Goal: Task Accomplishment & Management: Manage account settings

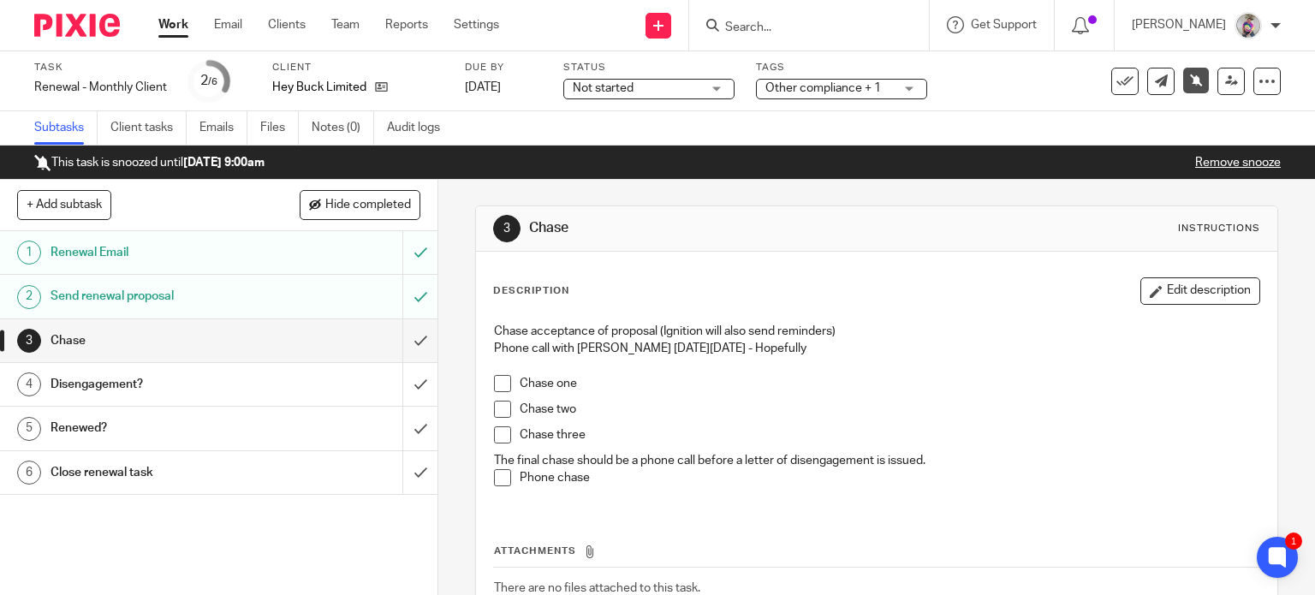
click at [852, 30] on input "Search" at bounding box center [800, 28] width 154 height 15
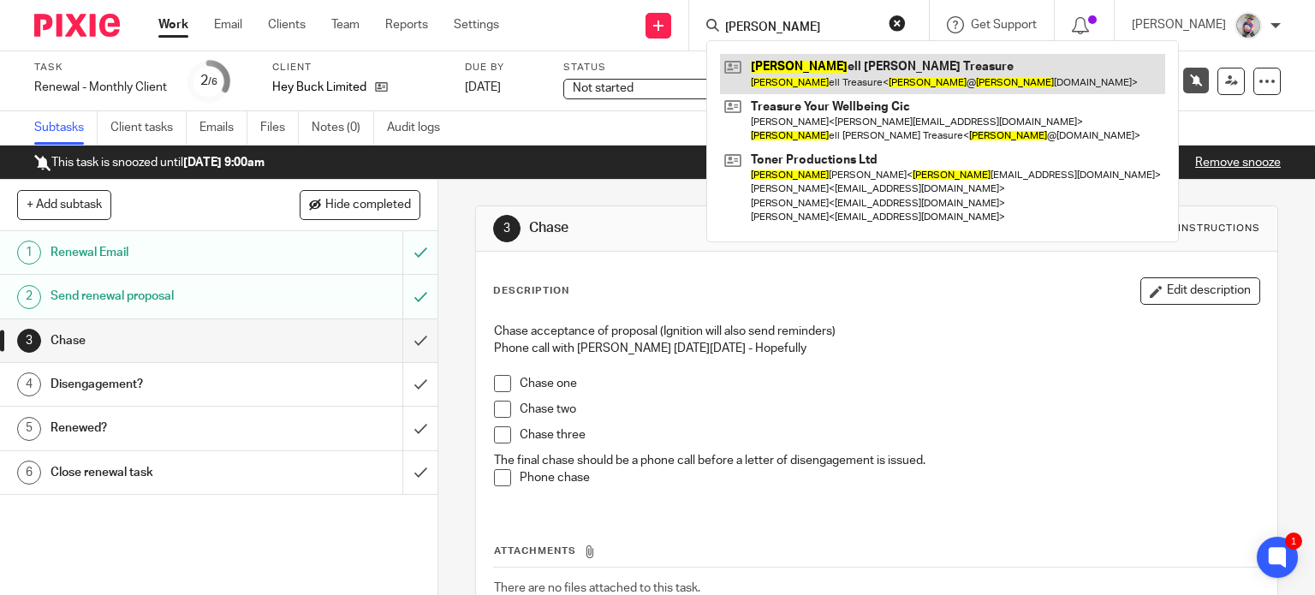
type input "russ"
click at [833, 80] on link at bounding box center [942, 73] width 445 height 39
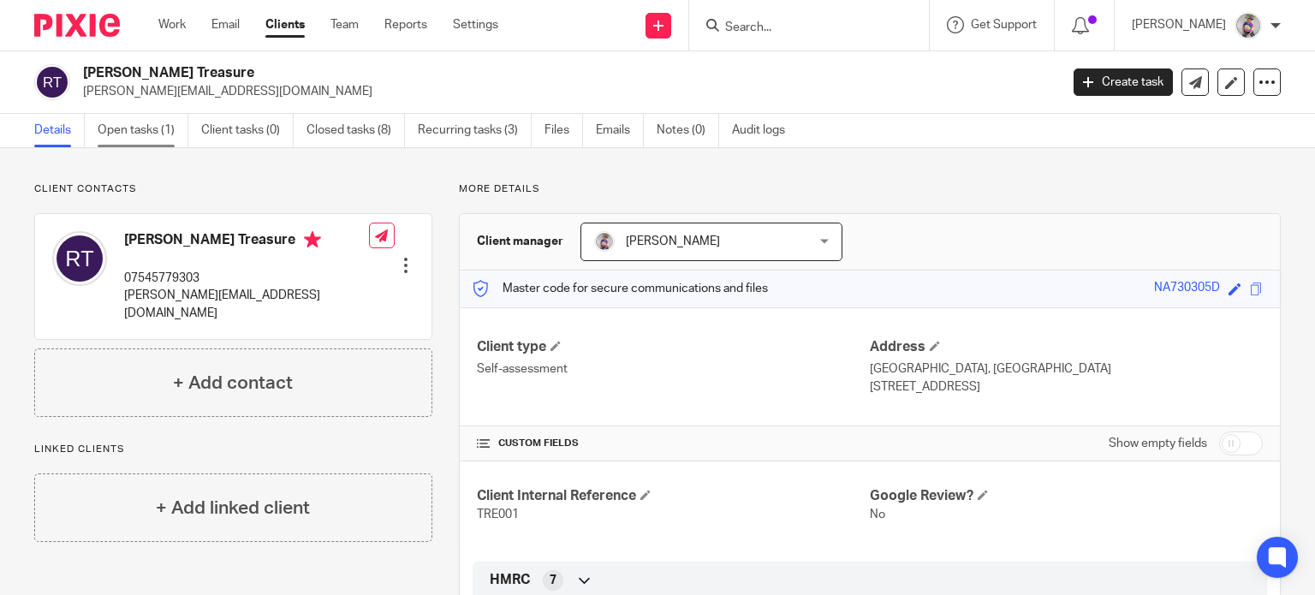
click at [128, 143] on link "Open tasks (1)" at bounding box center [143, 130] width 91 height 33
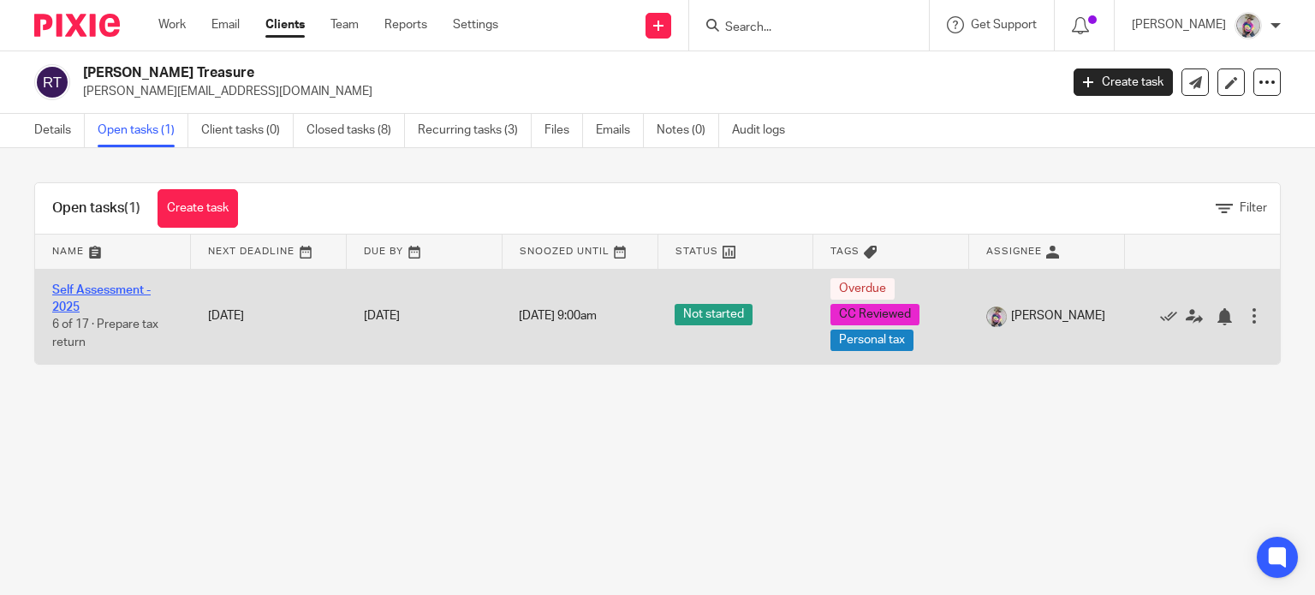
click at [99, 289] on link "Self Assessment - 2025" at bounding box center [101, 298] width 98 height 29
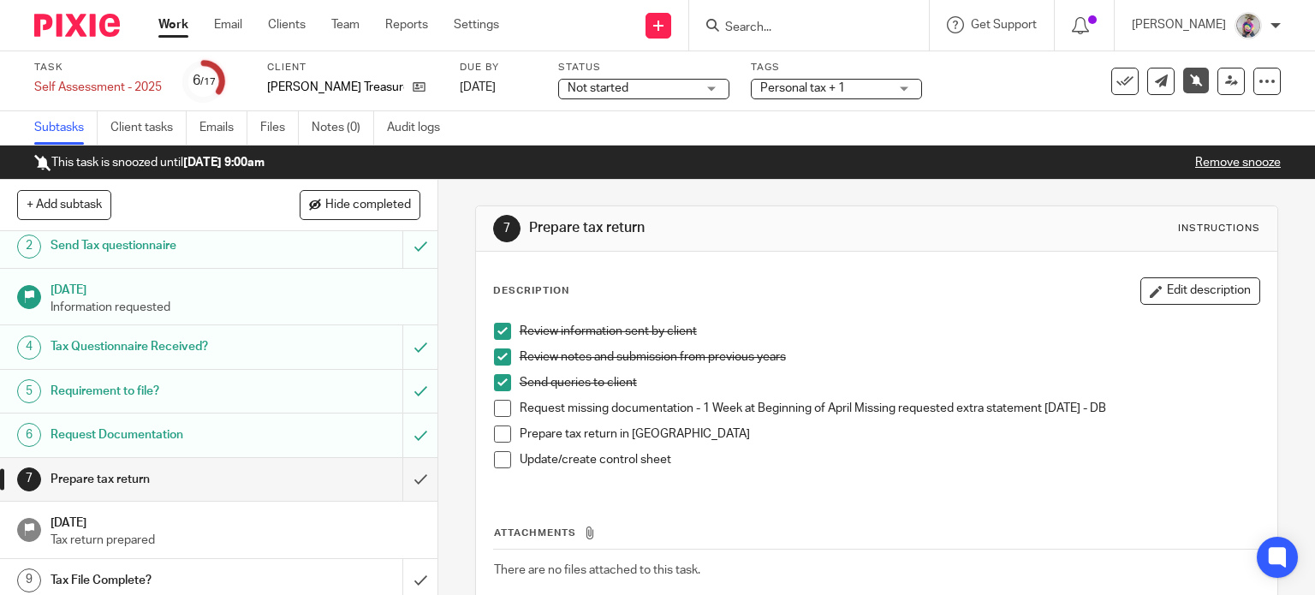
scroll to position [68, 0]
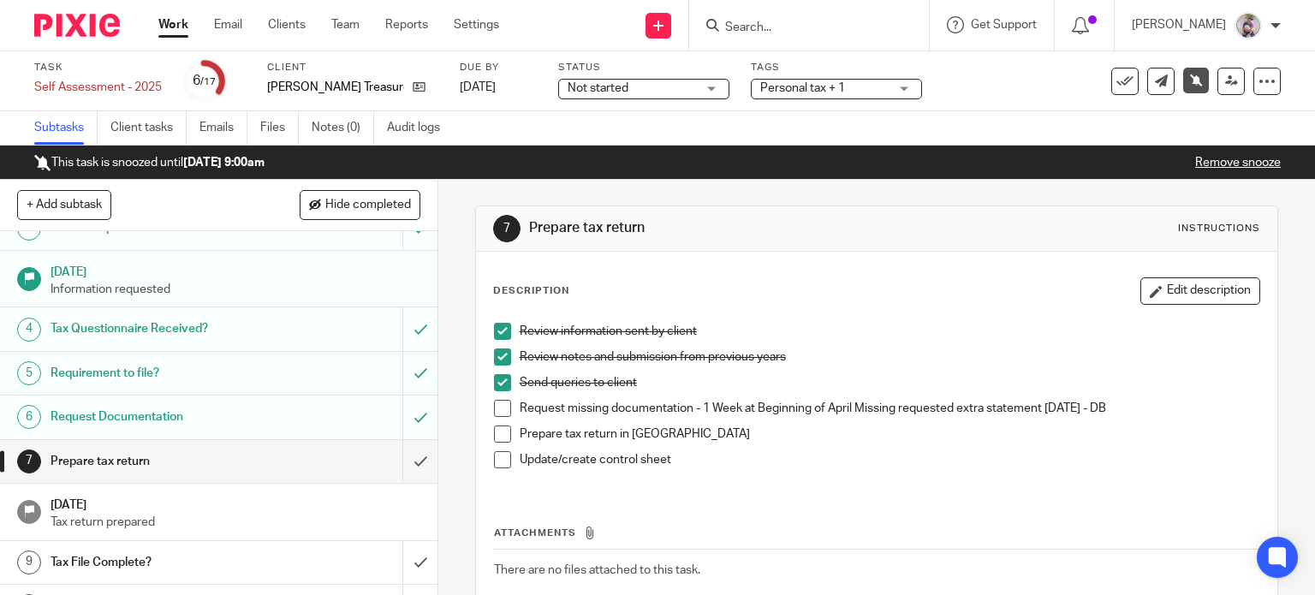
click at [500, 404] on span at bounding box center [502, 408] width 17 height 17
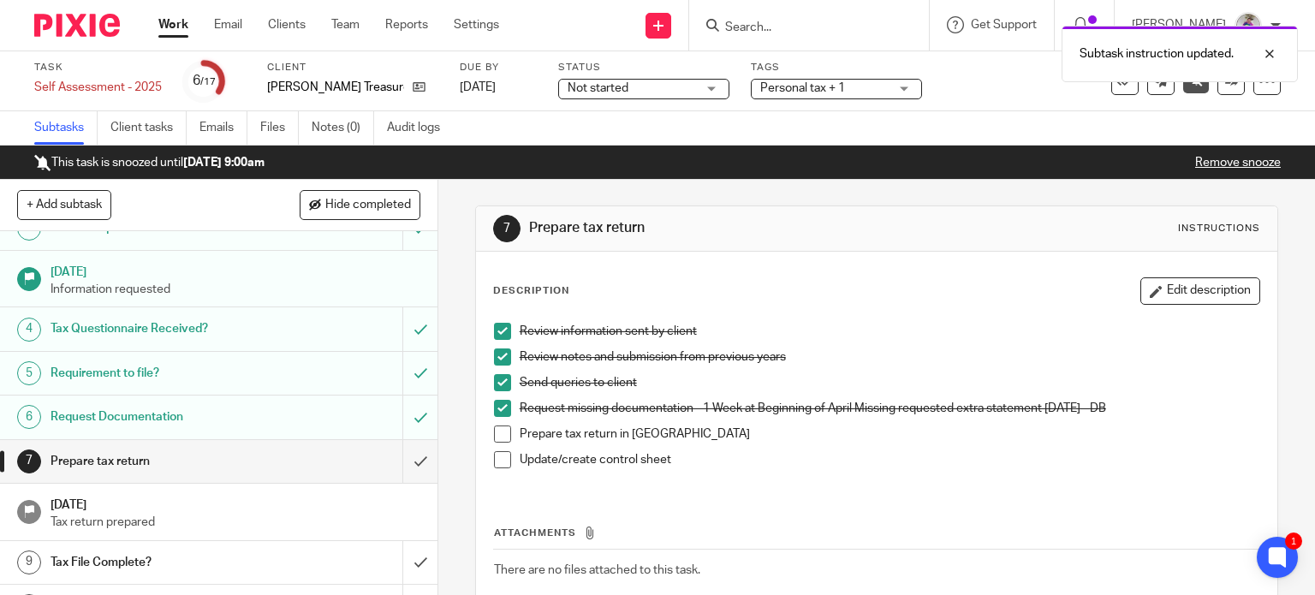
click at [496, 437] on span at bounding box center [502, 433] width 17 height 17
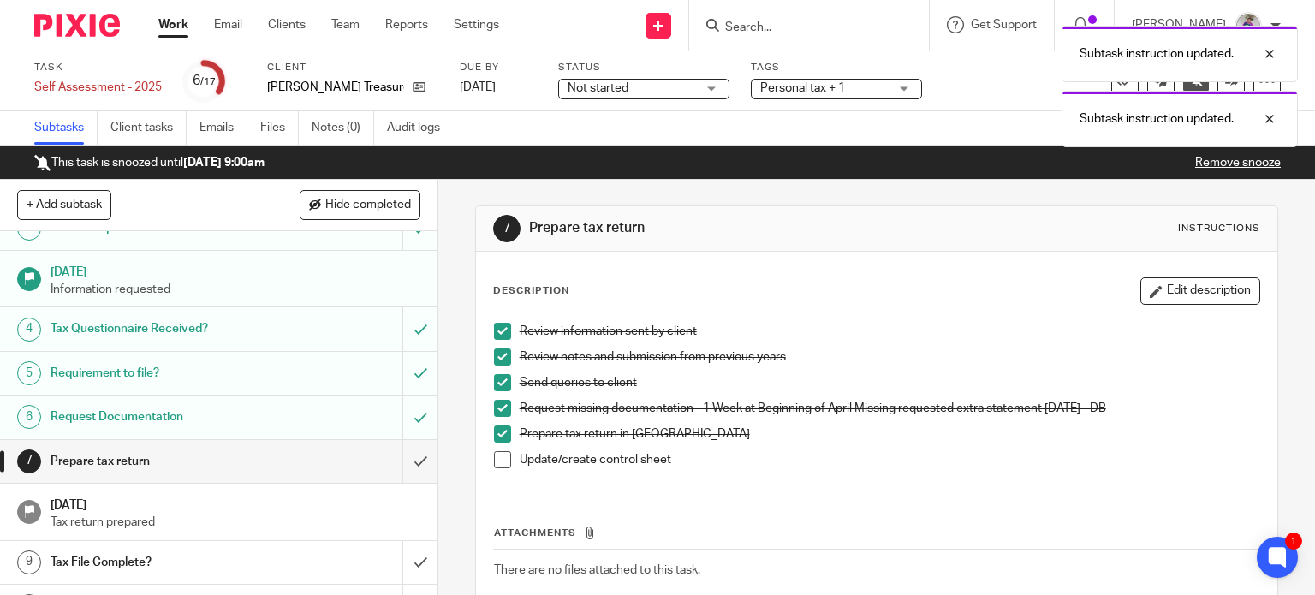
scroll to position [9, 0]
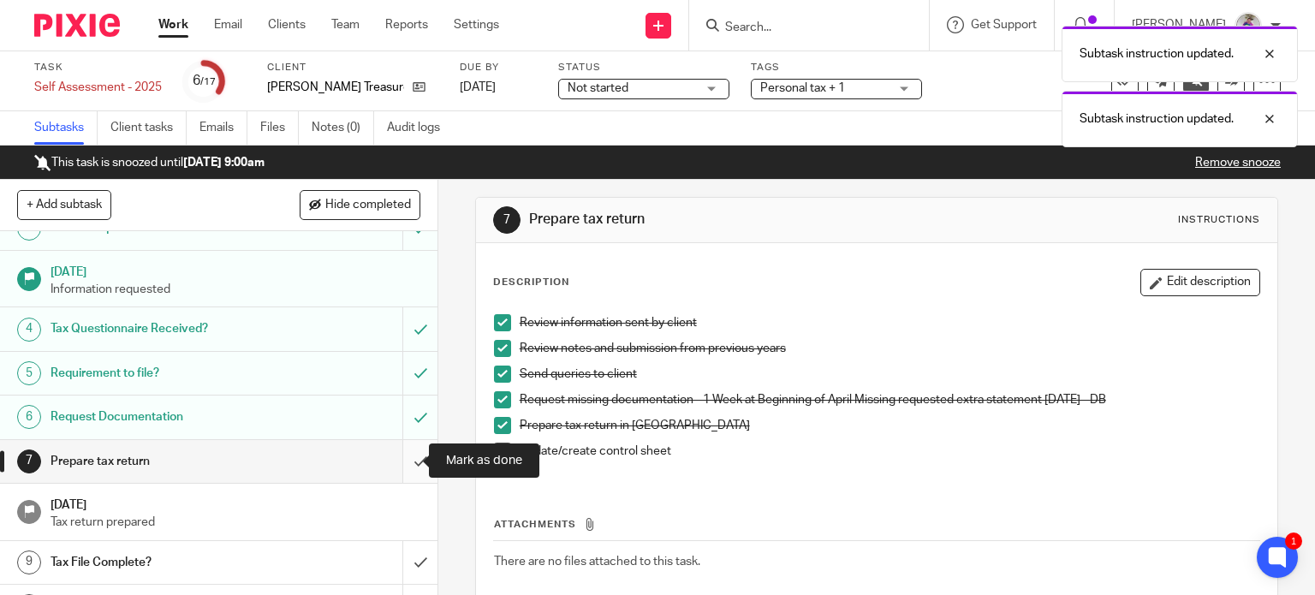
click at [401, 458] on input "submit" at bounding box center [218, 461] width 437 height 43
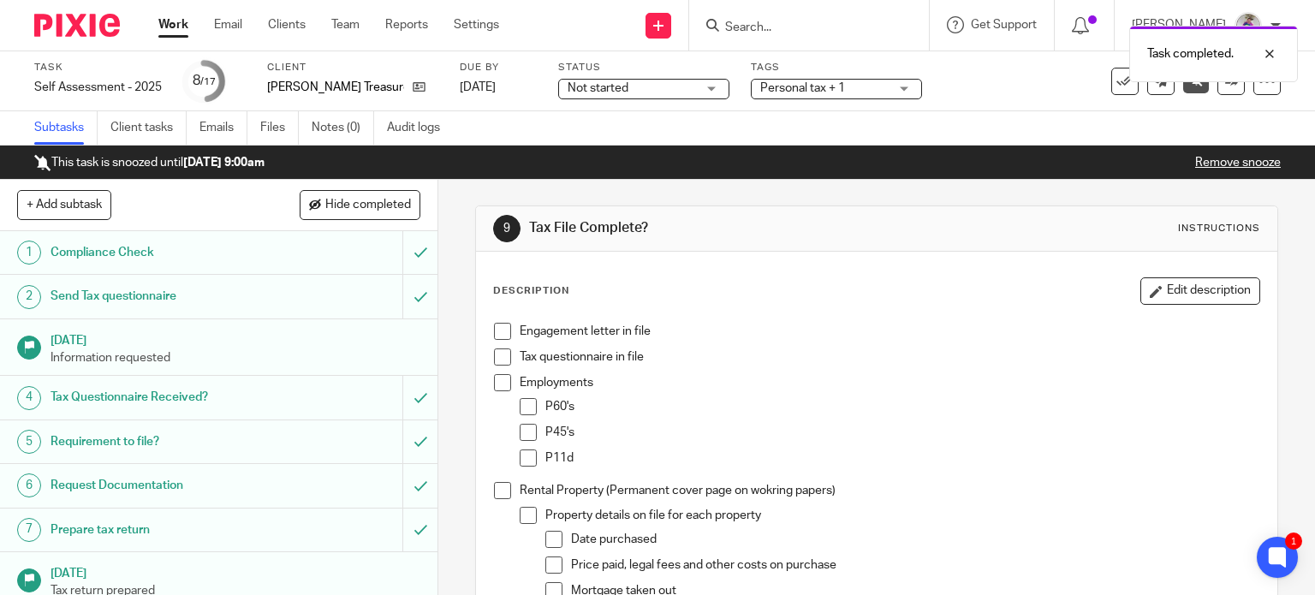
click at [500, 334] on span at bounding box center [502, 331] width 17 height 17
click at [496, 356] on span at bounding box center [502, 356] width 17 height 17
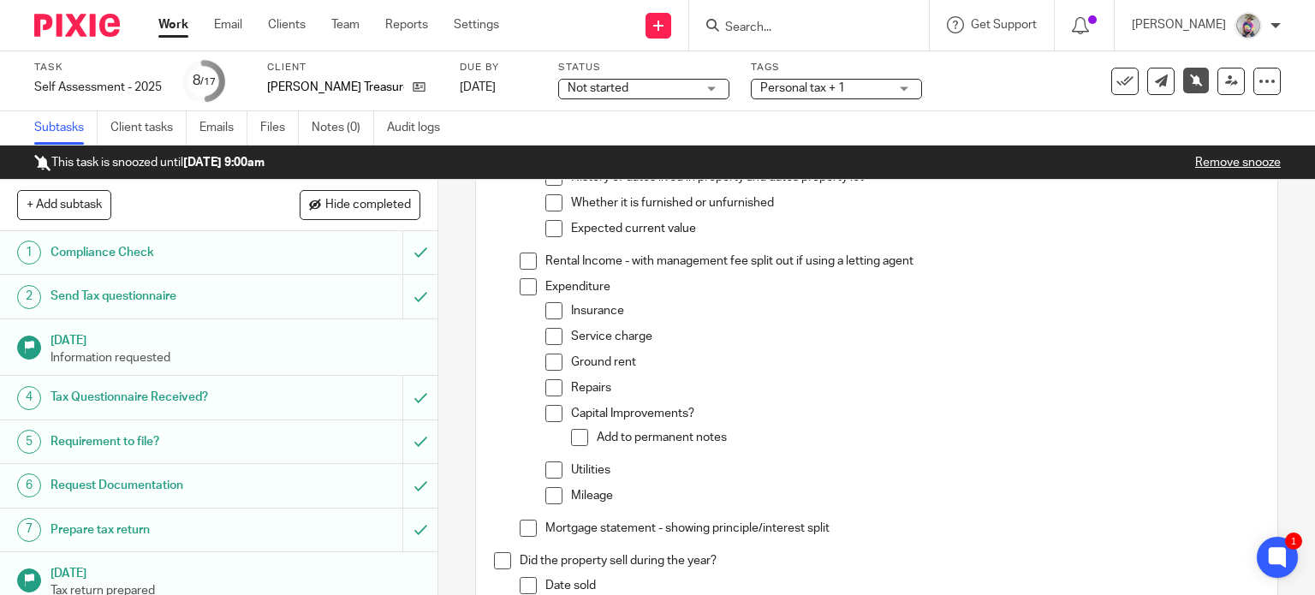
scroll to position [464, 0]
click at [520, 289] on span at bounding box center [528, 287] width 17 height 17
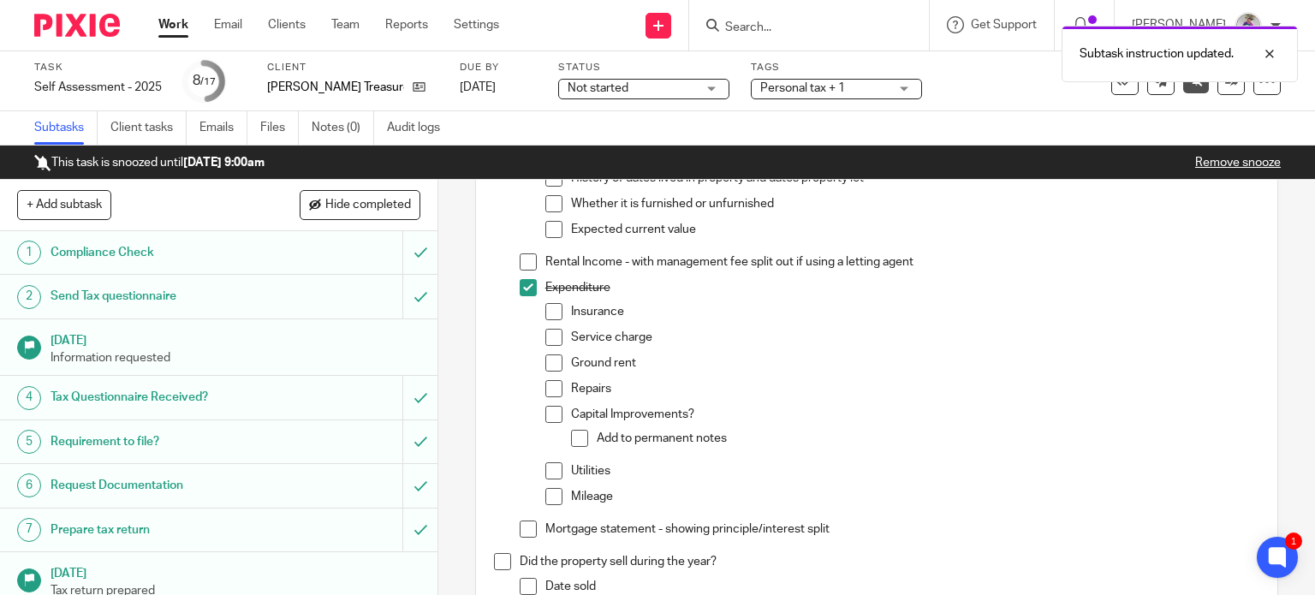
click at [545, 309] on span at bounding box center [553, 311] width 17 height 17
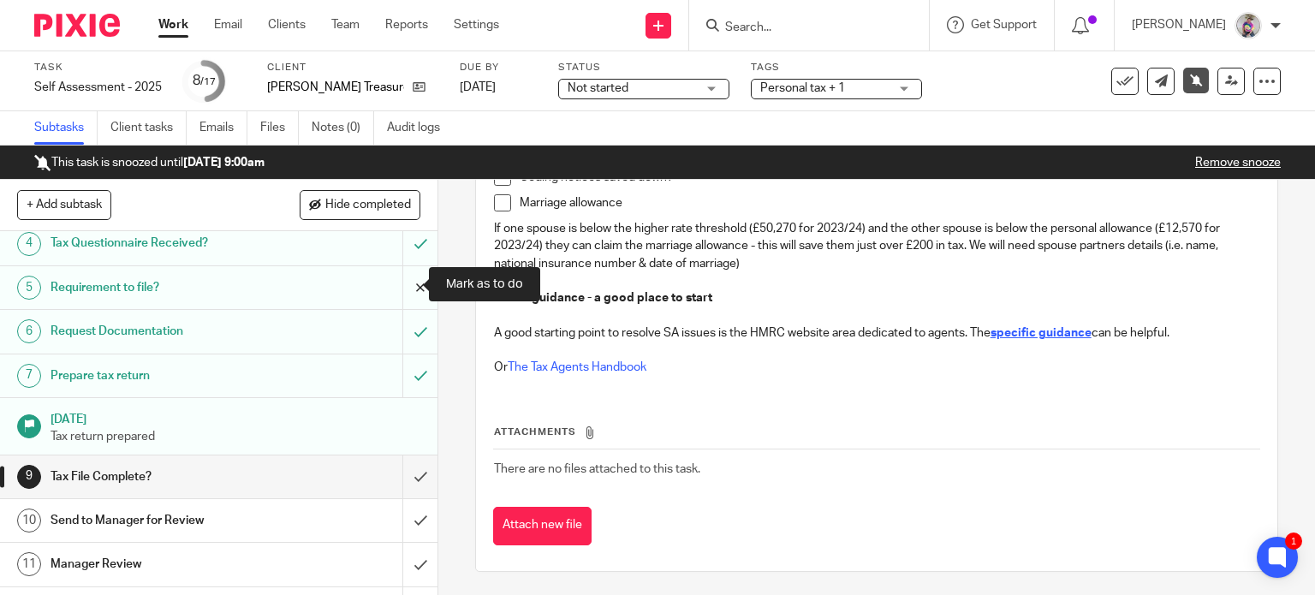
scroll to position [157, 0]
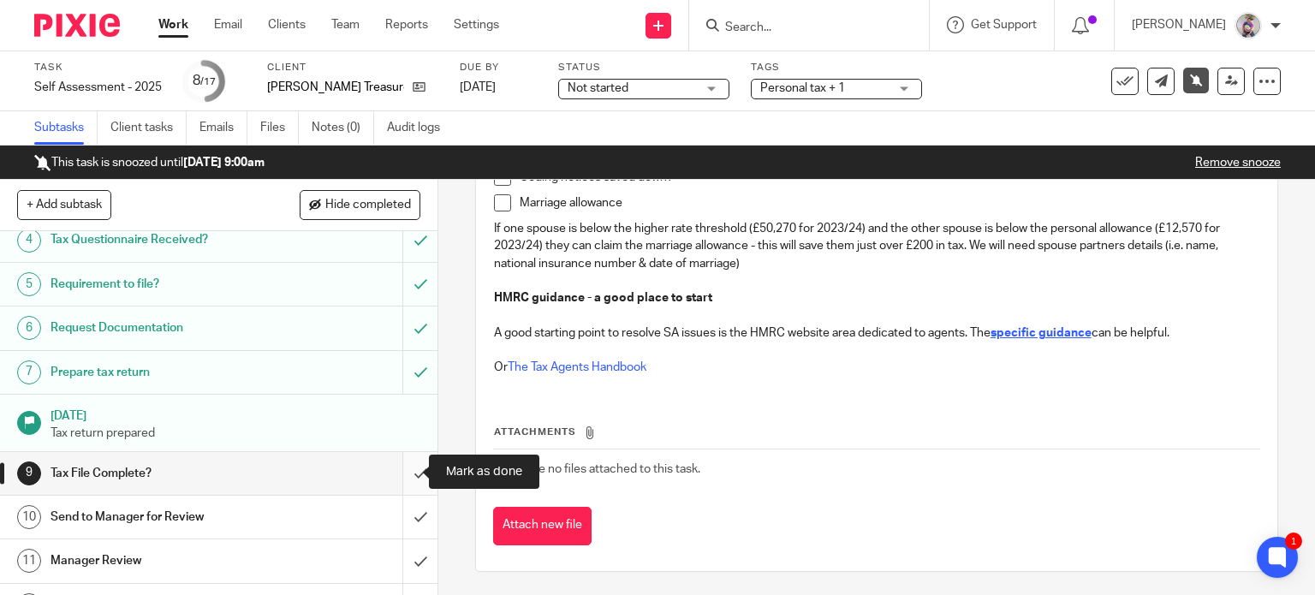
click at [401, 472] on input "submit" at bounding box center [218, 473] width 437 height 43
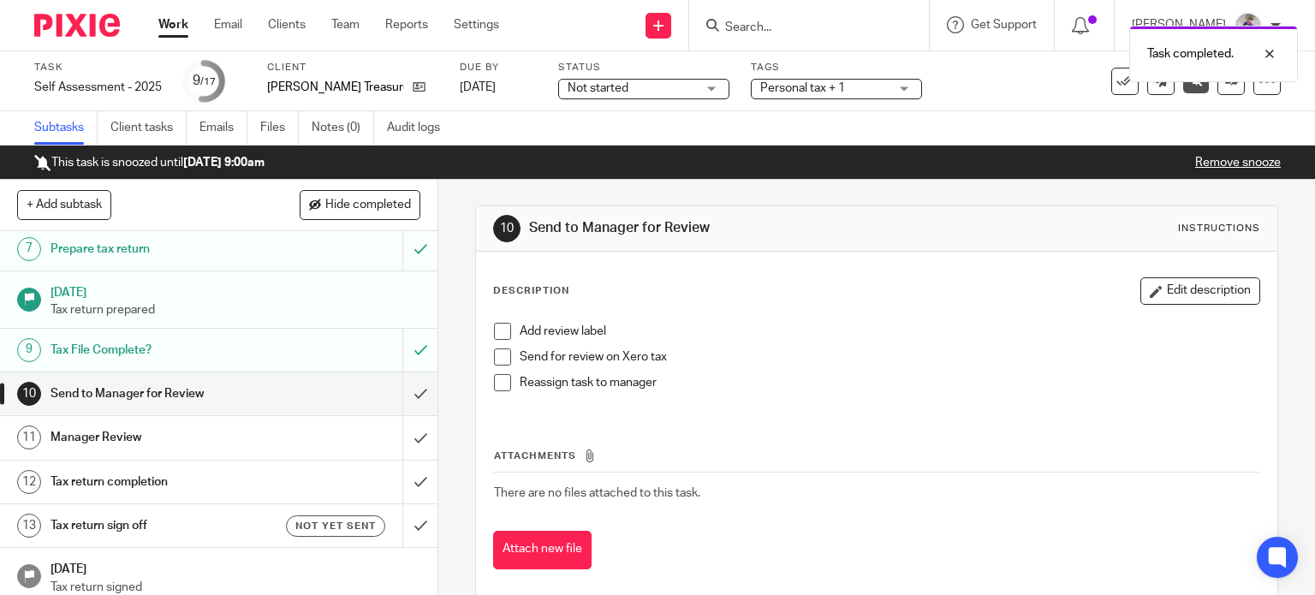
scroll to position [284, 0]
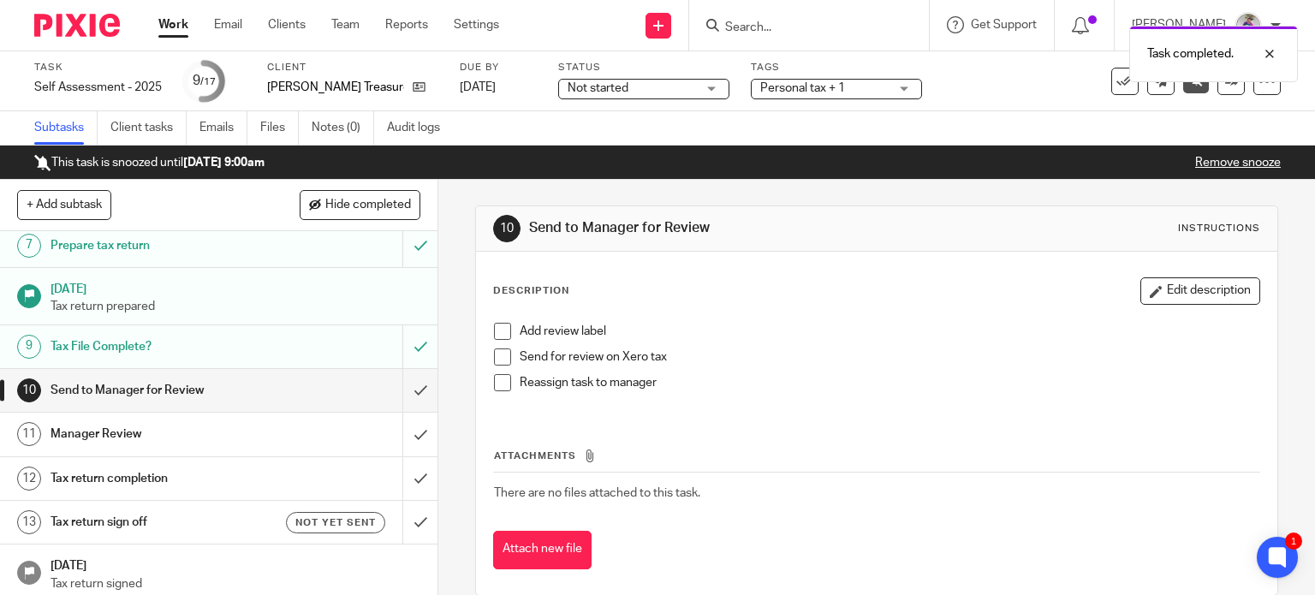
click at [497, 330] on span at bounding box center [502, 331] width 17 height 17
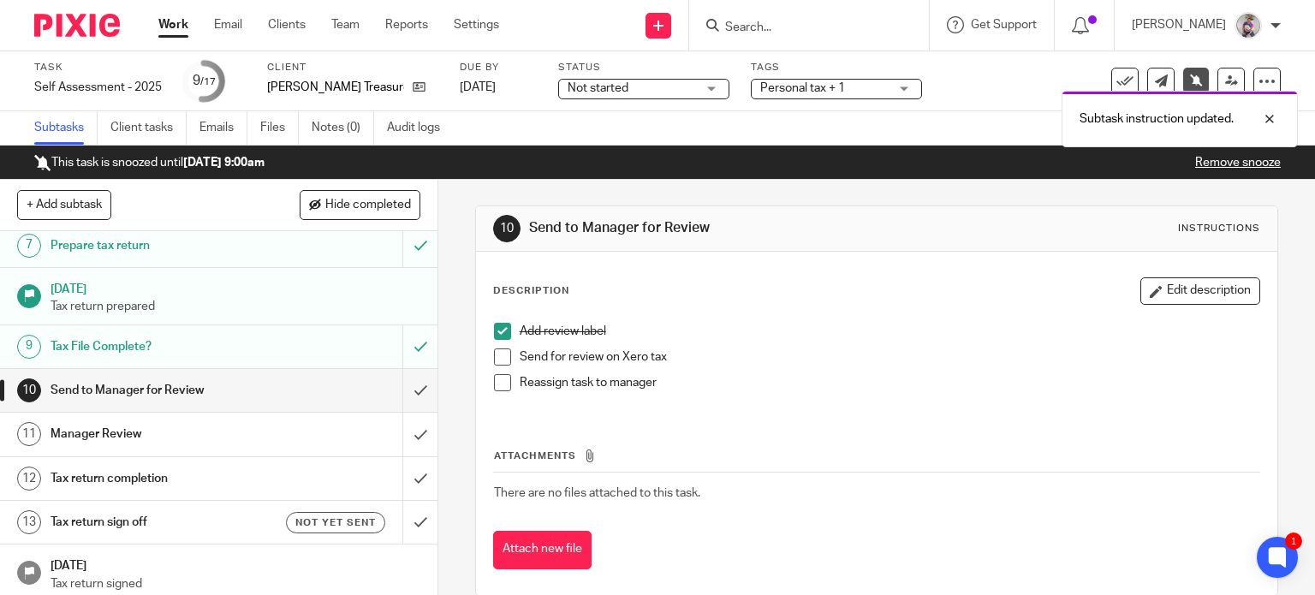
click at [496, 348] on span at bounding box center [502, 356] width 17 height 17
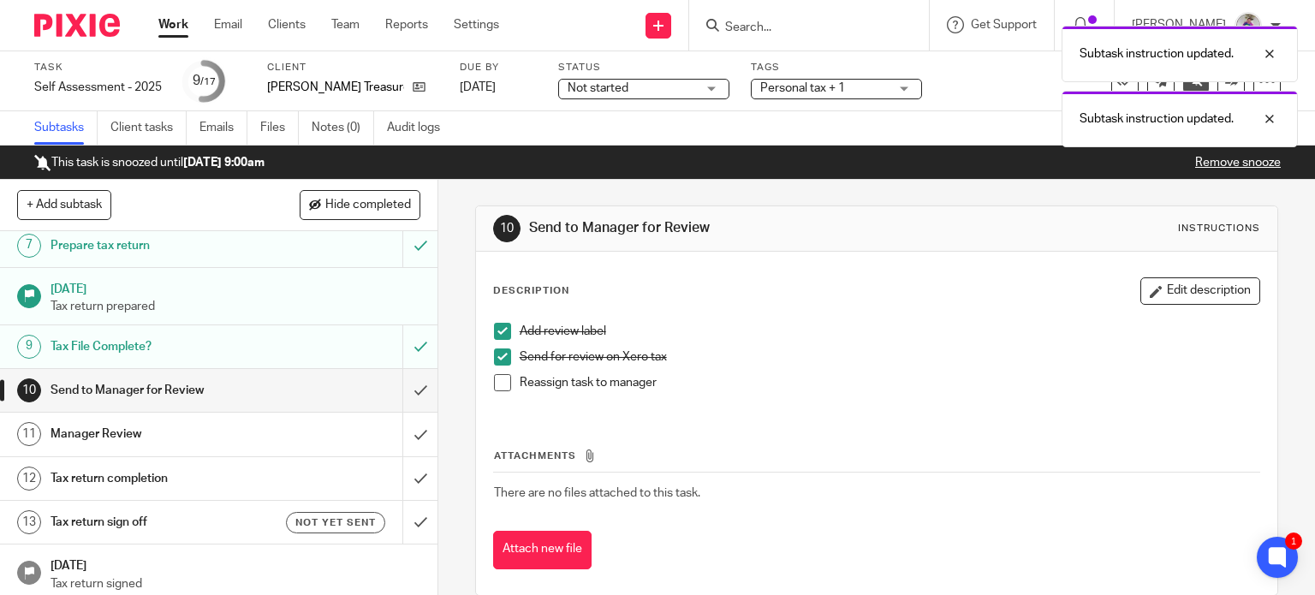
click at [498, 383] on span at bounding box center [502, 382] width 17 height 17
click at [403, 389] on input "submit" at bounding box center [218, 390] width 437 height 43
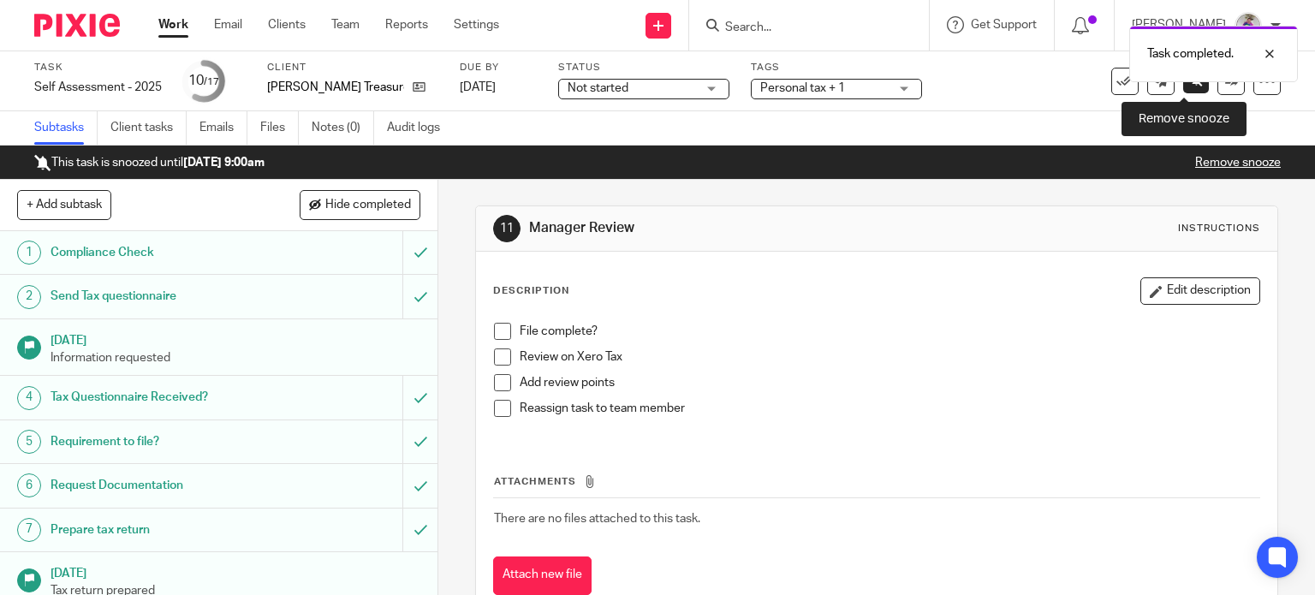
click at [1190, 82] on icon at bounding box center [1196, 80] width 13 height 13
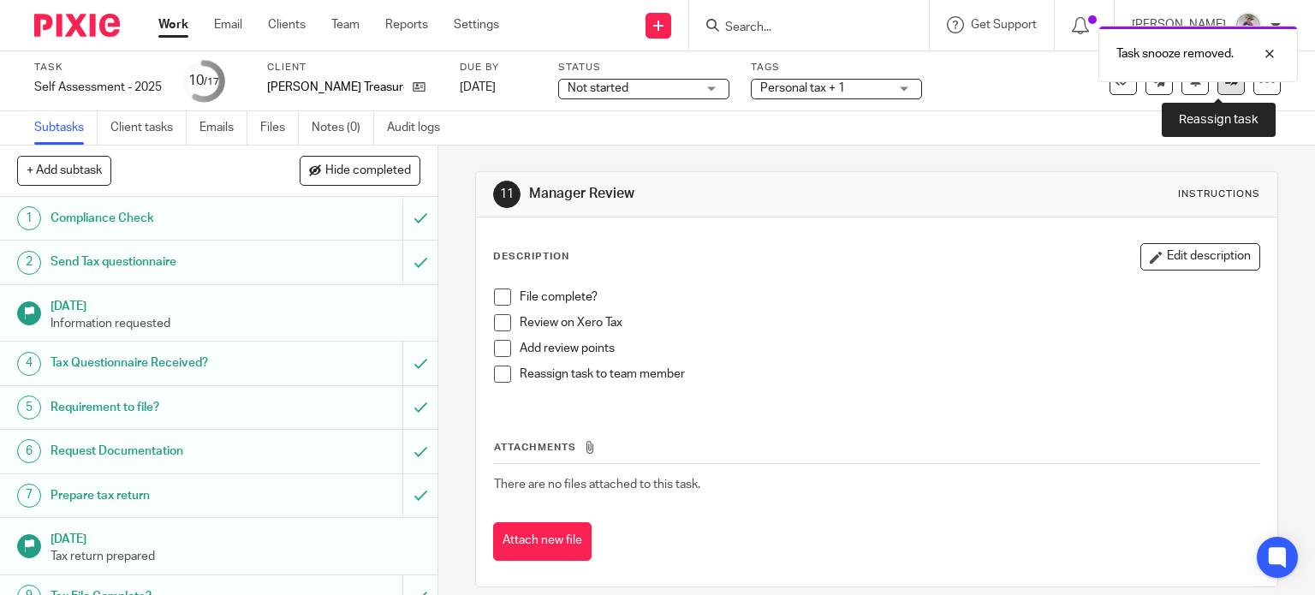
click at [1217, 88] on link at bounding box center [1230, 81] width 27 height 27
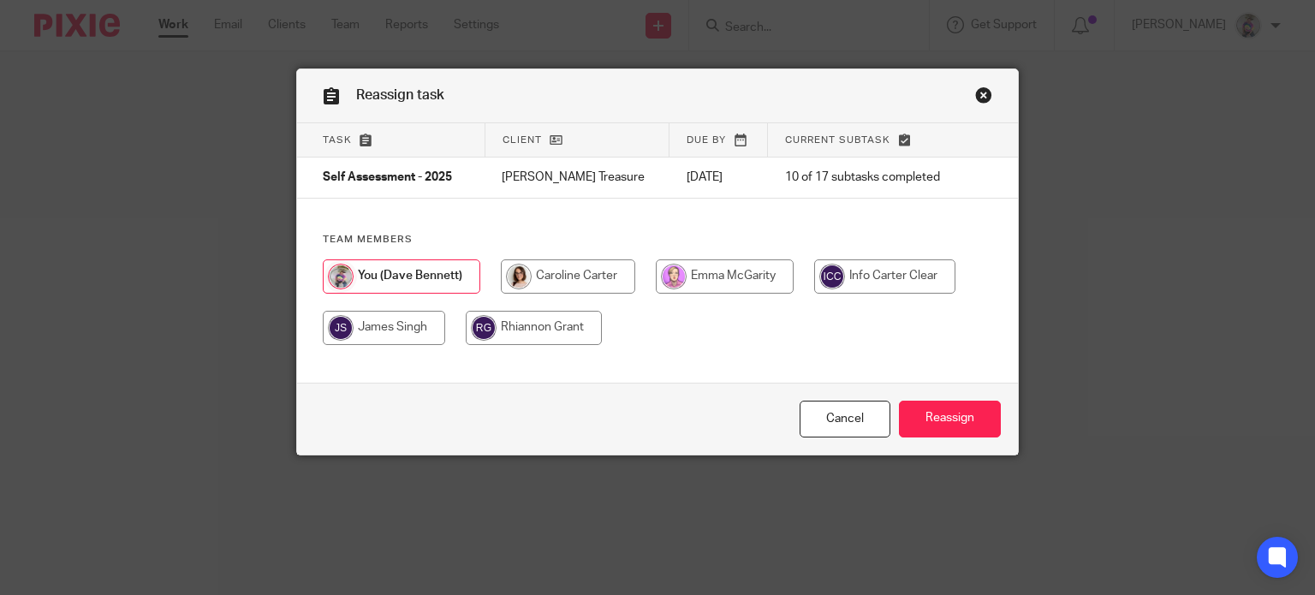
click at [565, 287] on input "radio" at bounding box center [568, 276] width 134 height 34
radio input "true"
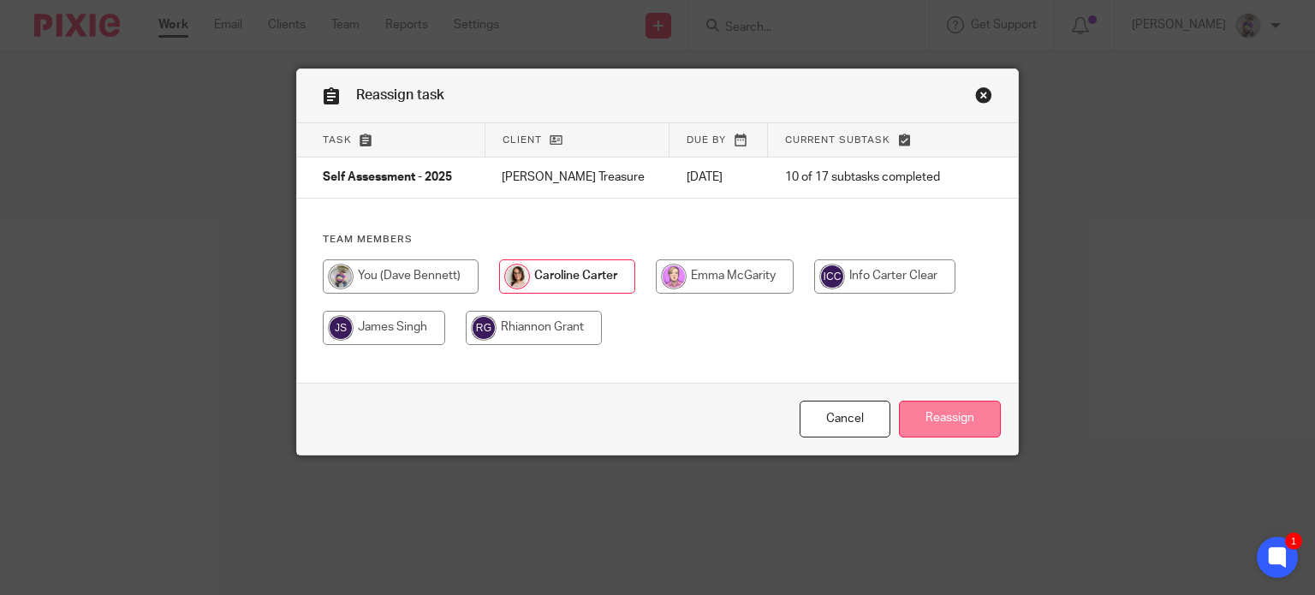
click at [930, 427] on input "Reassign" at bounding box center [950, 419] width 102 height 37
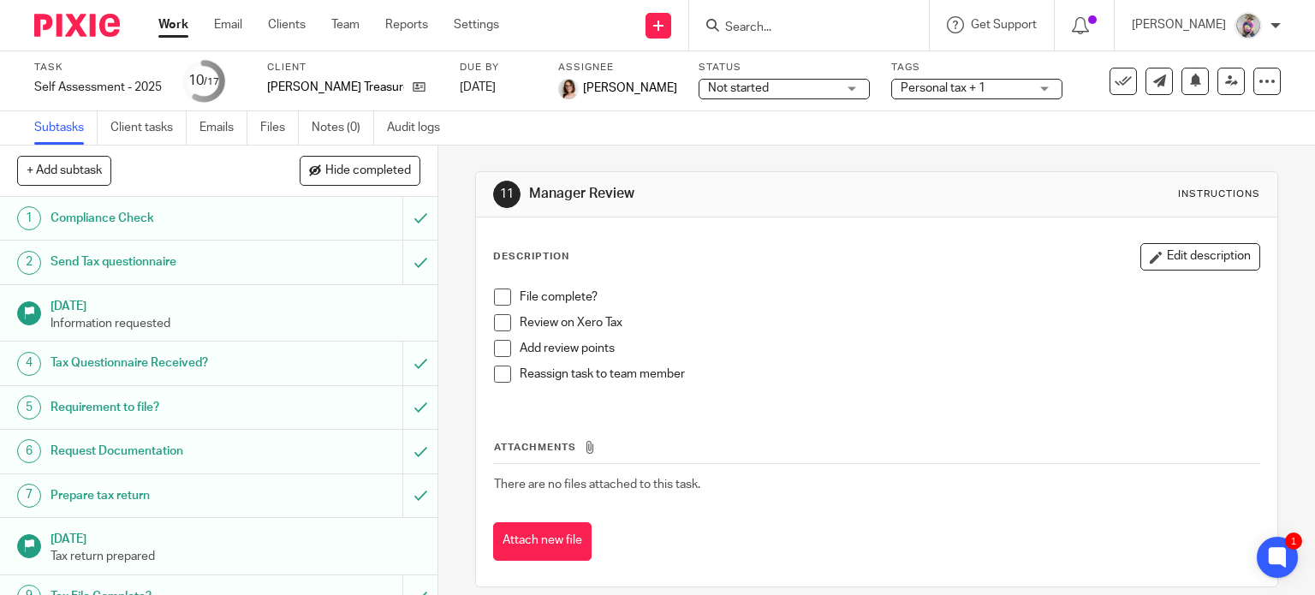
click at [171, 28] on link "Work" at bounding box center [173, 24] width 30 height 17
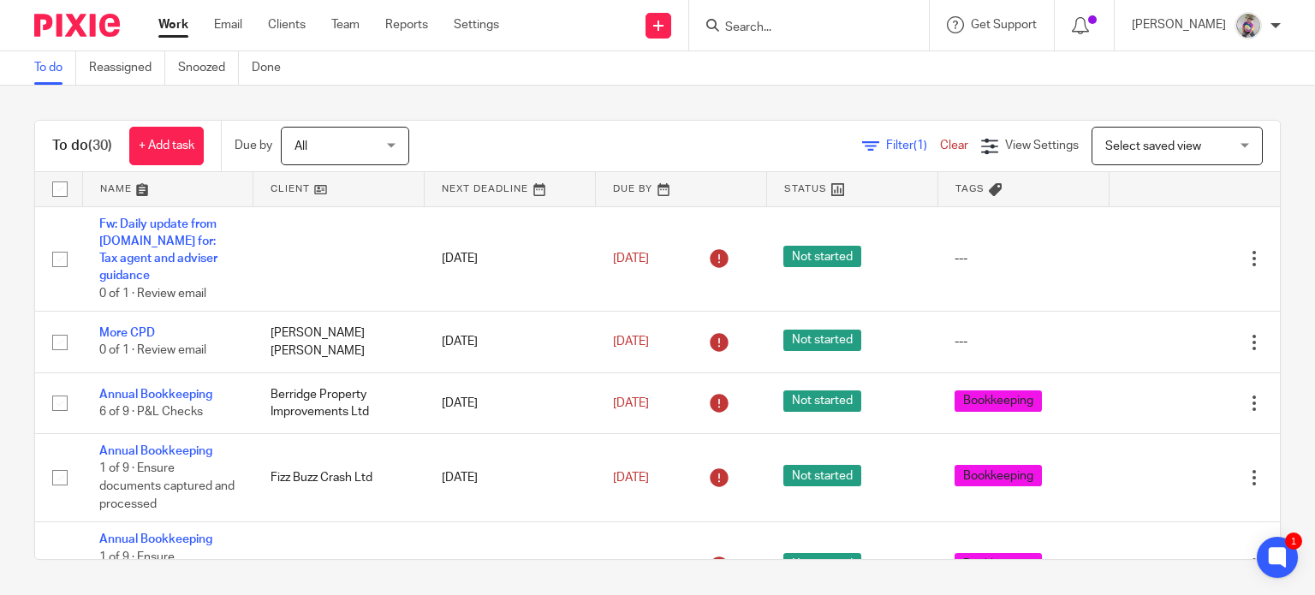
click at [790, 17] on form at bounding box center [814, 25] width 182 height 21
click at [791, 33] on input "Search" at bounding box center [800, 28] width 154 height 15
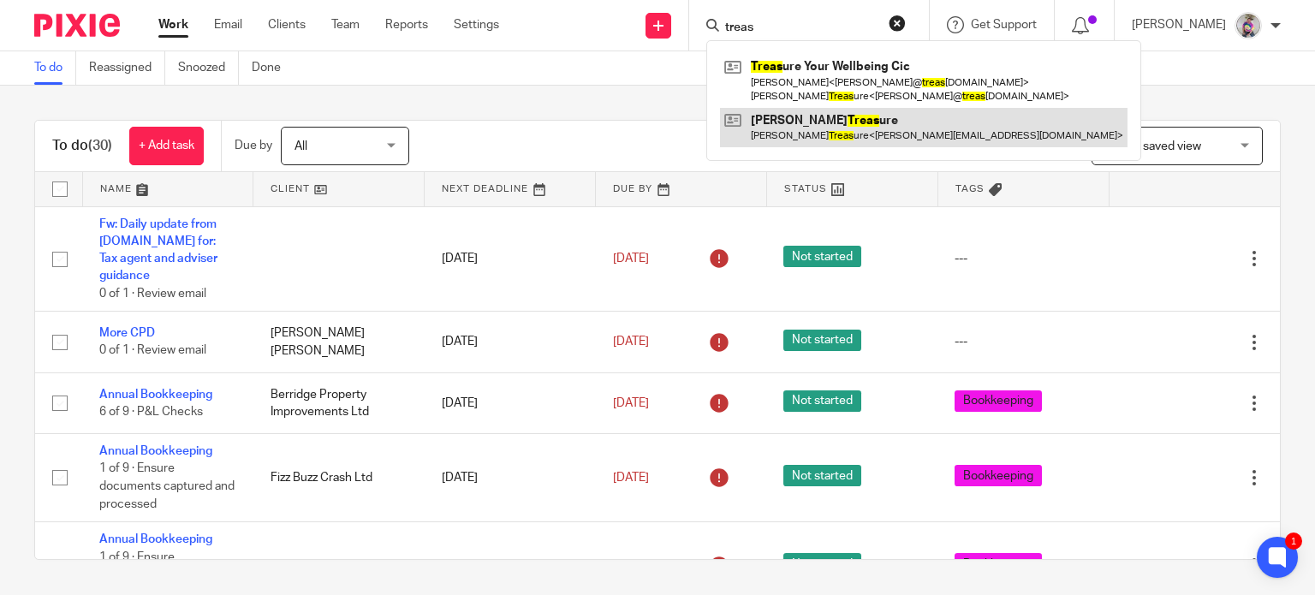
type input "treas"
click at [844, 114] on link at bounding box center [923, 127] width 407 height 39
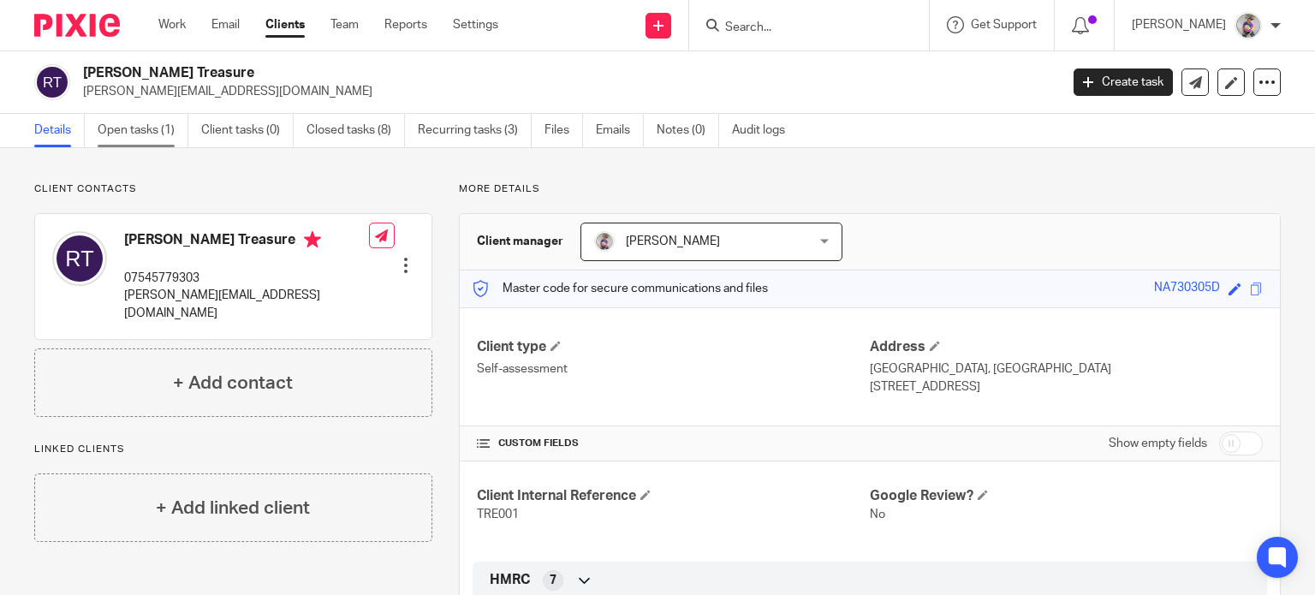
click at [151, 123] on link "Open tasks (1)" at bounding box center [143, 130] width 91 height 33
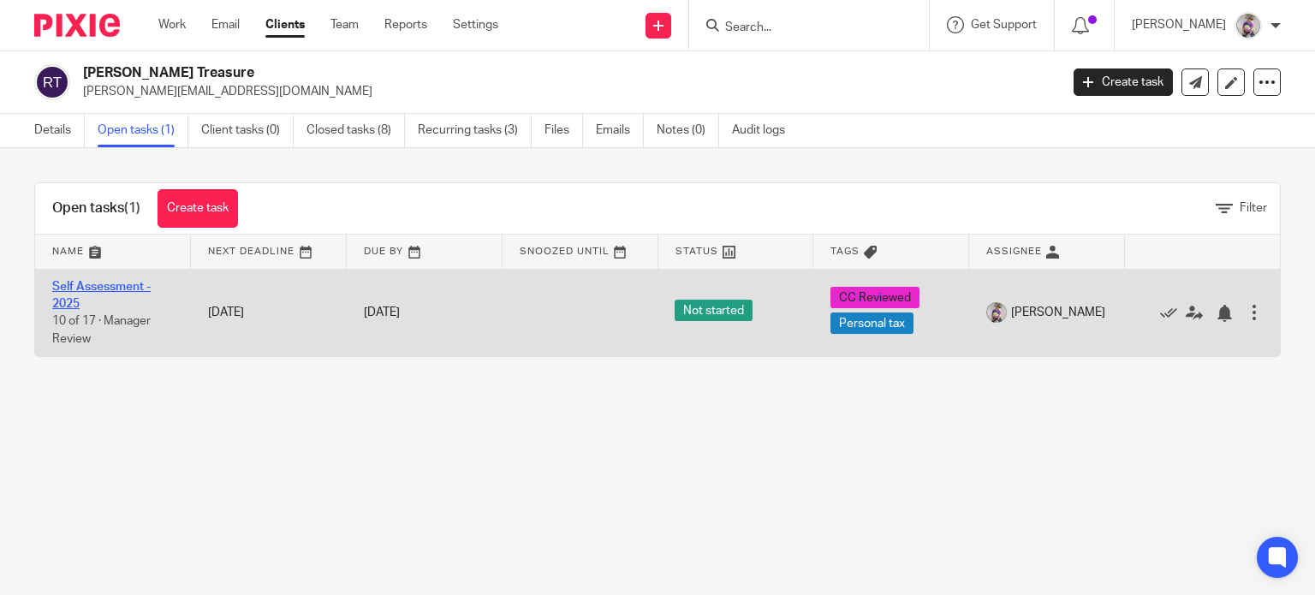
click at [101, 283] on link "Self Assessment - 2025" at bounding box center [101, 295] width 98 height 29
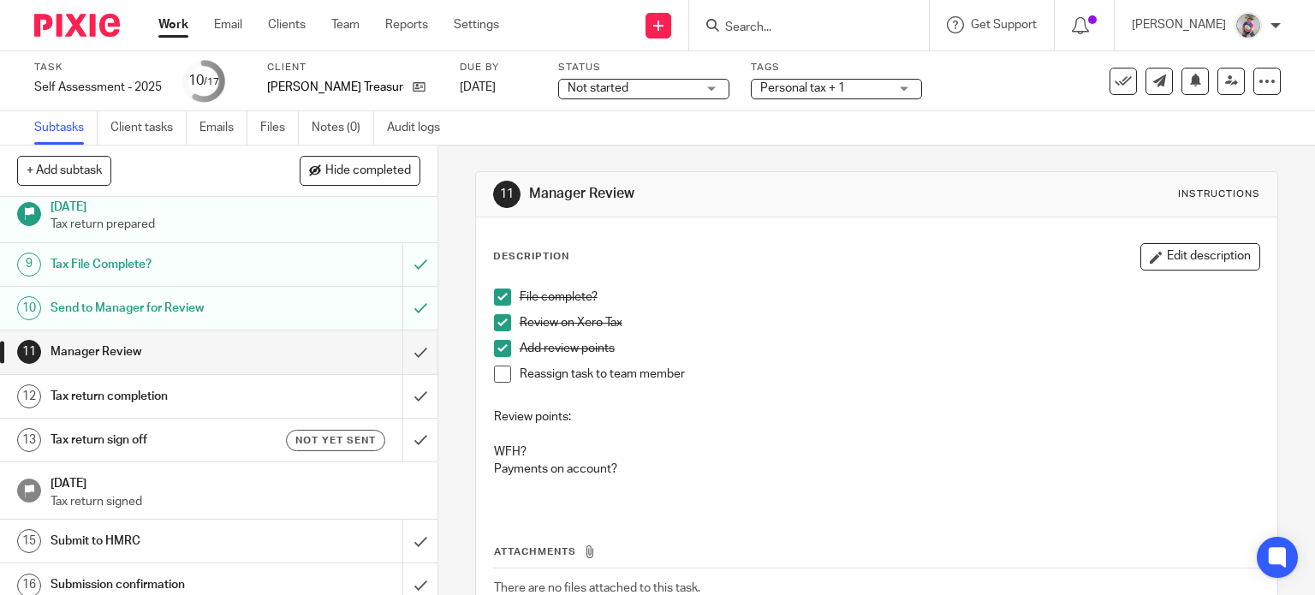
scroll to position [332, 0]
click at [402, 348] on input "submit" at bounding box center [218, 351] width 437 height 43
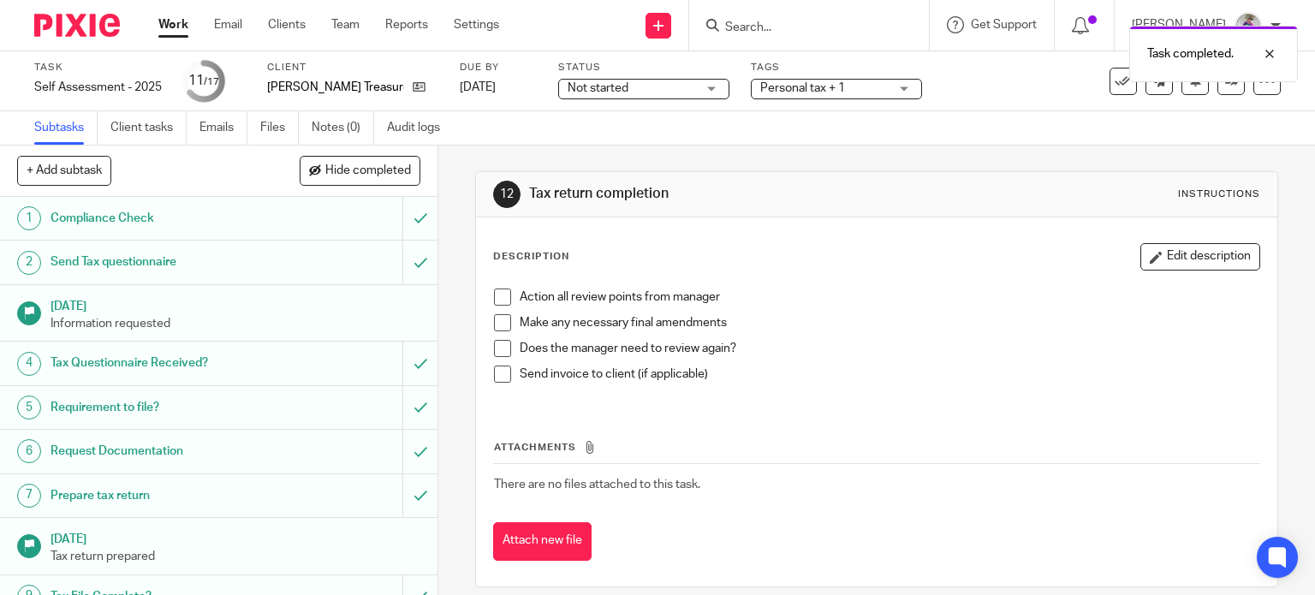
scroll to position [403, 0]
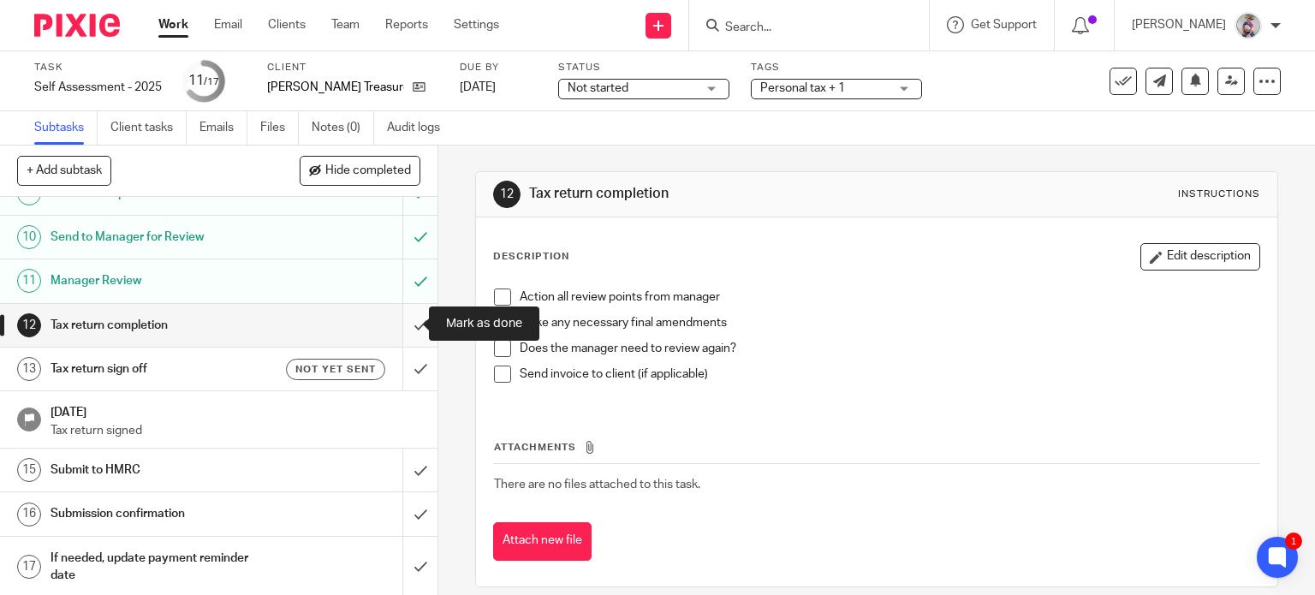
click at [402, 323] on input "submit" at bounding box center [218, 325] width 437 height 43
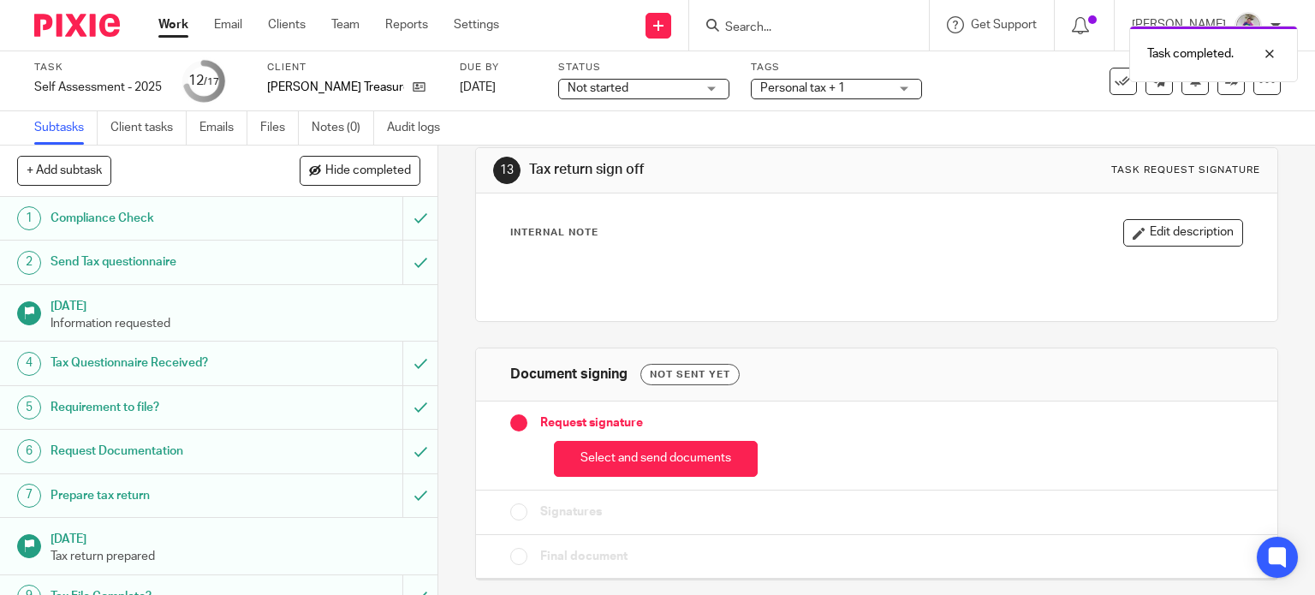
scroll to position [41, 0]
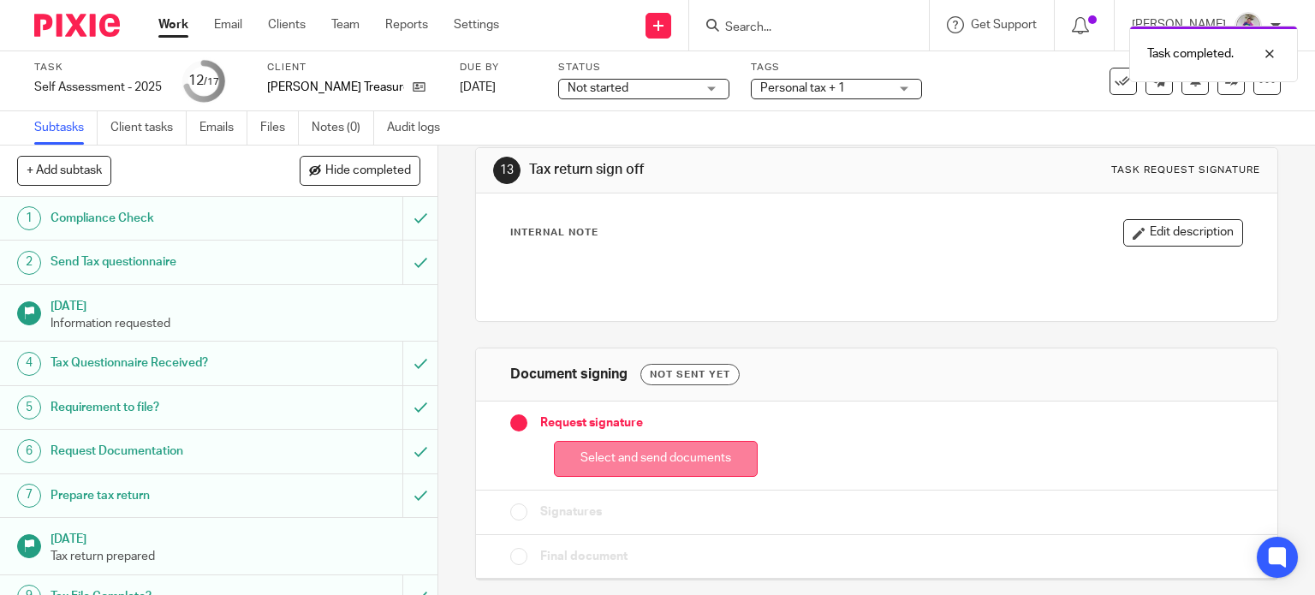
click at [644, 457] on button "Select and send documents" at bounding box center [656, 459] width 204 height 37
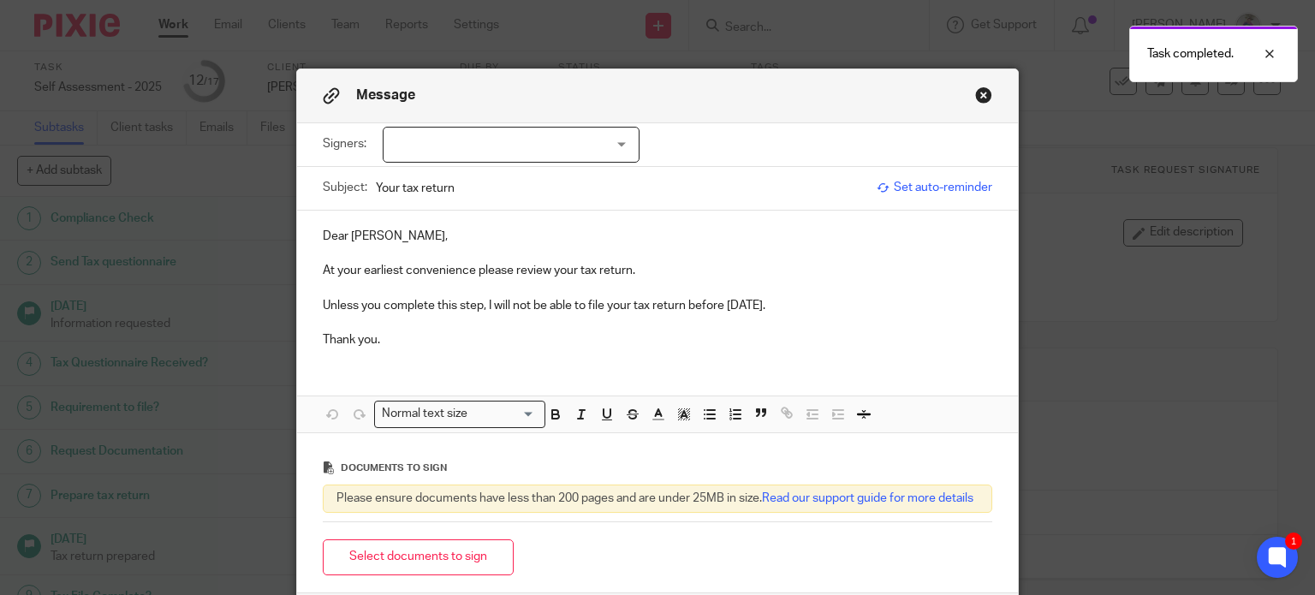
click at [621, 146] on div at bounding box center [511, 145] width 257 height 36
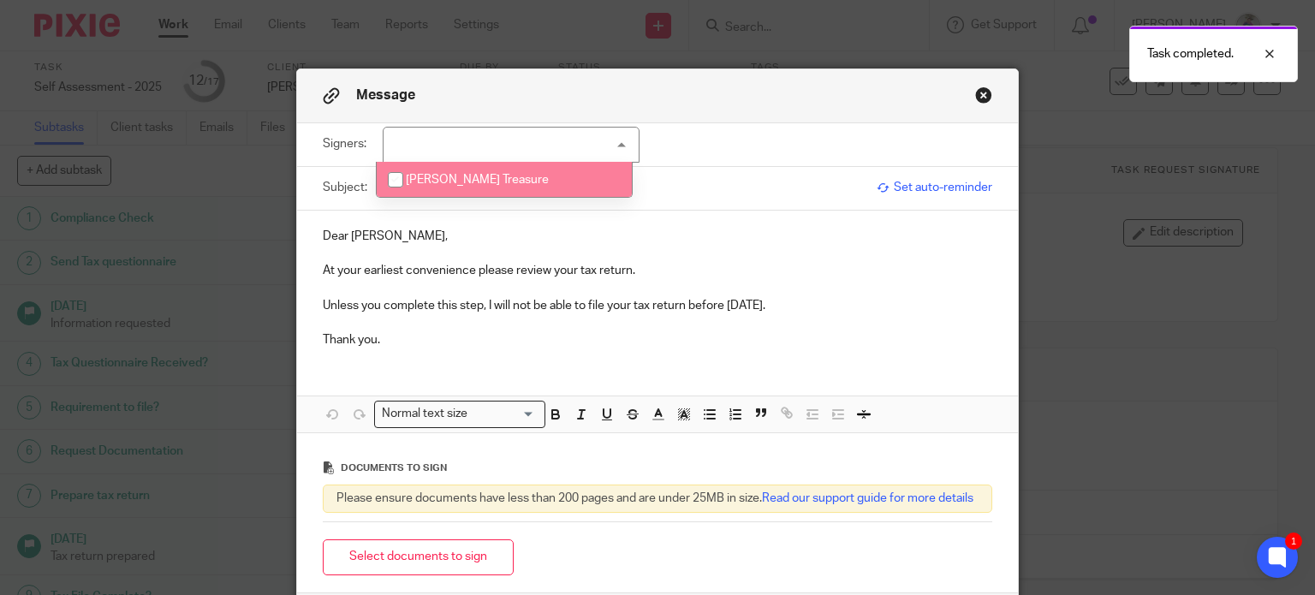
click at [399, 174] on input "checkbox" at bounding box center [395, 179] width 33 height 33
checkbox input "true"
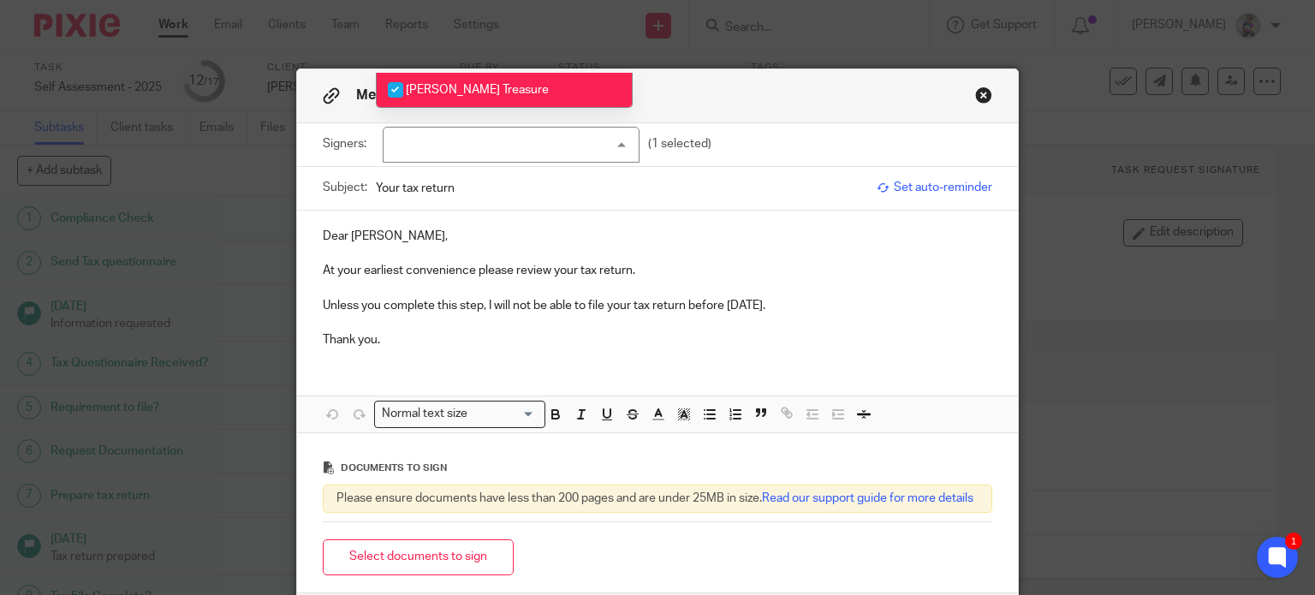
scroll to position [103, 0]
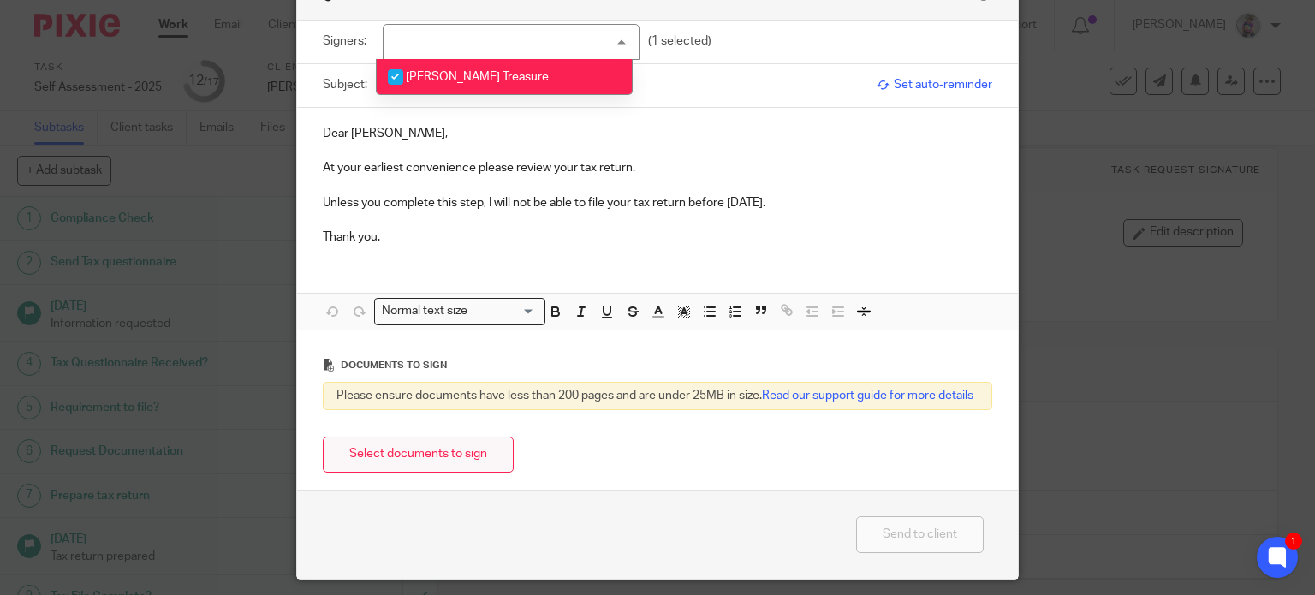
click at [447, 472] on button "Select documents to sign" at bounding box center [418, 455] width 191 height 37
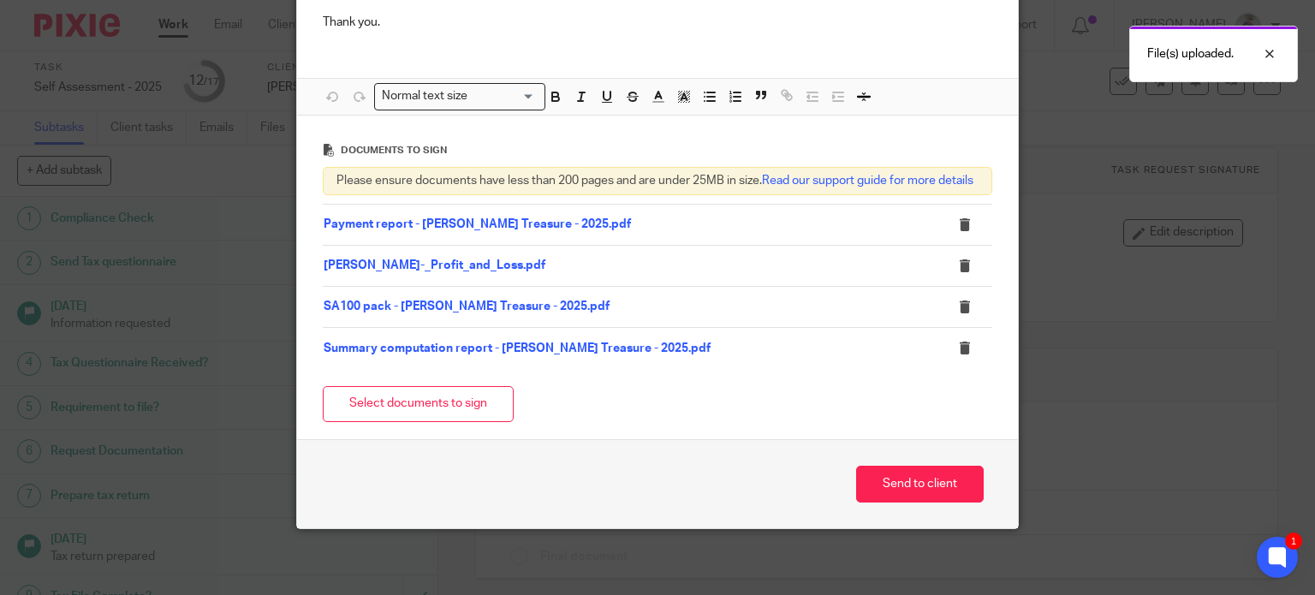
scroll to position [335, 0]
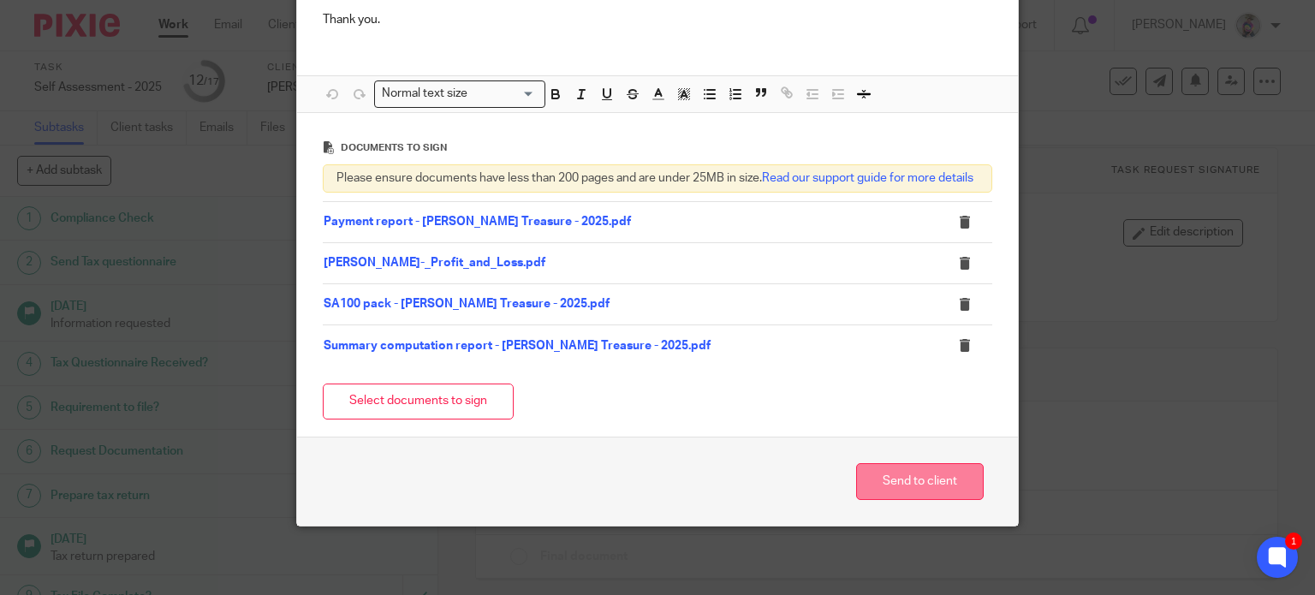
click at [903, 484] on button "Send to client" at bounding box center [920, 481] width 128 height 37
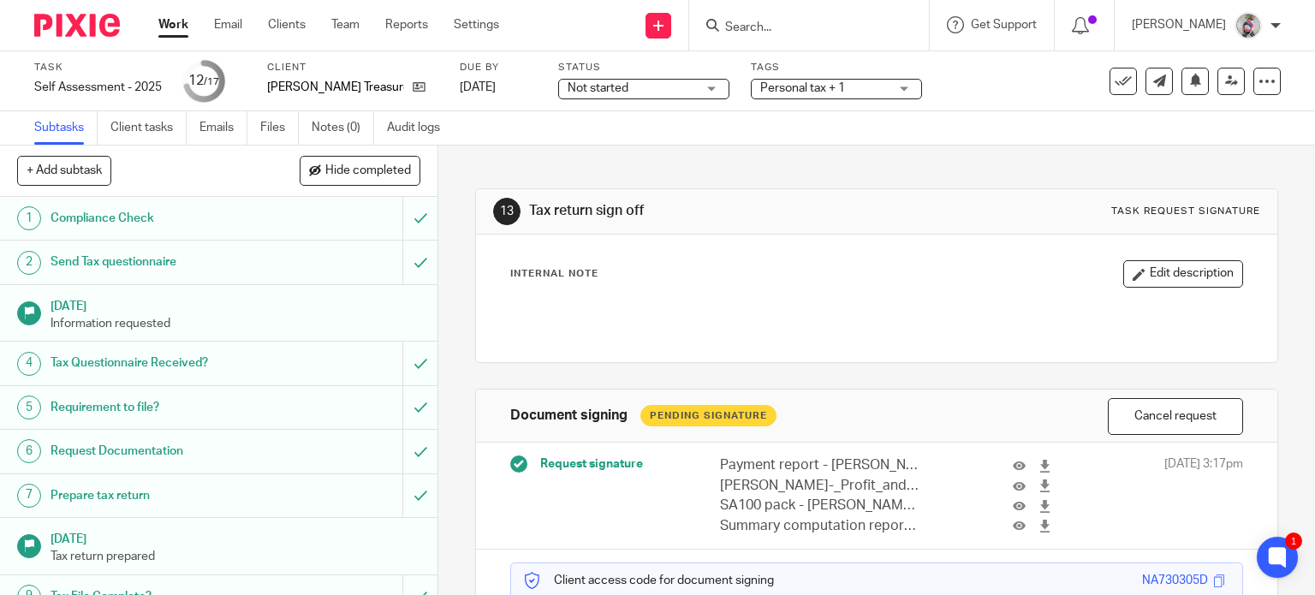
click at [799, 23] on input "Search" at bounding box center [800, 28] width 154 height 15
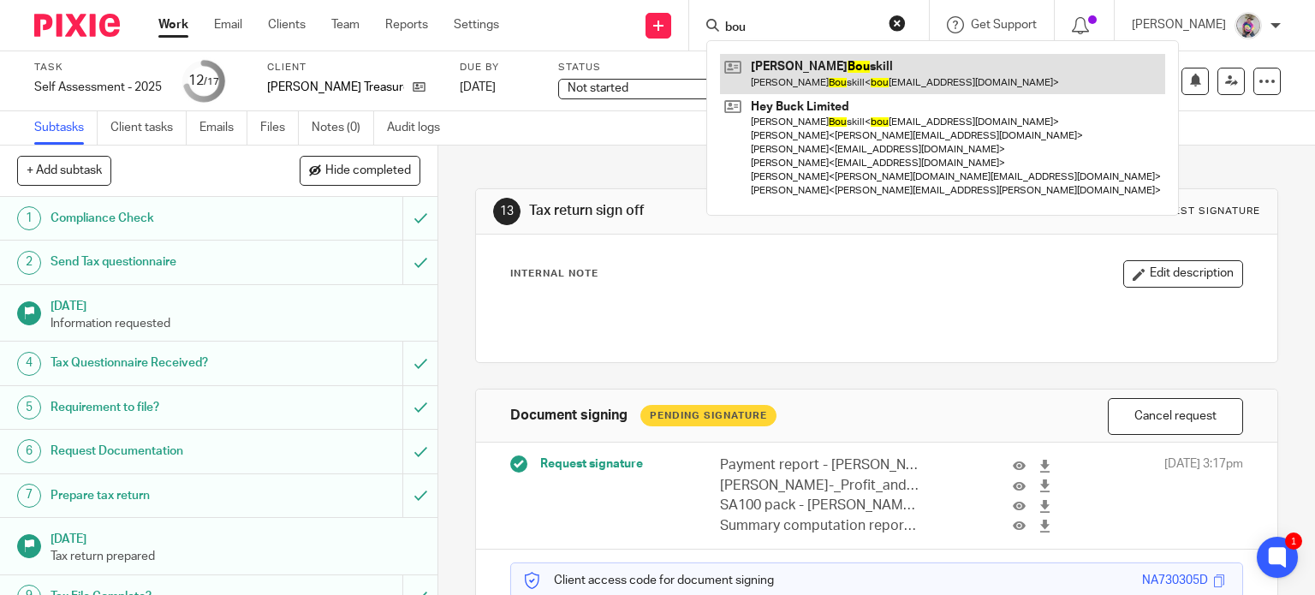
type input "bou"
click at [791, 77] on link at bounding box center [942, 73] width 445 height 39
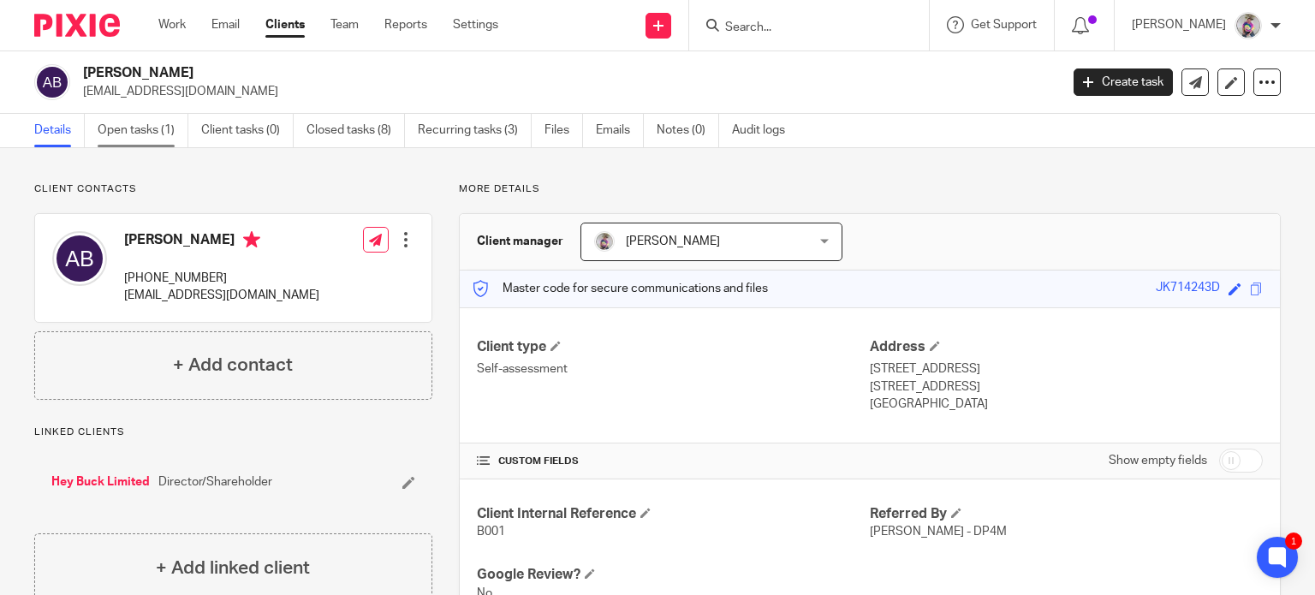
click at [130, 132] on link "Open tasks (1)" at bounding box center [143, 130] width 91 height 33
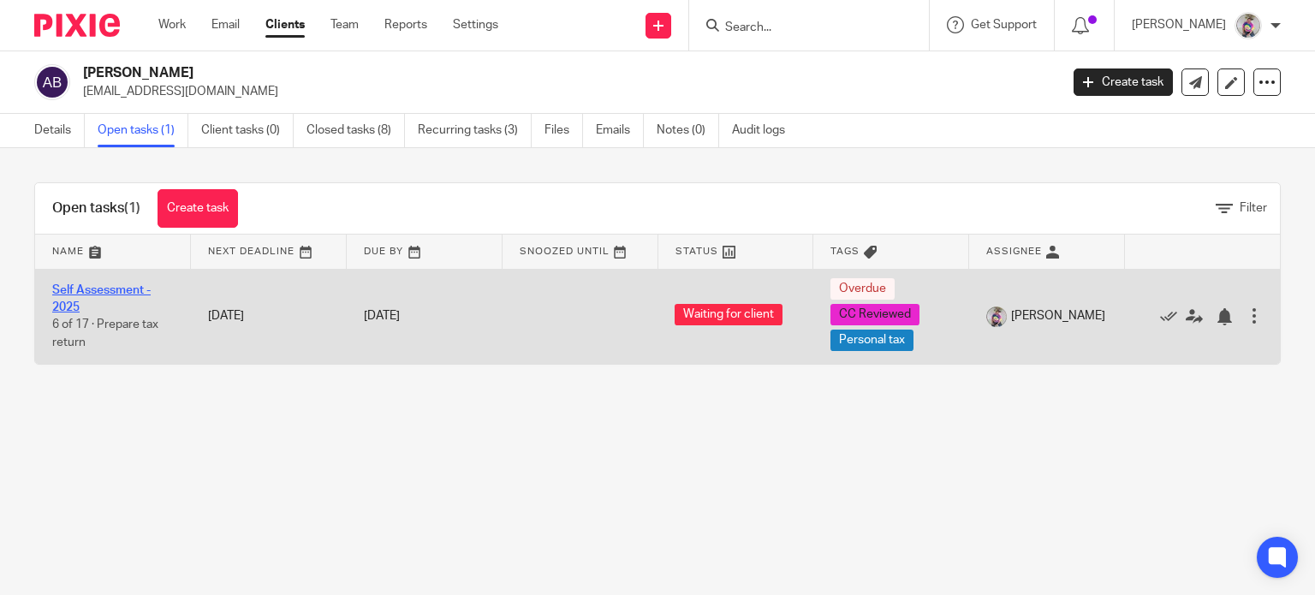
click at [104, 291] on link "Self Assessment - 2025" at bounding box center [101, 298] width 98 height 29
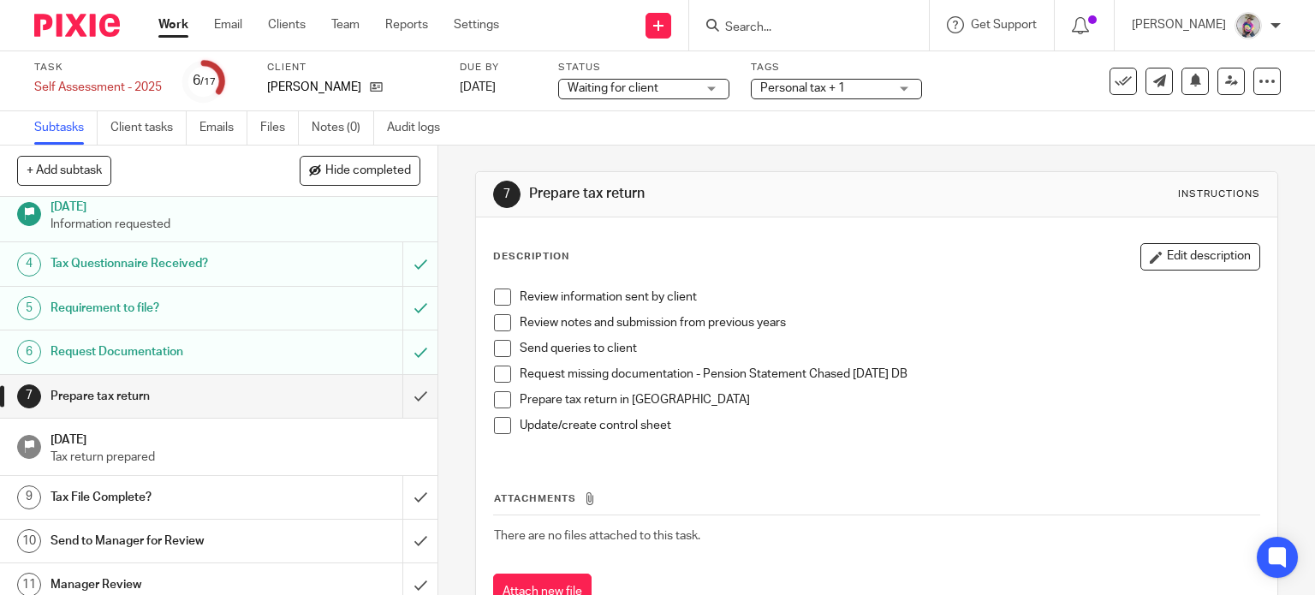
scroll to position [101, 0]
click at [401, 395] on input "submit" at bounding box center [218, 394] width 437 height 43
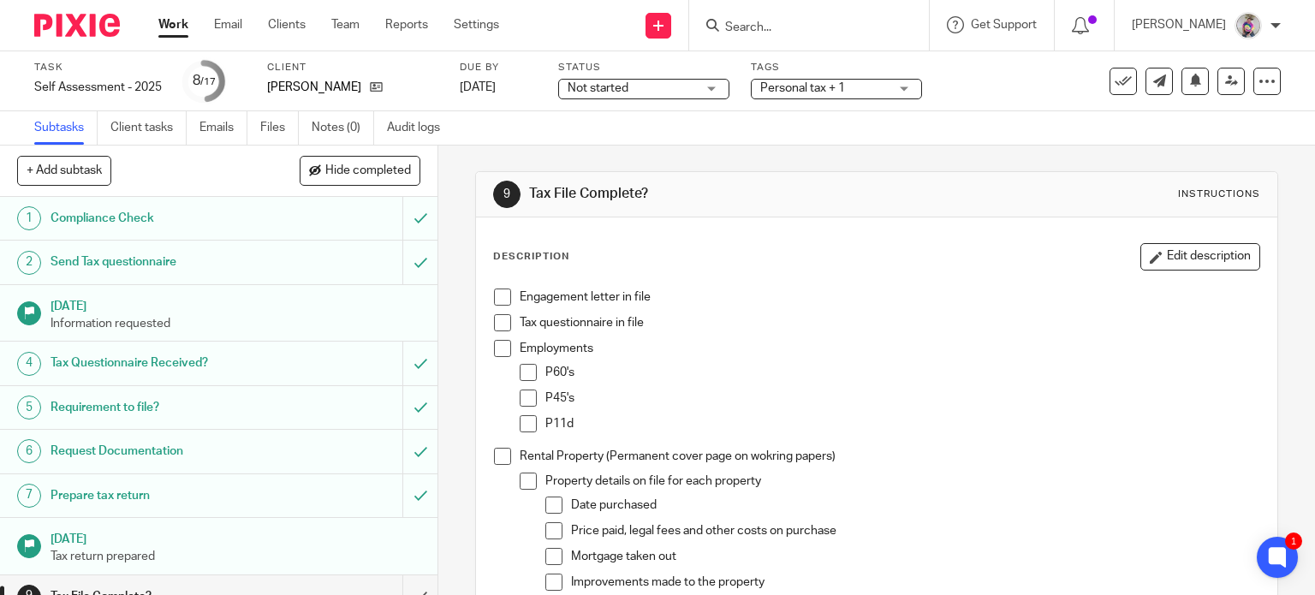
click at [503, 295] on span at bounding box center [502, 296] width 17 height 17
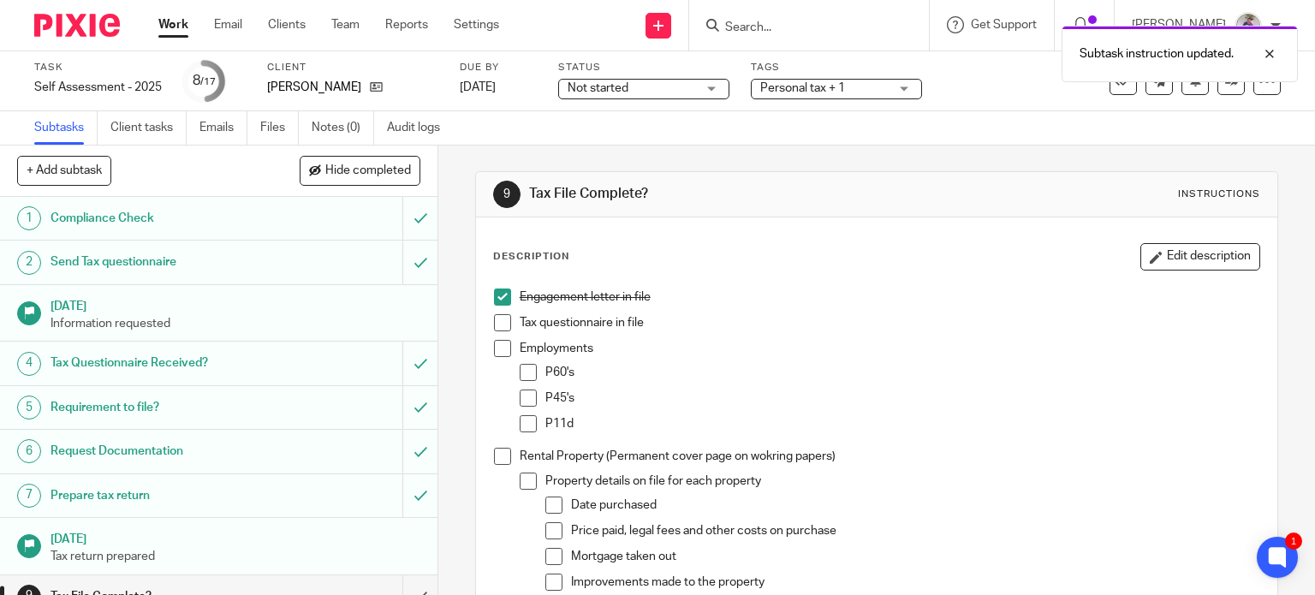
click at [499, 325] on span at bounding box center [502, 322] width 17 height 17
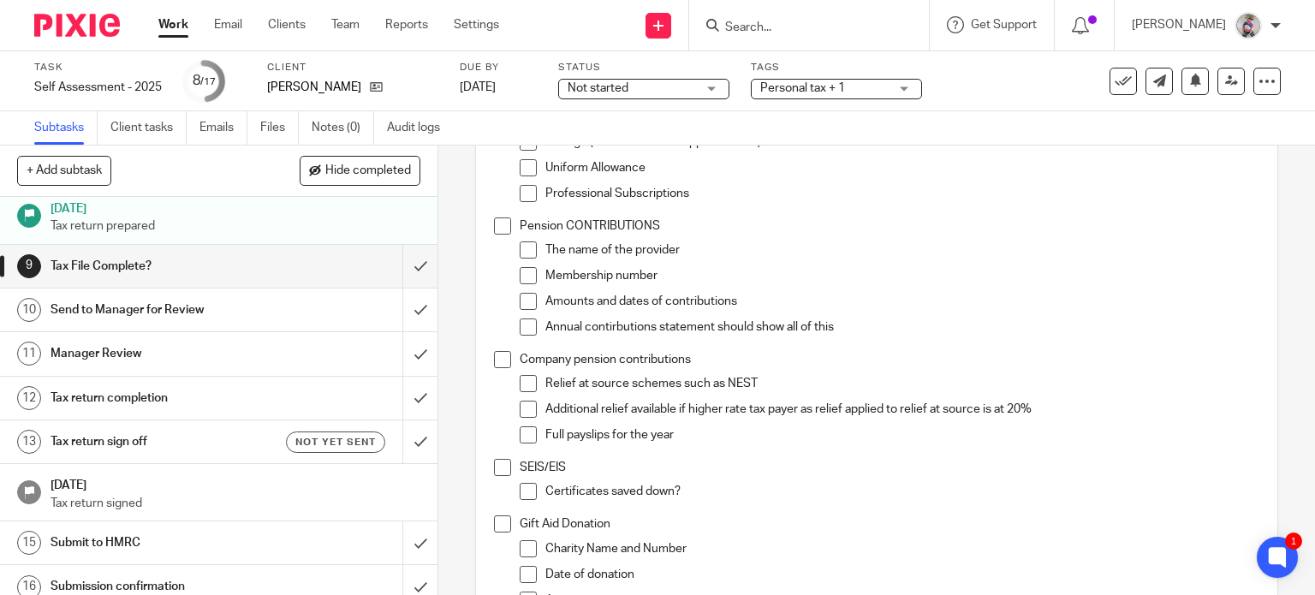
scroll to position [1924, 0]
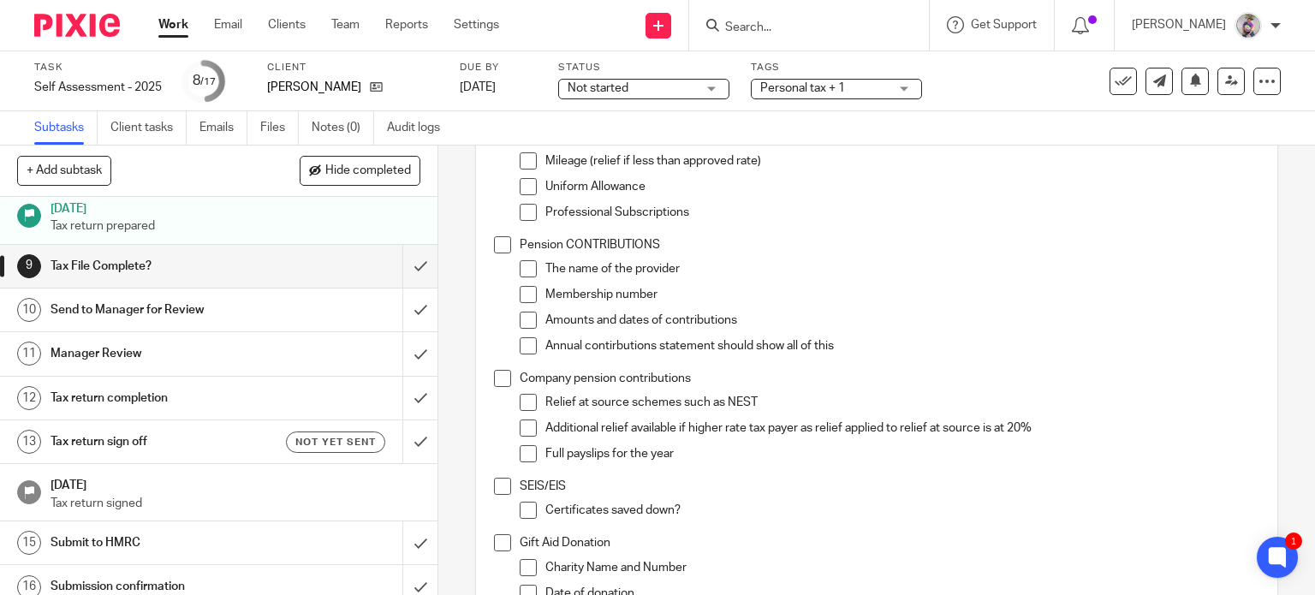
click at [494, 246] on span at bounding box center [502, 244] width 17 height 17
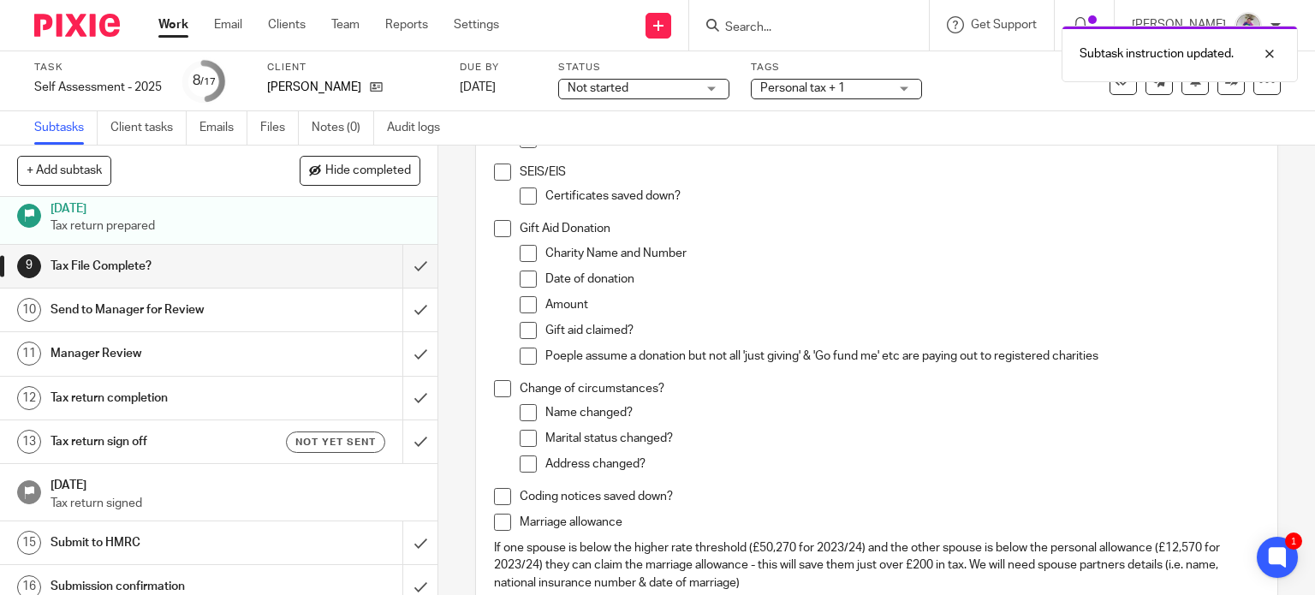
scroll to position [2471, 0]
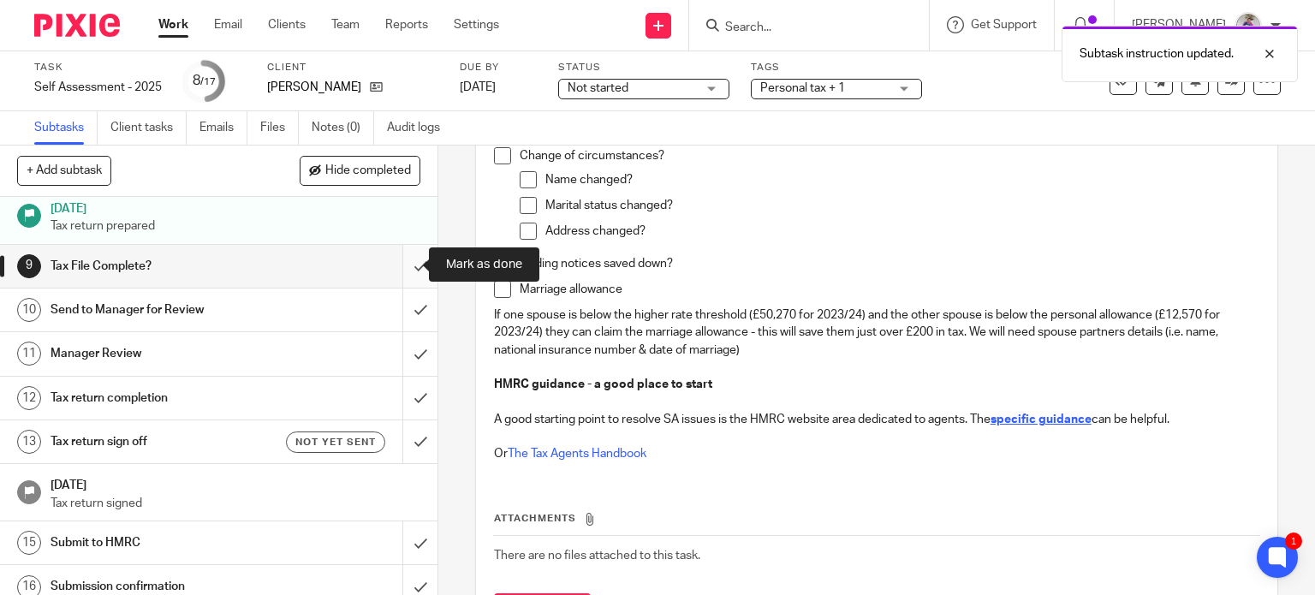
click at [405, 264] on input "submit" at bounding box center [218, 266] width 437 height 43
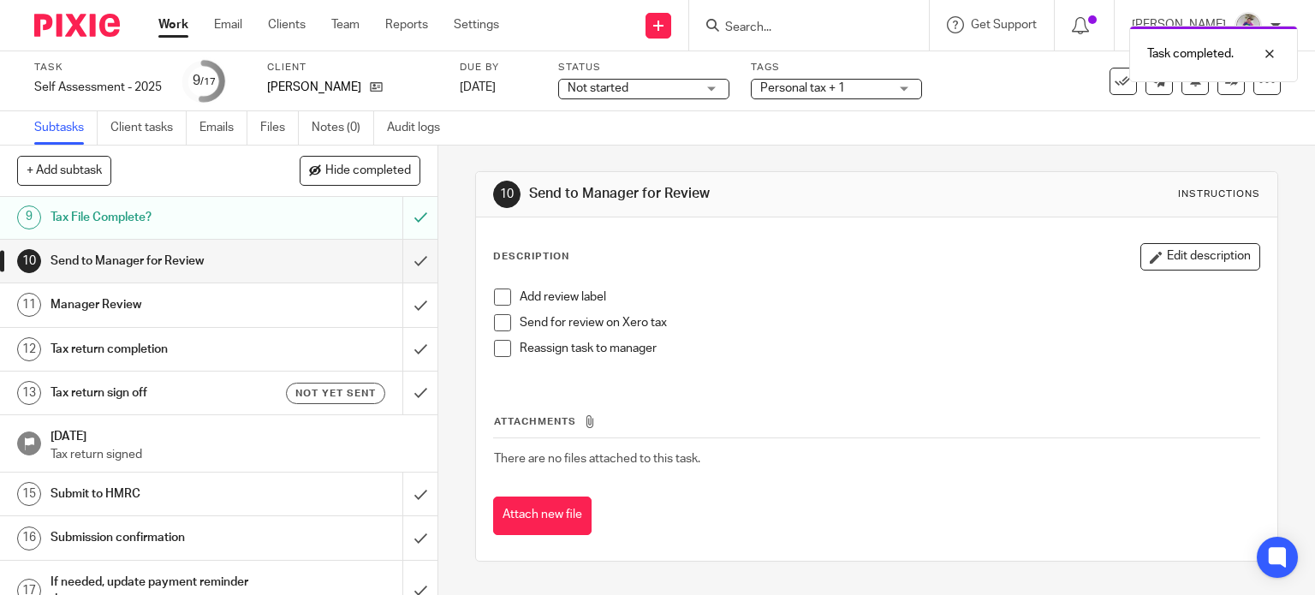
scroll to position [386, 0]
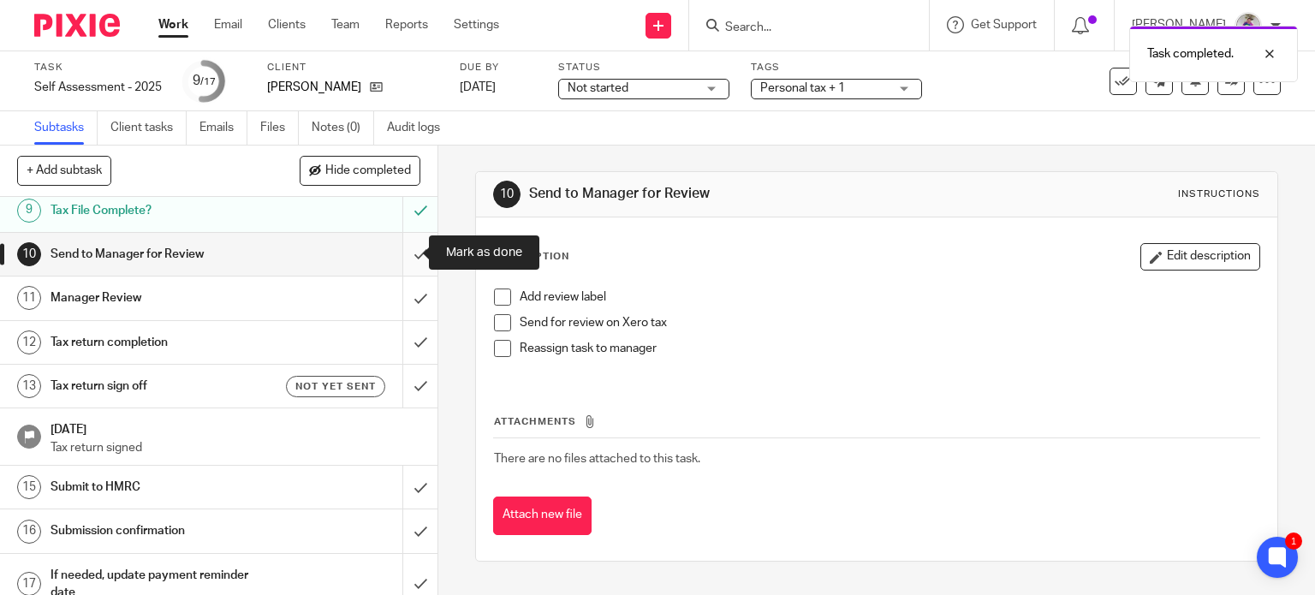
click at [398, 250] on input "submit" at bounding box center [218, 254] width 437 height 43
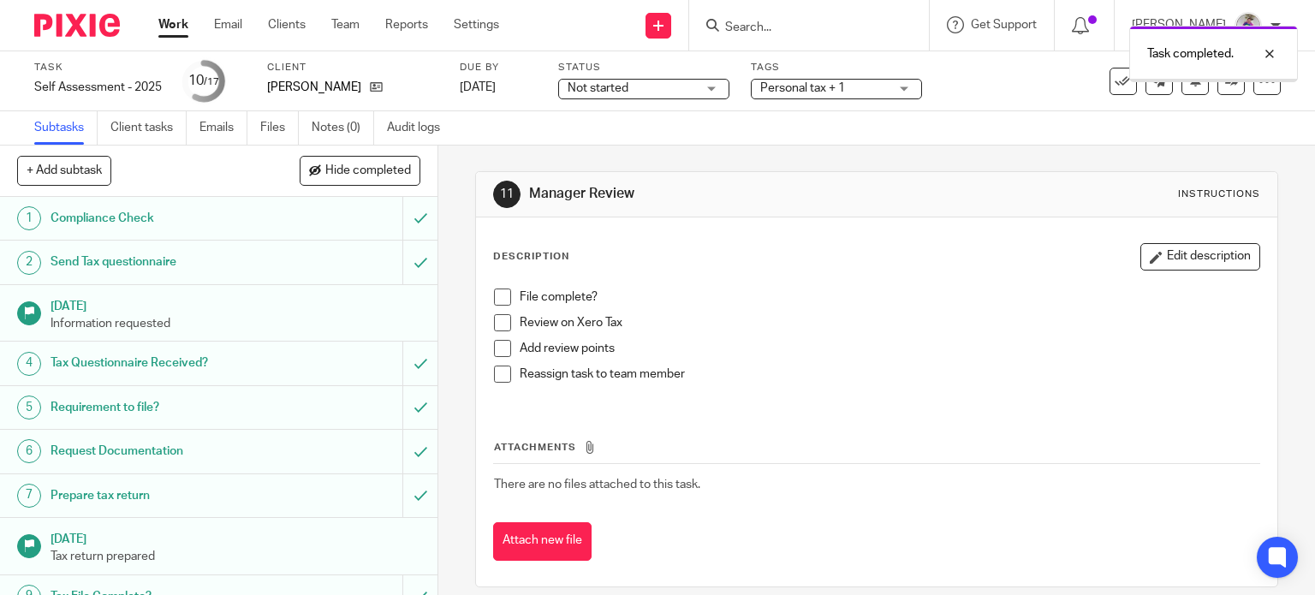
scroll to position [403, 0]
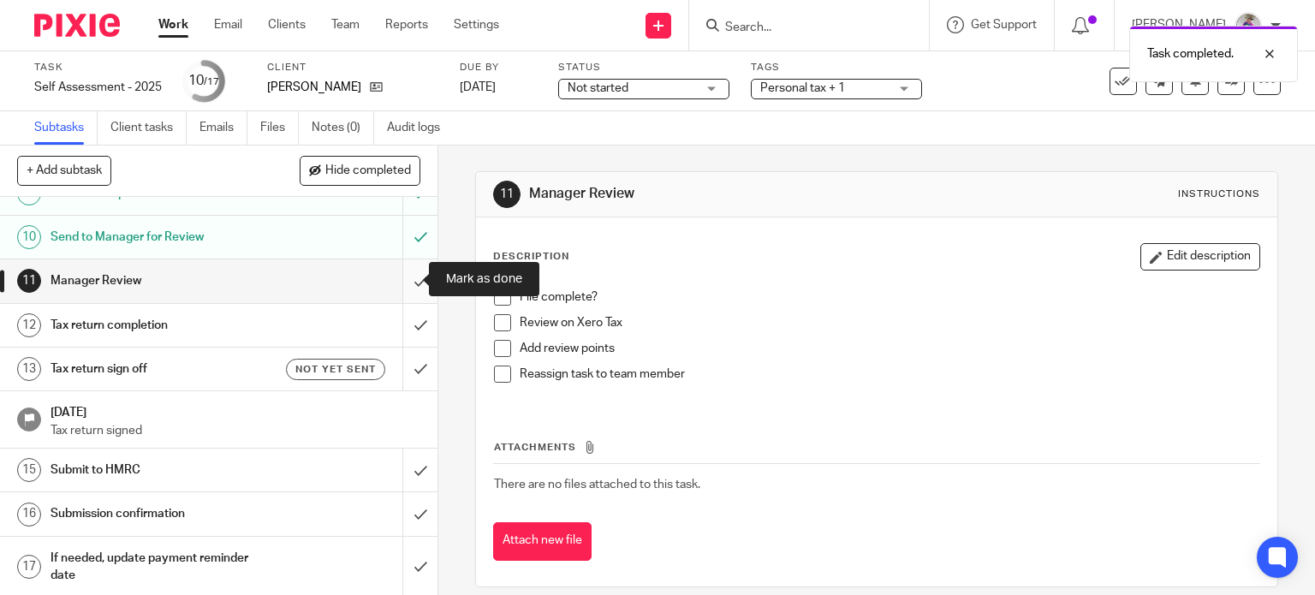
click at [400, 276] on input "submit" at bounding box center [218, 280] width 437 height 43
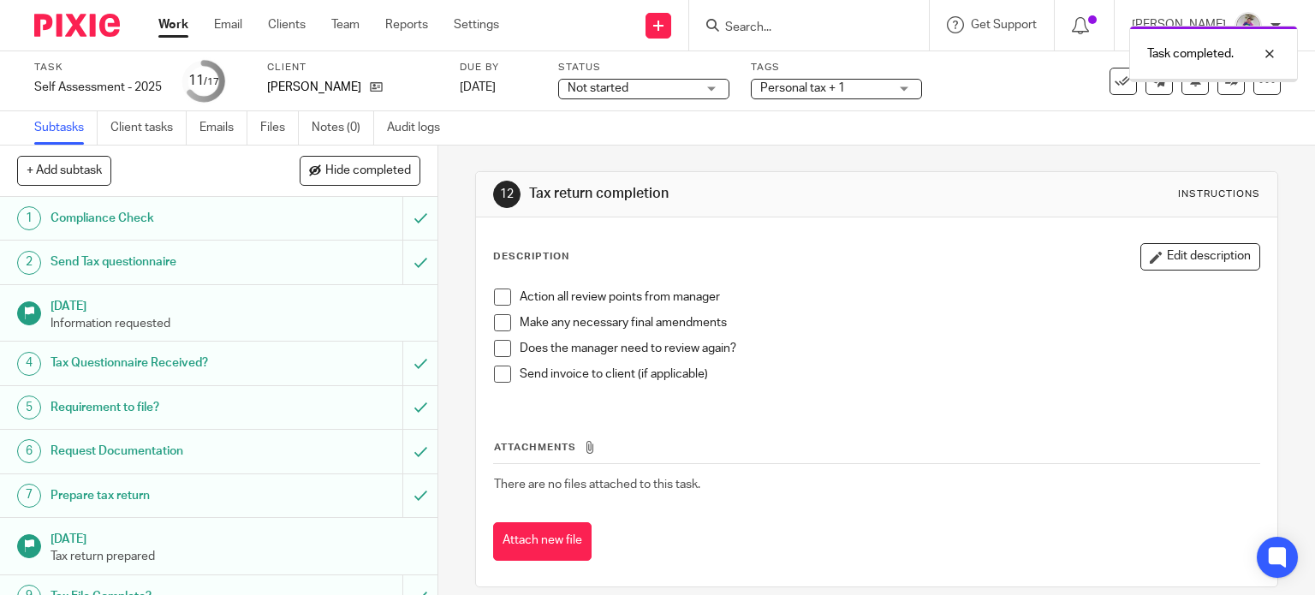
scroll to position [403, 0]
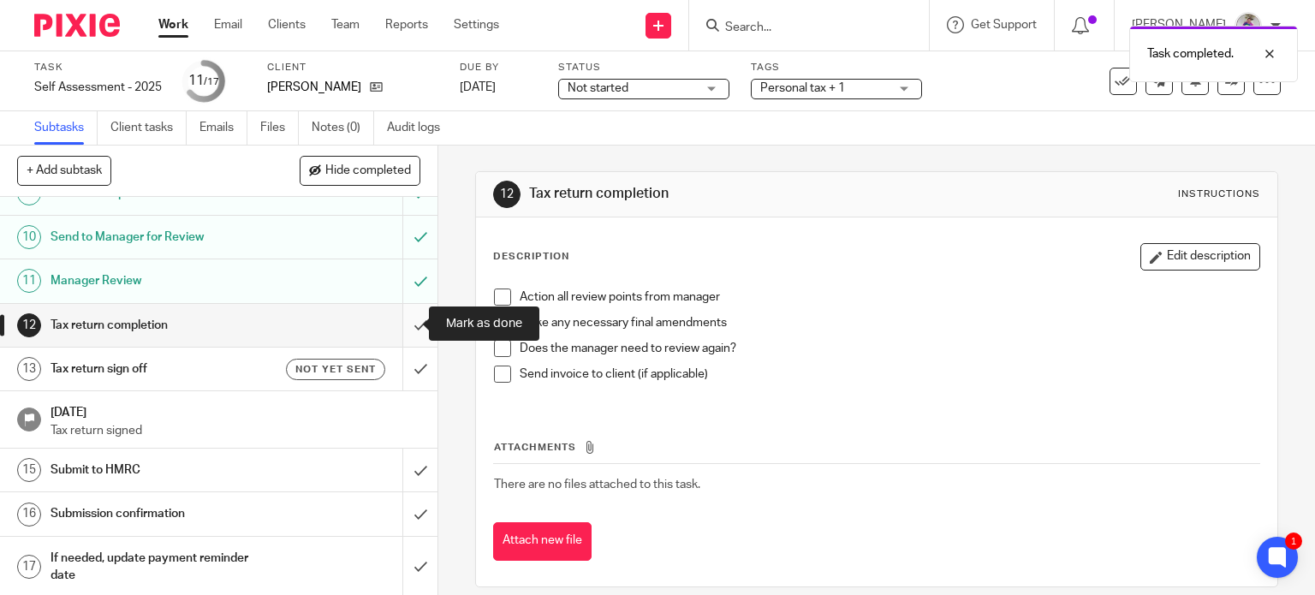
click at [397, 322] on input "submit" at bounding box center [218, 325] width 437 height 43
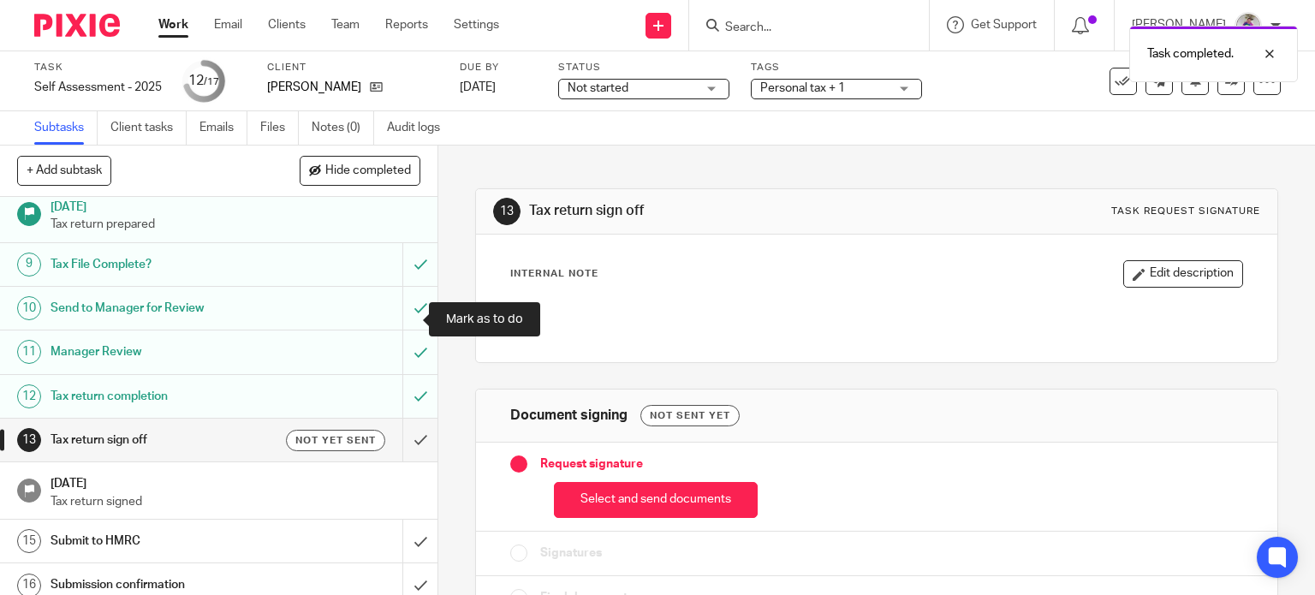
scroll to position [403, 0]
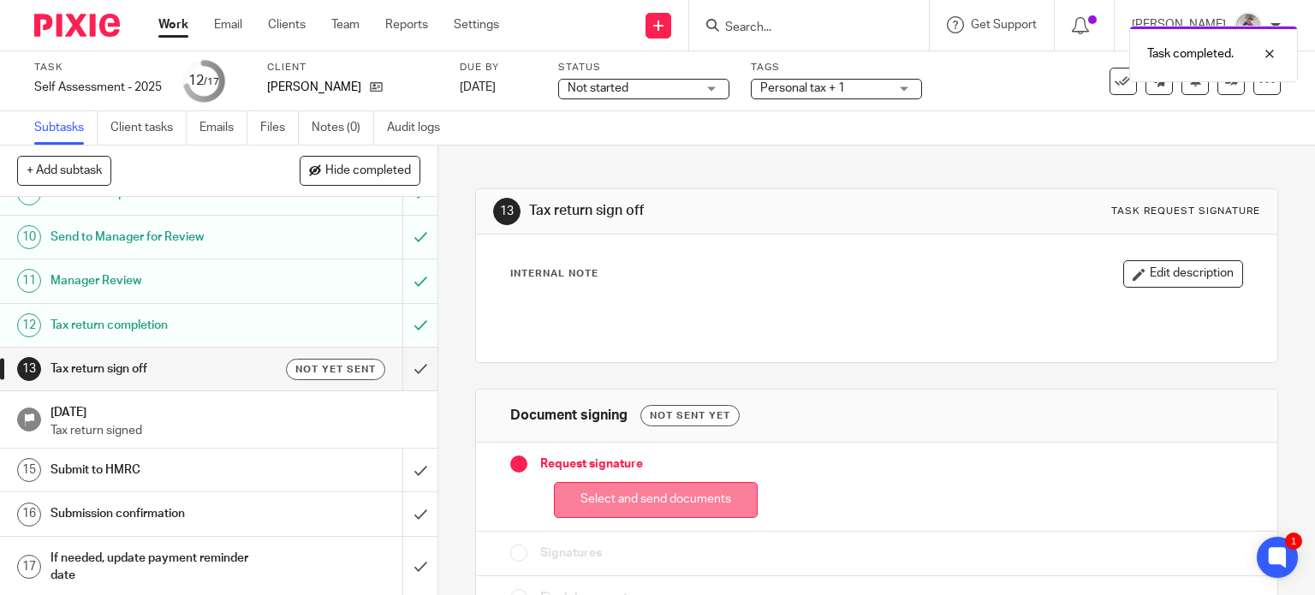
click at [629, 501] on button "Select and send documents" at bounding box center [656, 500] width 204 height 37
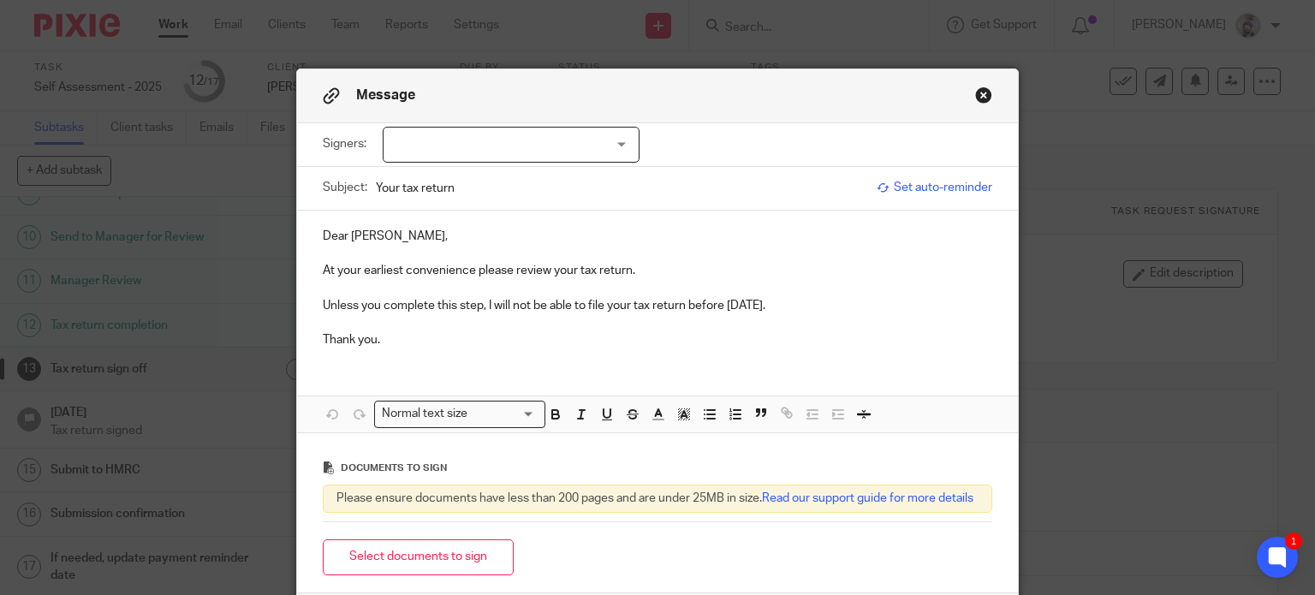
click at [613, 146] on div at bounding box center [511, 145] width 257 height 36
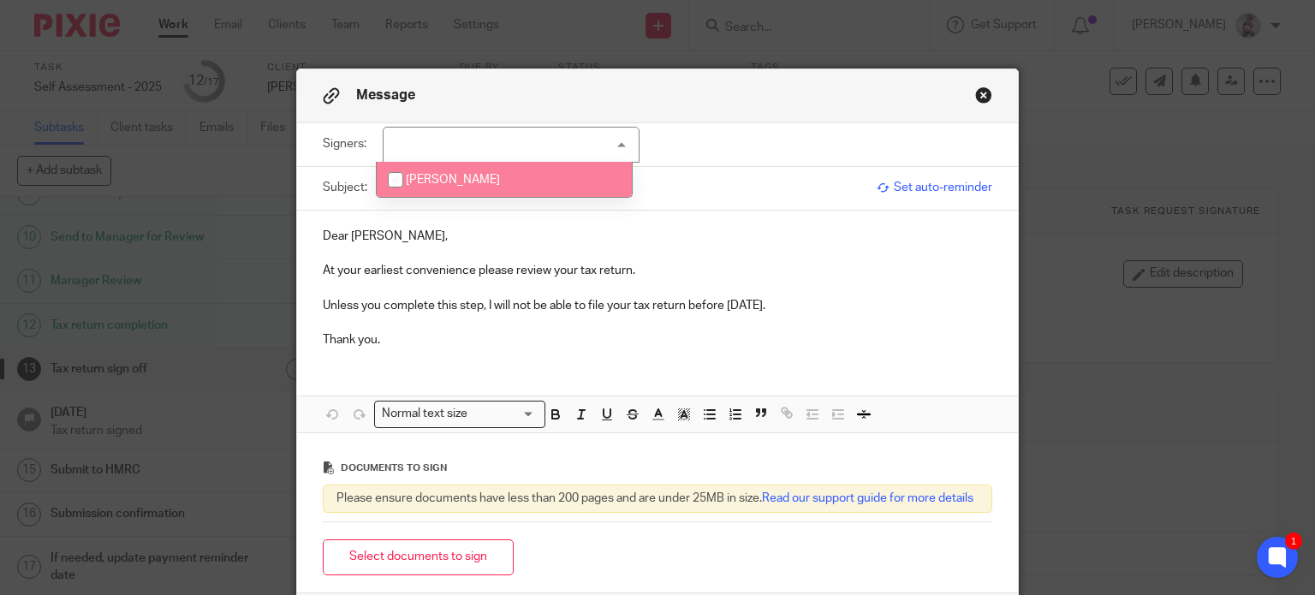
click at [466, 171] on li "[PERSON_NAME]" at bounding box center [504, 179] width 255 height 35
checkbox input "true"
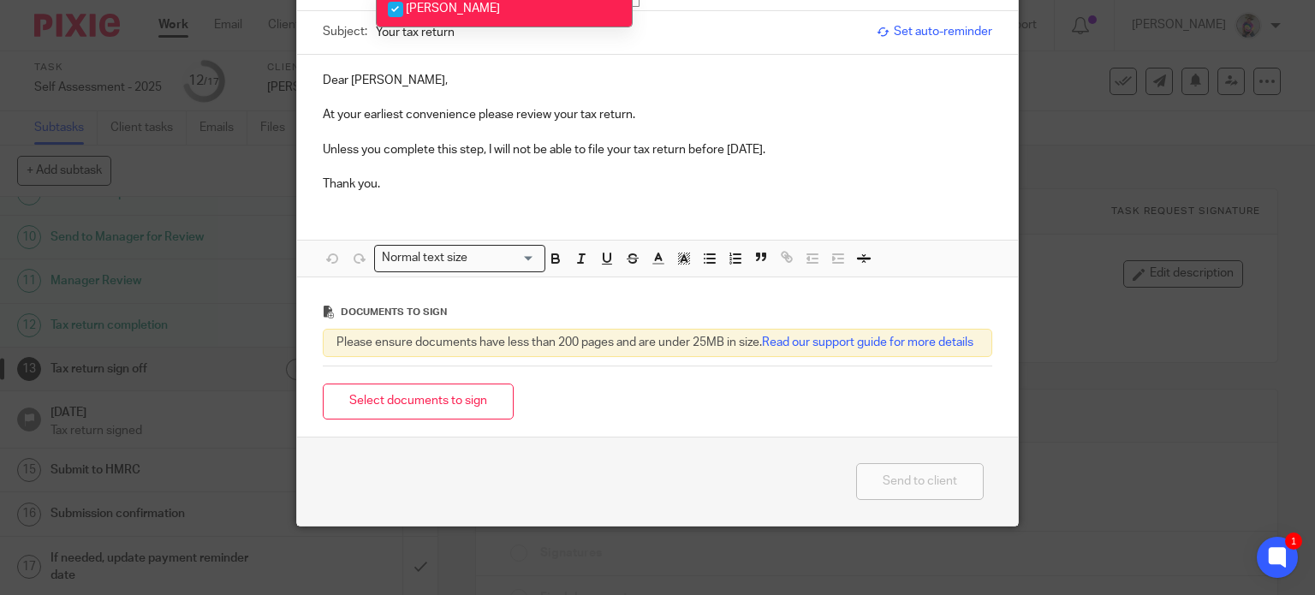
scroll to position [170, 0]
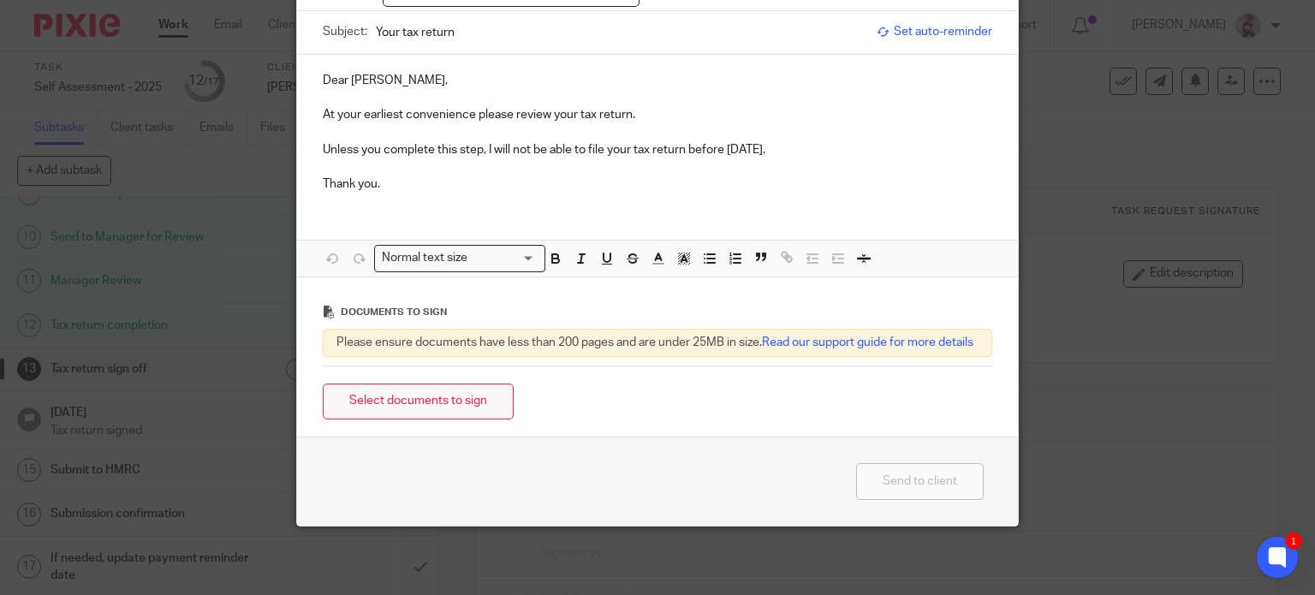
click at [411, 389] on button "Select documents to sign" at bounding box center [418, 401] width 191 height 37
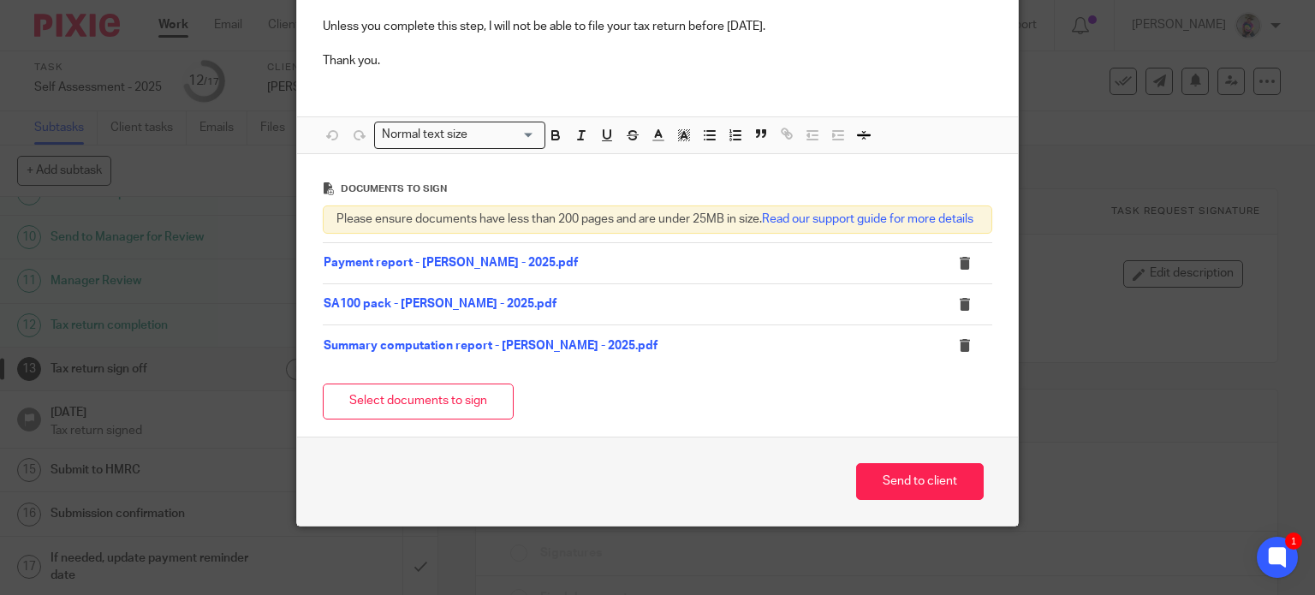
scroll to position [293, 0]
click at [924, 493] on button "Send to client" at bounding box center [920, 481] width 128 height 37
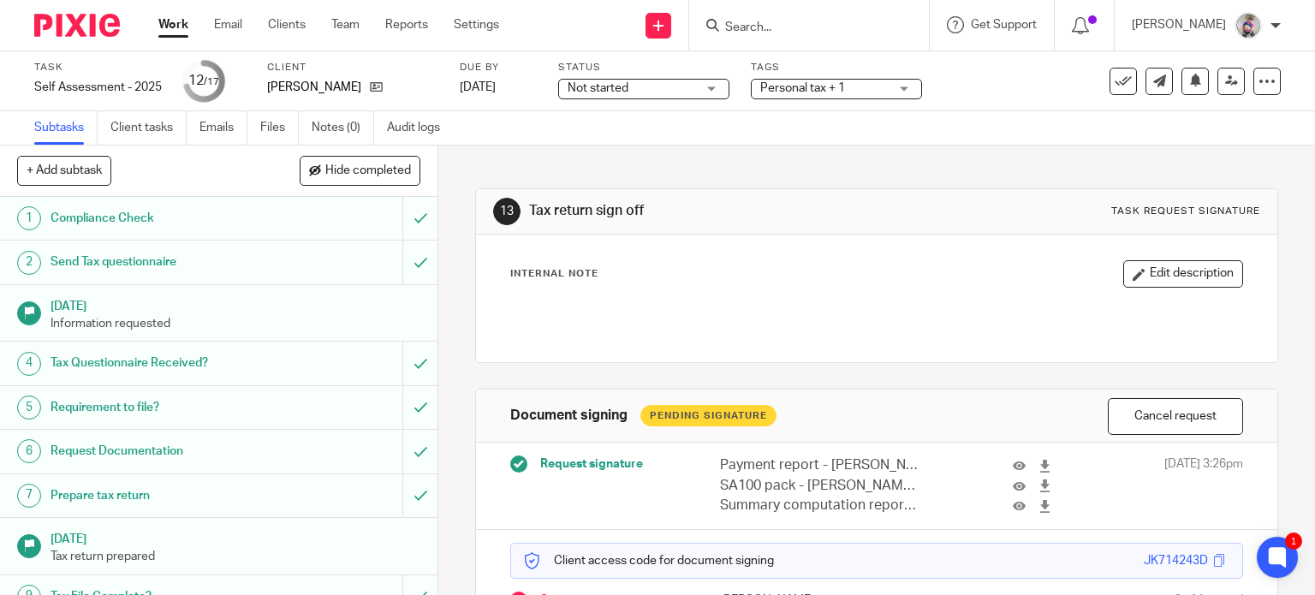
click at [794, 26] on input "Search" at bounding box center [800, 28] width 154 height 15
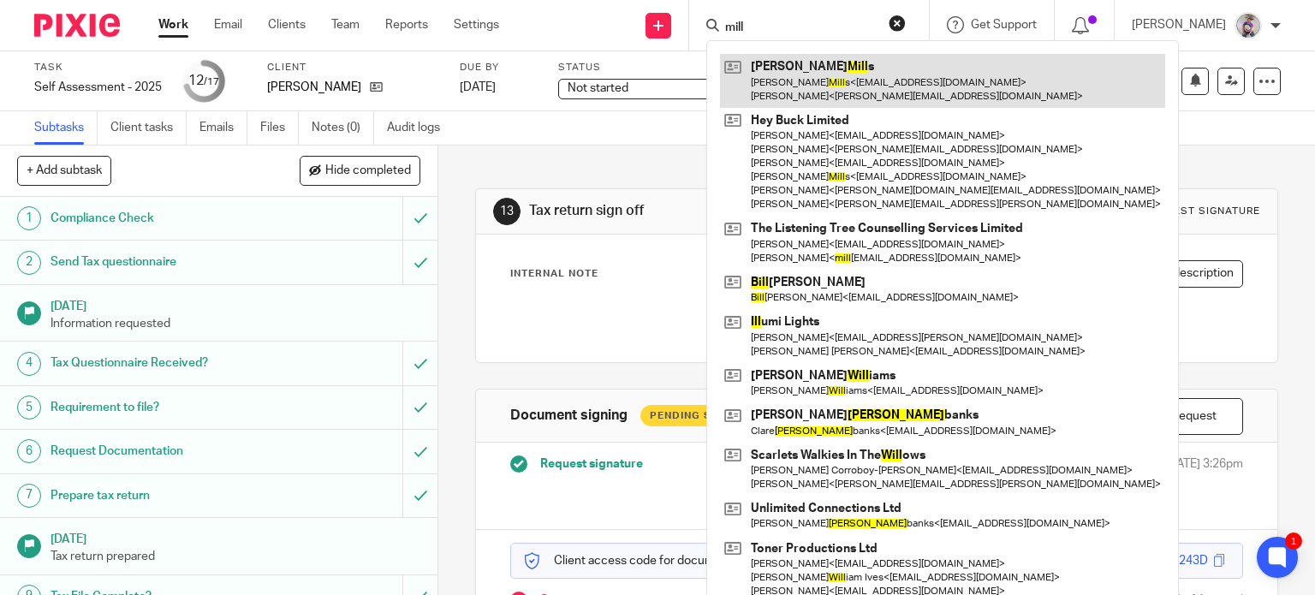
type input "mill"
click at [805, 77] on link at bounding box center [942, 80] width 445 height 53
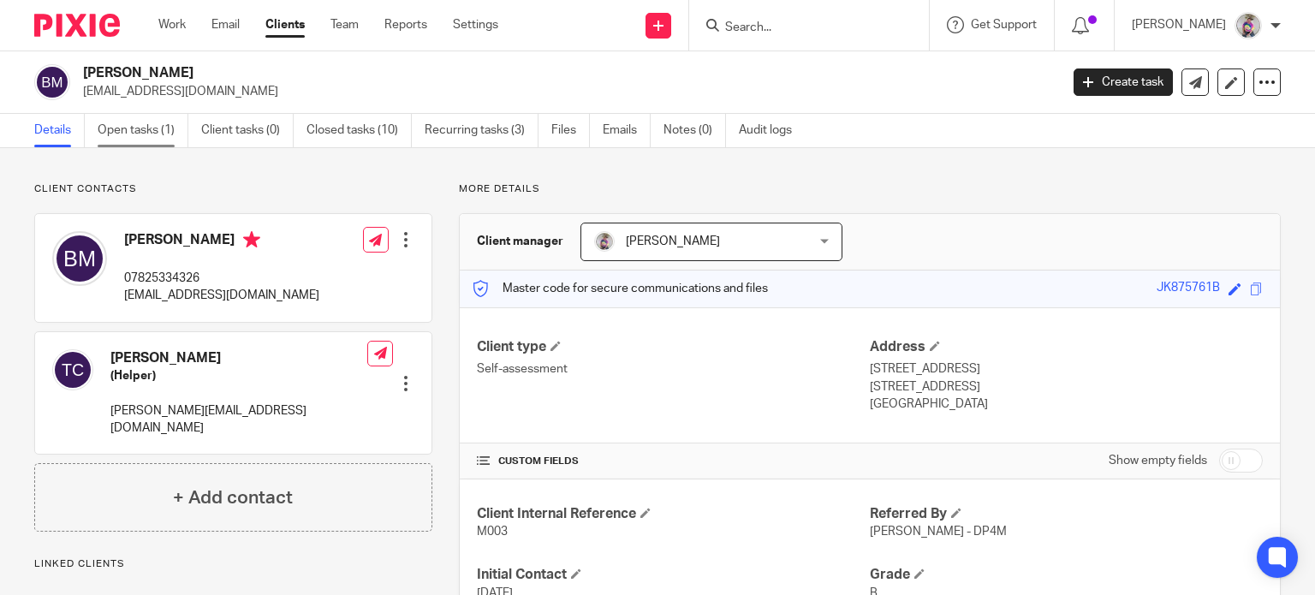
click at [146, 129] on link "Open tasks (1)" at bounding box center [143, 130] width 91 height 33
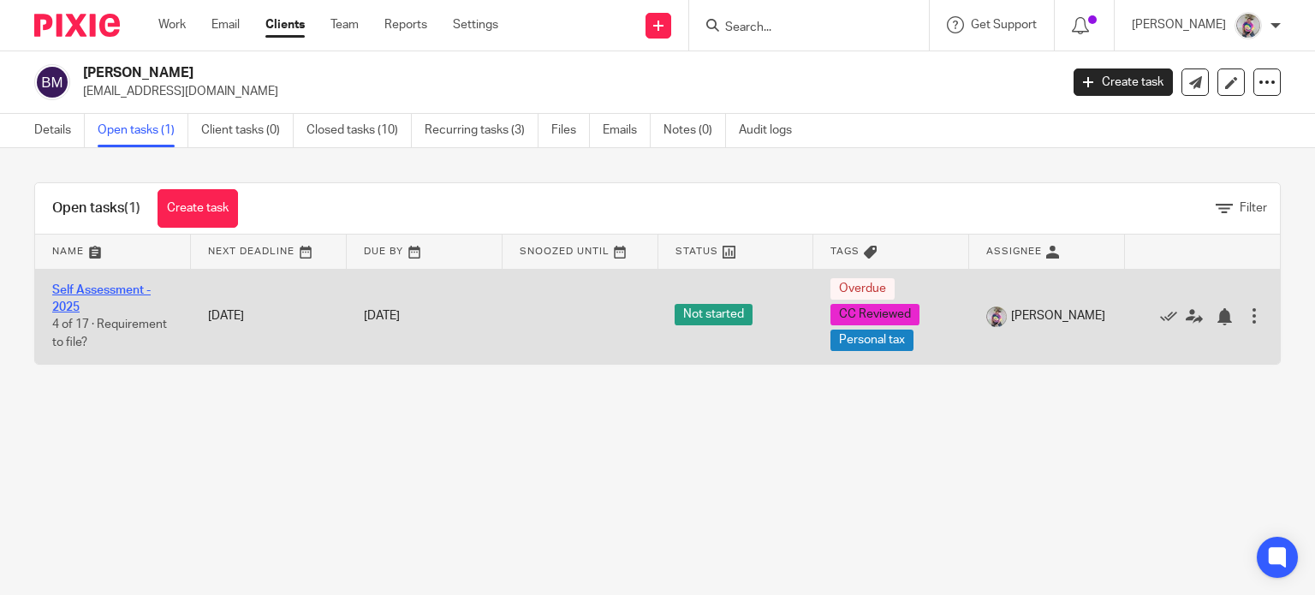
click at [92, 284] on link "Self Assessment - 2025" at bounding box center [101, 298] width 98 height 29
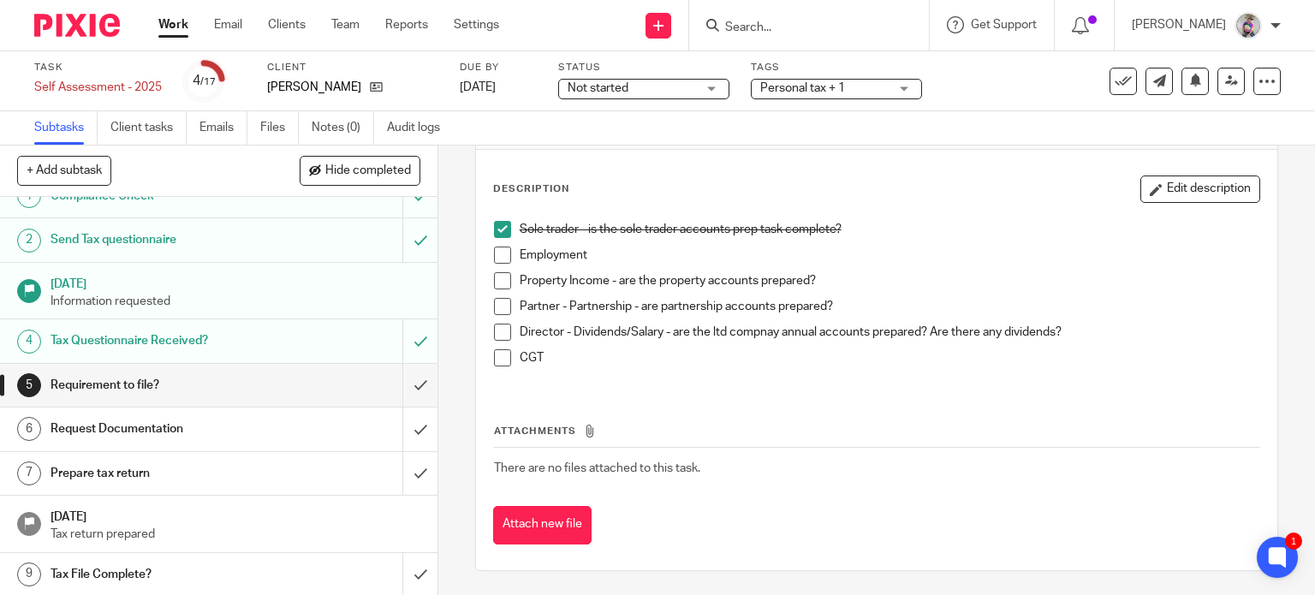
scroll to position [67, 0]
click at [401, 383] on input "submit" at bounding box center [218, 385] width 437 height 43
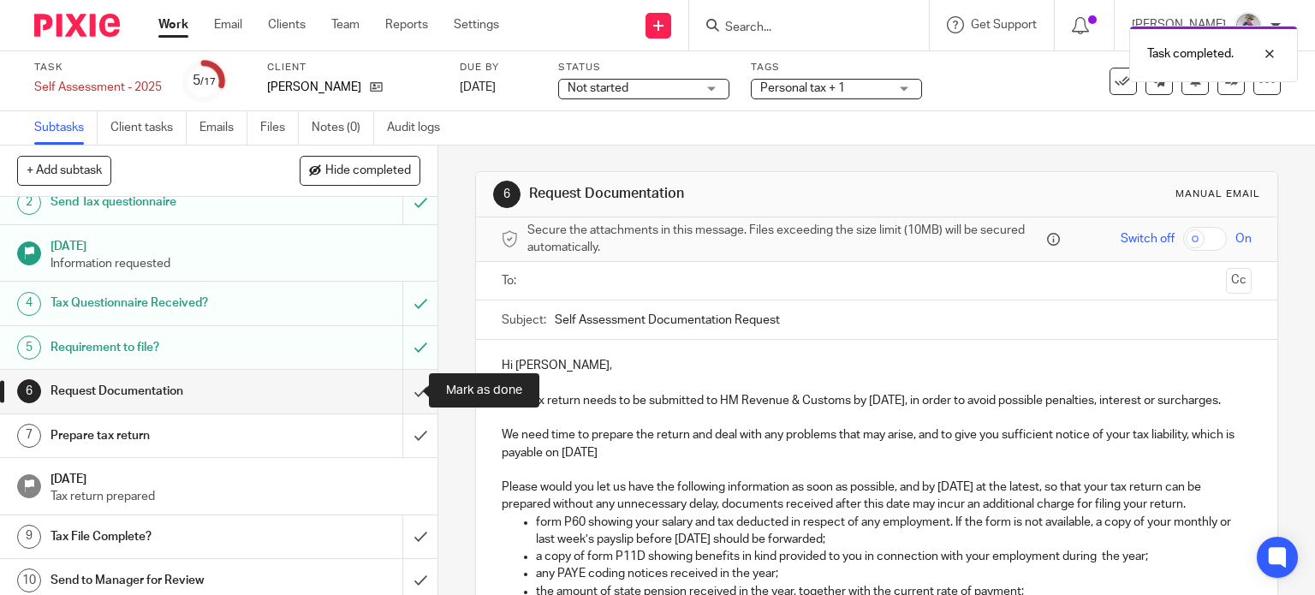
scroll to position [58, 0]
click at [397, 392] on input "submit" at bounding box center [218, 392] width 437 height 43
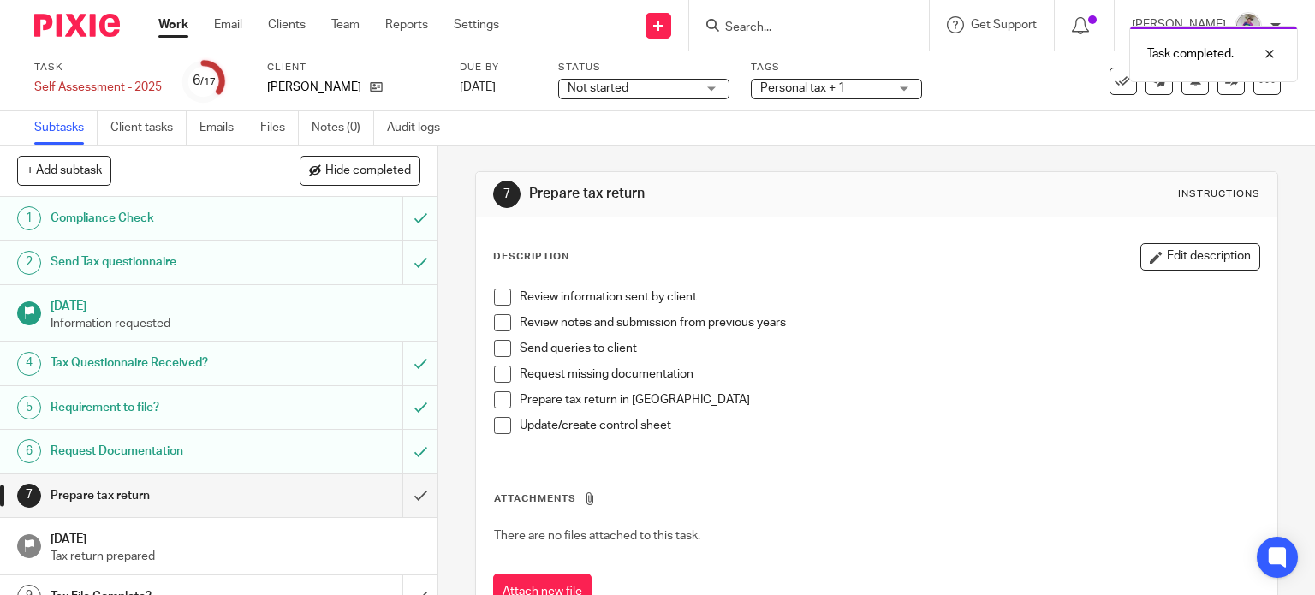
click at [503, 300] on span at bounding box center [502, 296] width 17 height 17
click at [500, 316] on span at bounding box center [502, 322] width 17 height 17
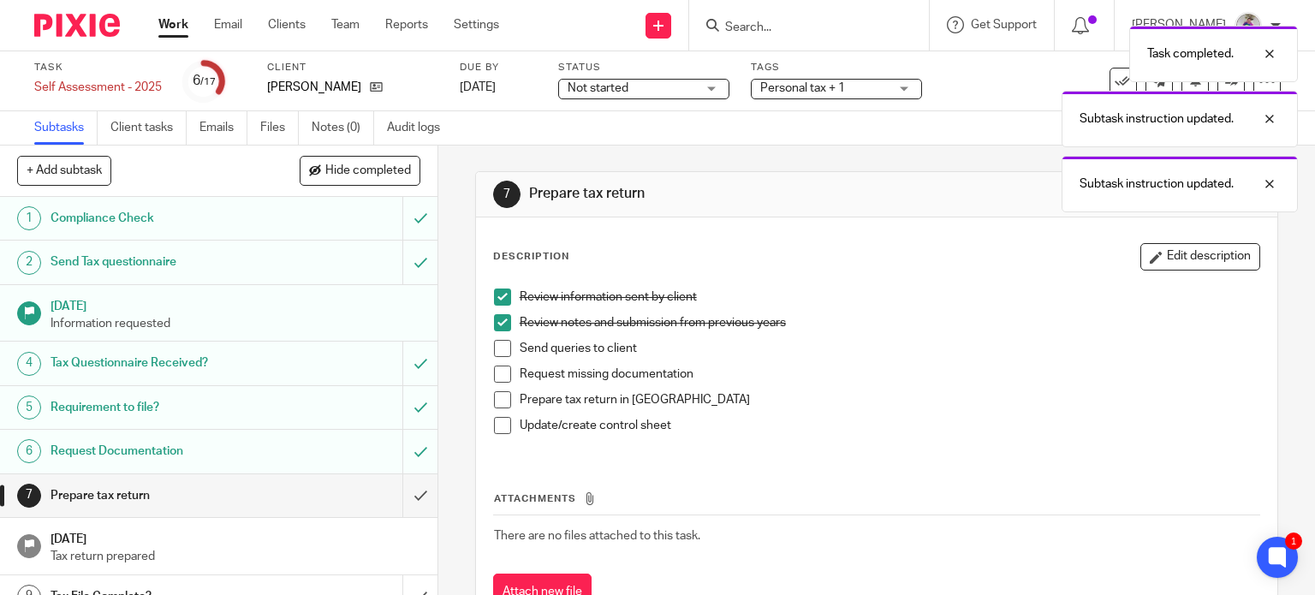
click at [500, 348] on span at bounding box center [502, 348] width 17 height 17
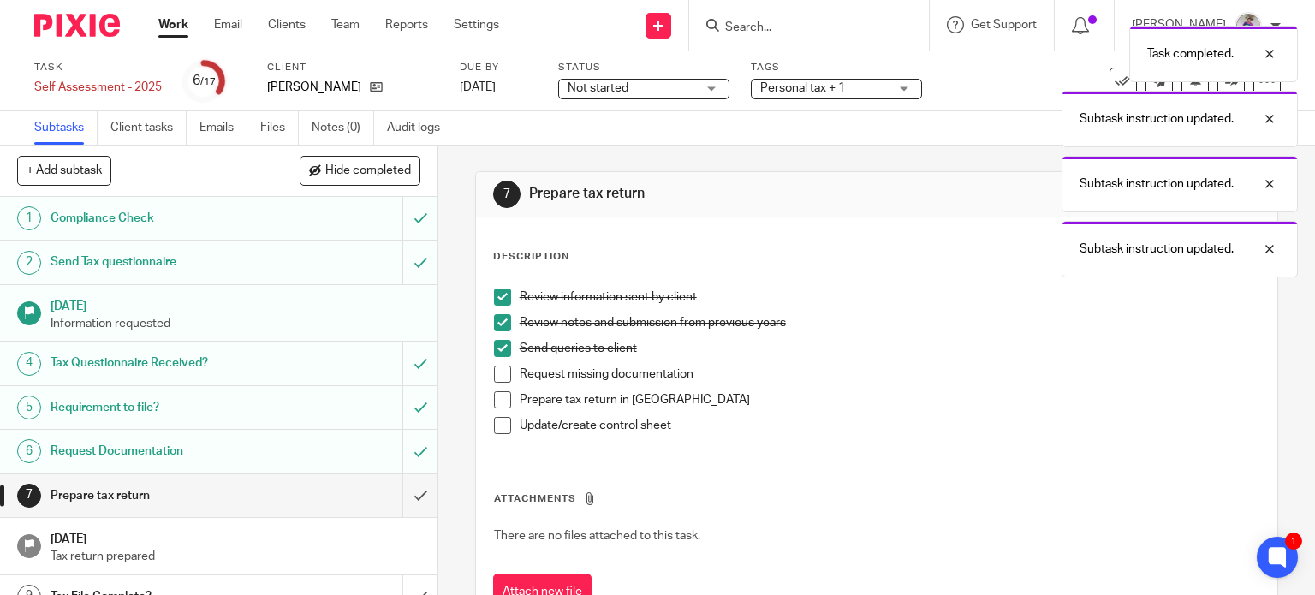
click at [496, 376] on span at bounding box center [502, 373] width 17 height 17
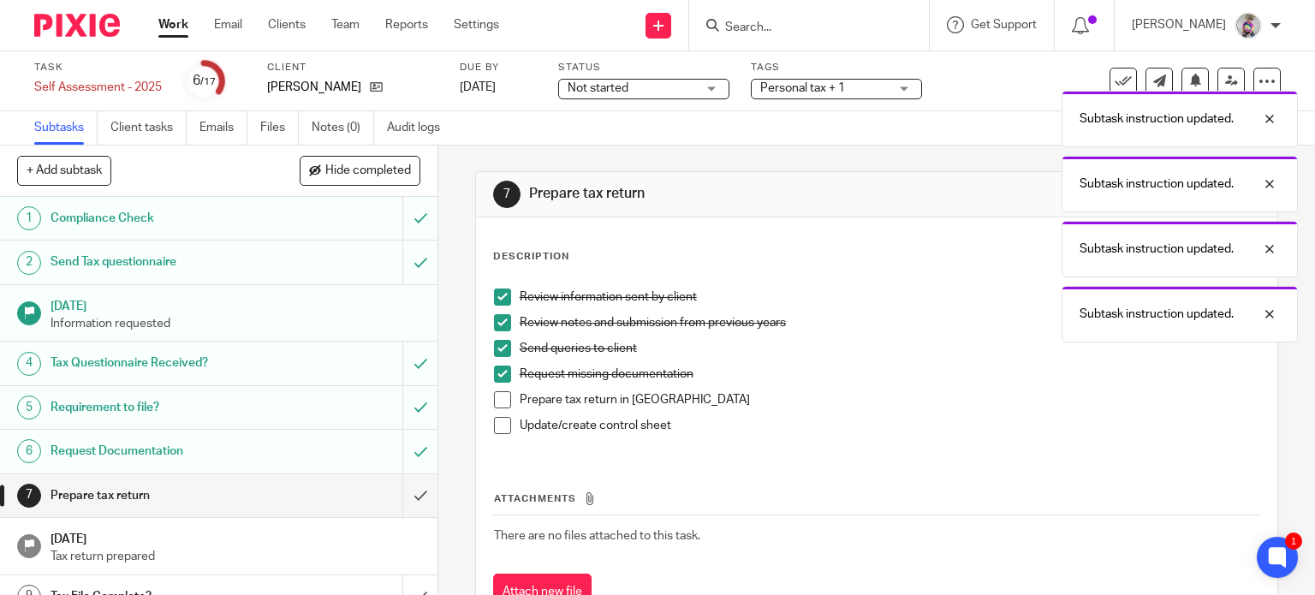
click at [496, 403] on span at bounding box center [502, 399] width 17 height 17
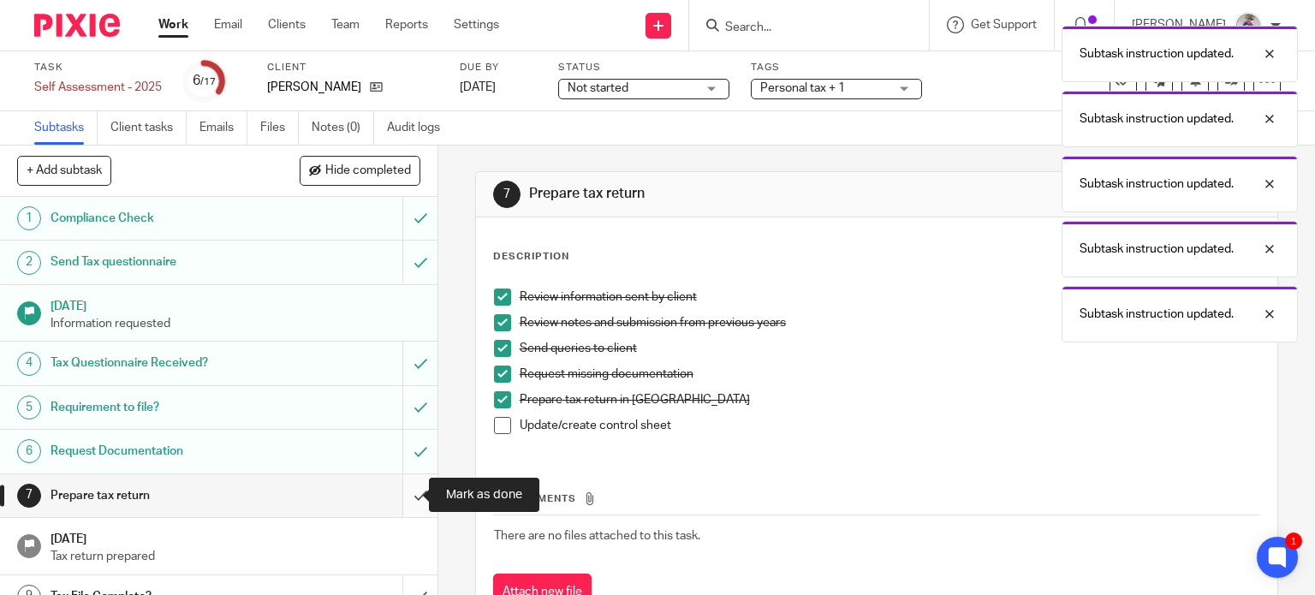
click at [397, 499] on input "submit" at bounding box center [218, 495] width 437 height 43
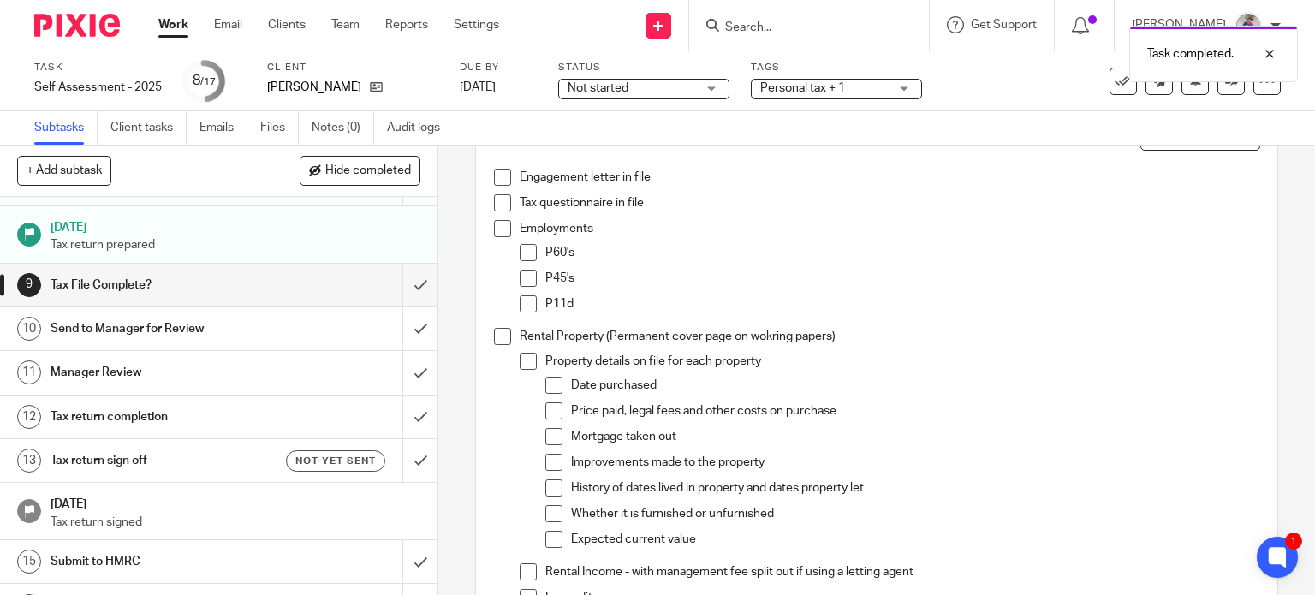
scroll to position [314, 0]
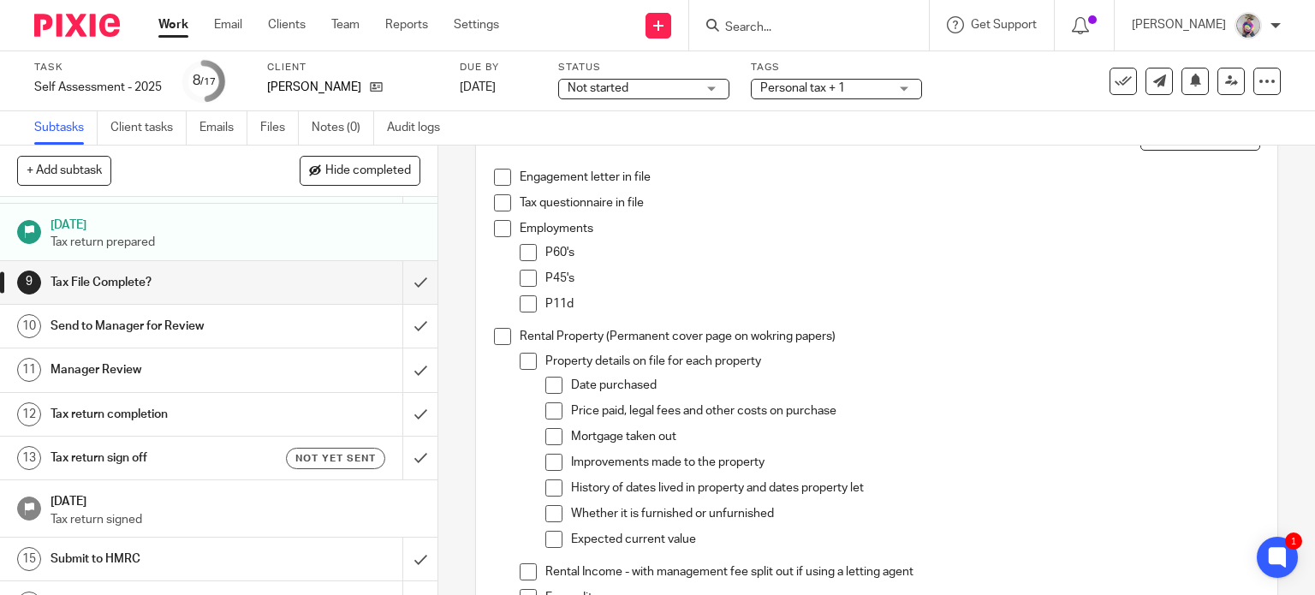
click at [496, 177] on span at bounding box center [502, 177] width 17 height 17
click at [496, 205] on span at bounding box center [502, 202] width 17 height 17
click at [503, 231] on span at bounding box center [502, 228] width 17 height 17
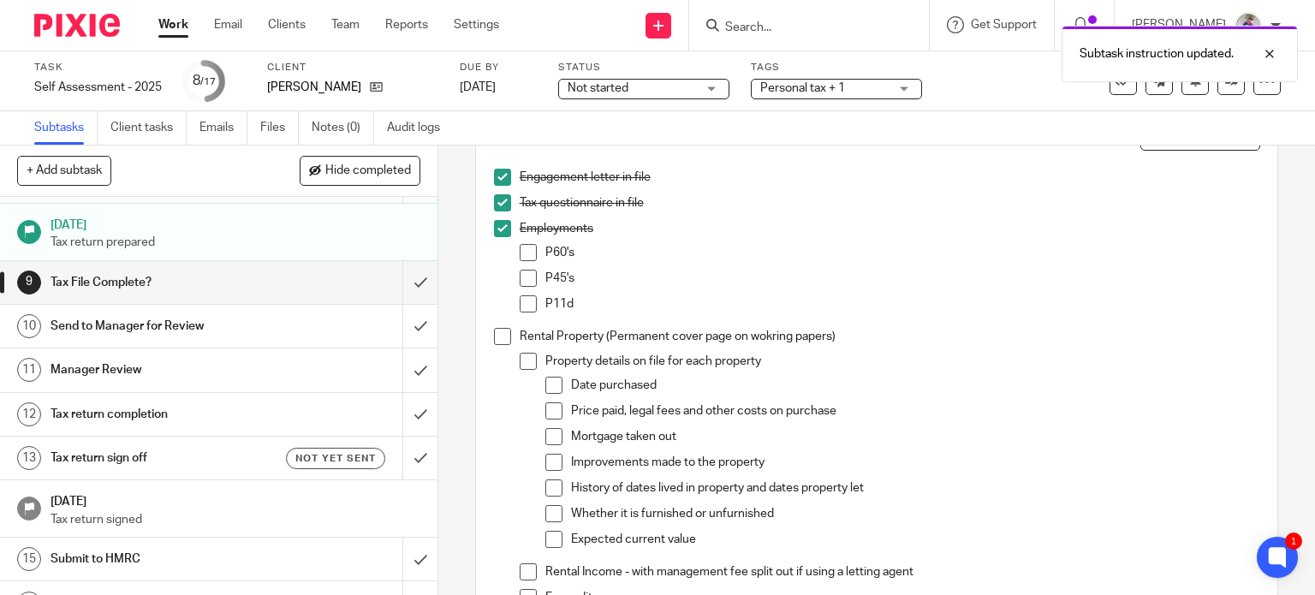
click at [526, 255] on span at bounding box center [528, 252] width 17 height 17
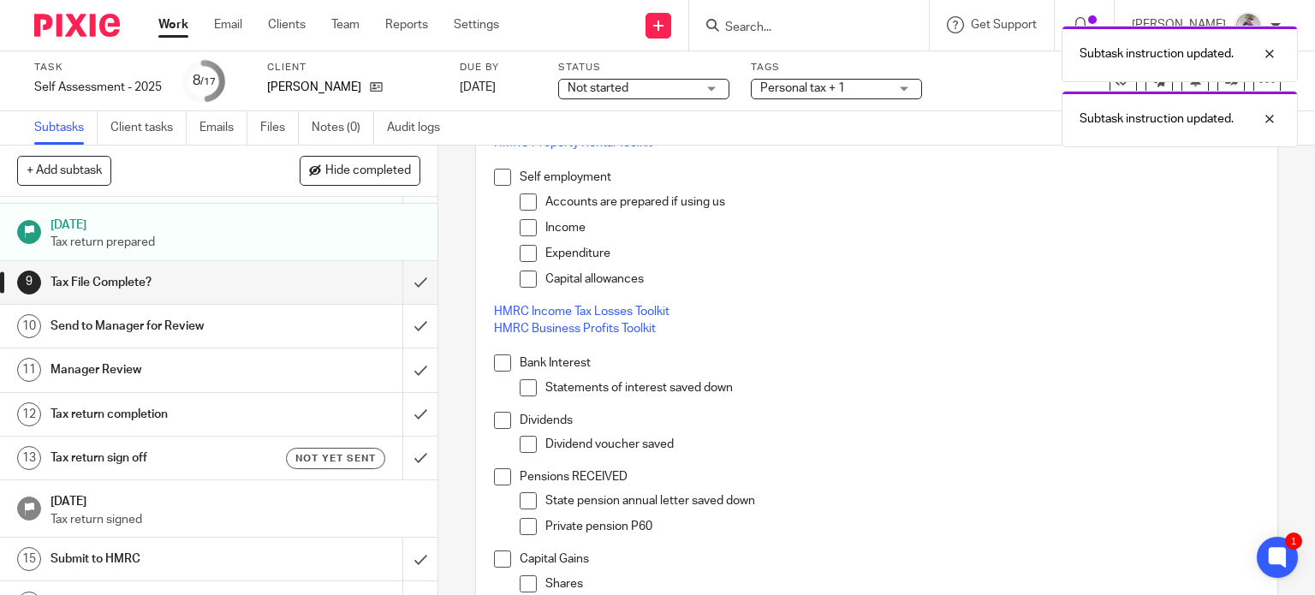
scroll to position [1067, 0]
click at [499, 174] on span at bounding box center [502, 174] width 17 height 17
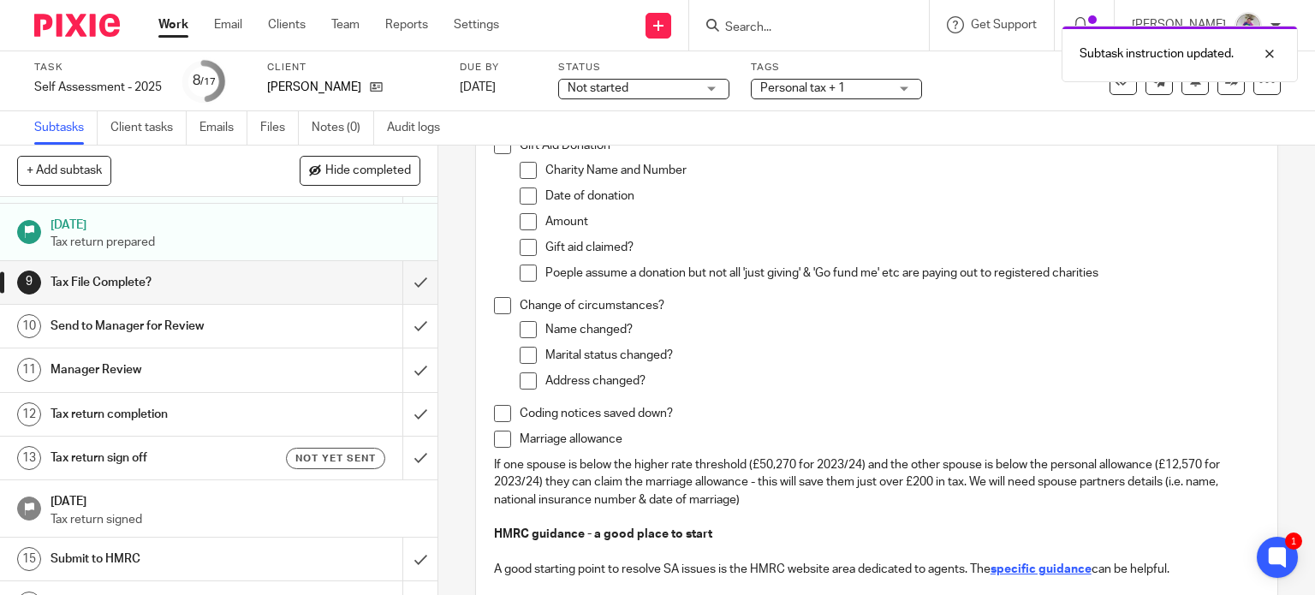
scroll to position [2557, 0]
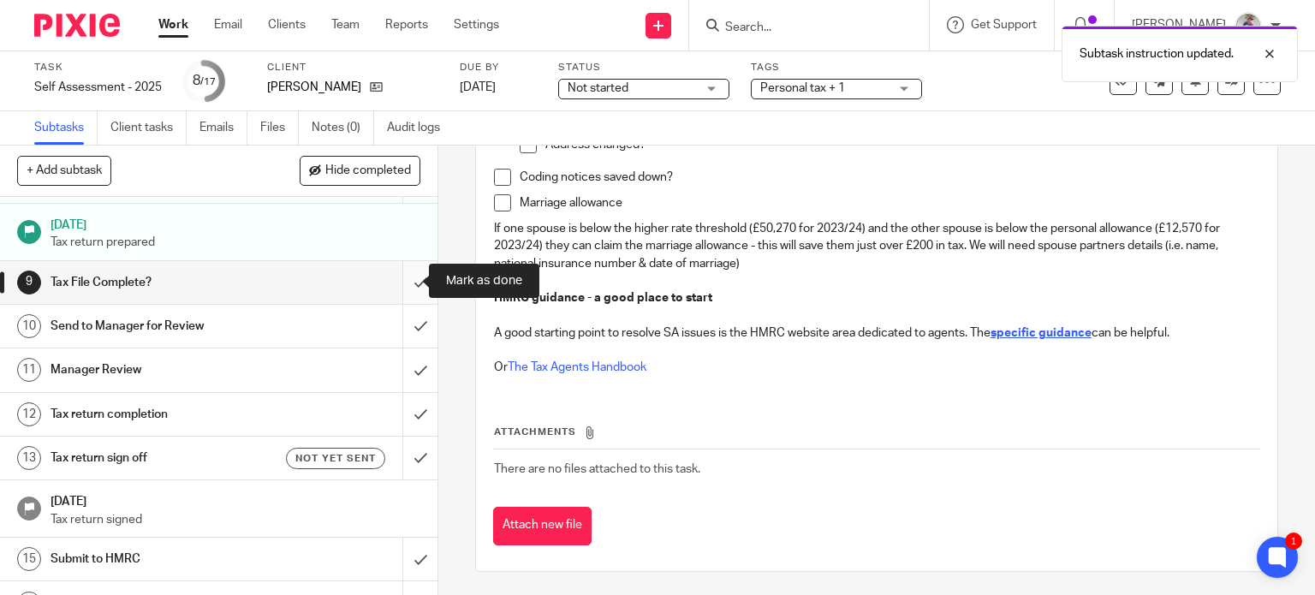
click at [400, 285] on input "submit" at bounding box center [218, 282] width 437 height 43
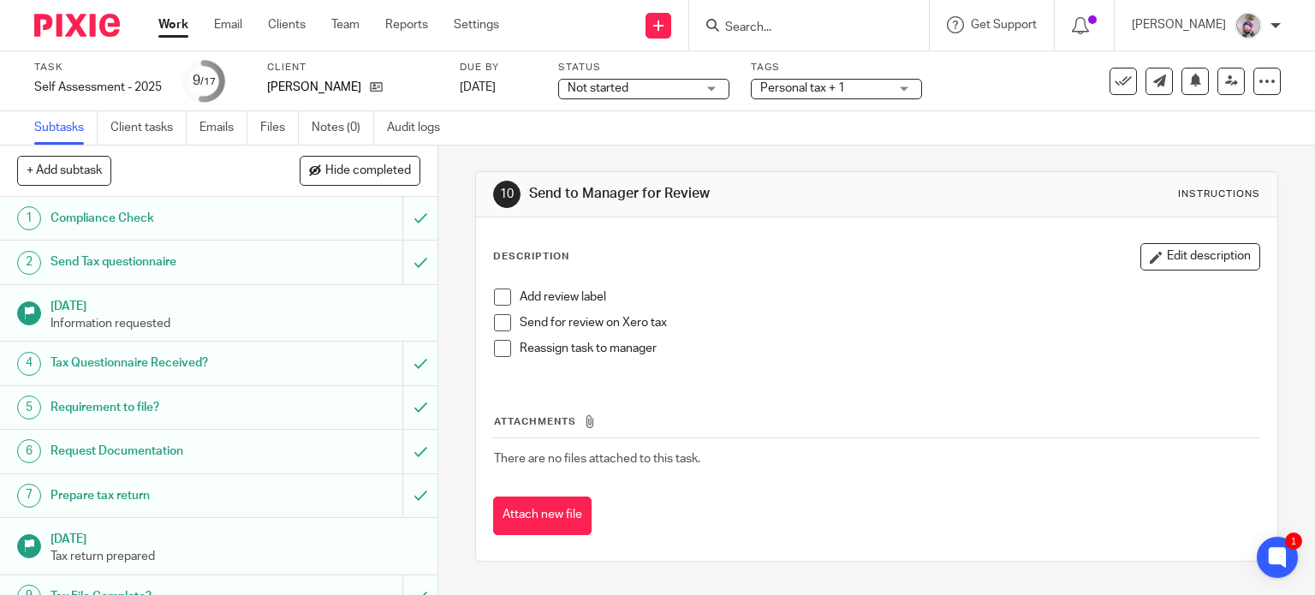
click at [495, 297] on span at bounding box center [502, 296] width 17 height 17
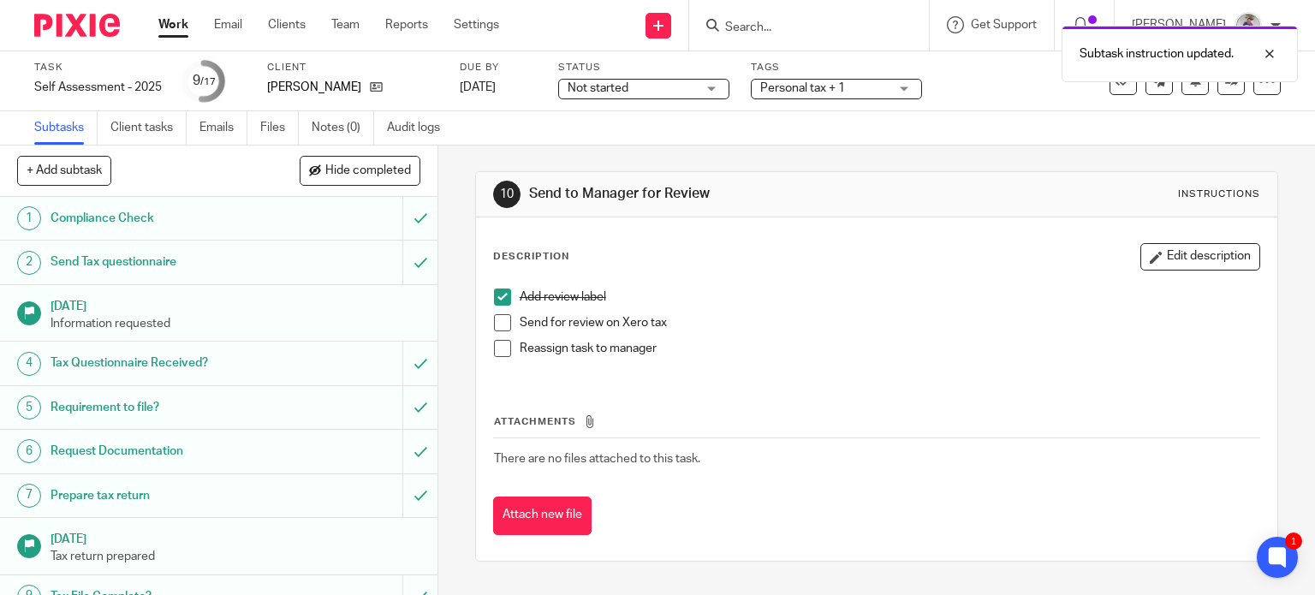
click at [496, 321] on span at bounding box center [502, 322] width 17 height 17
click at [500, 346] on span at bounding box center [502, 348] width 17 height 17
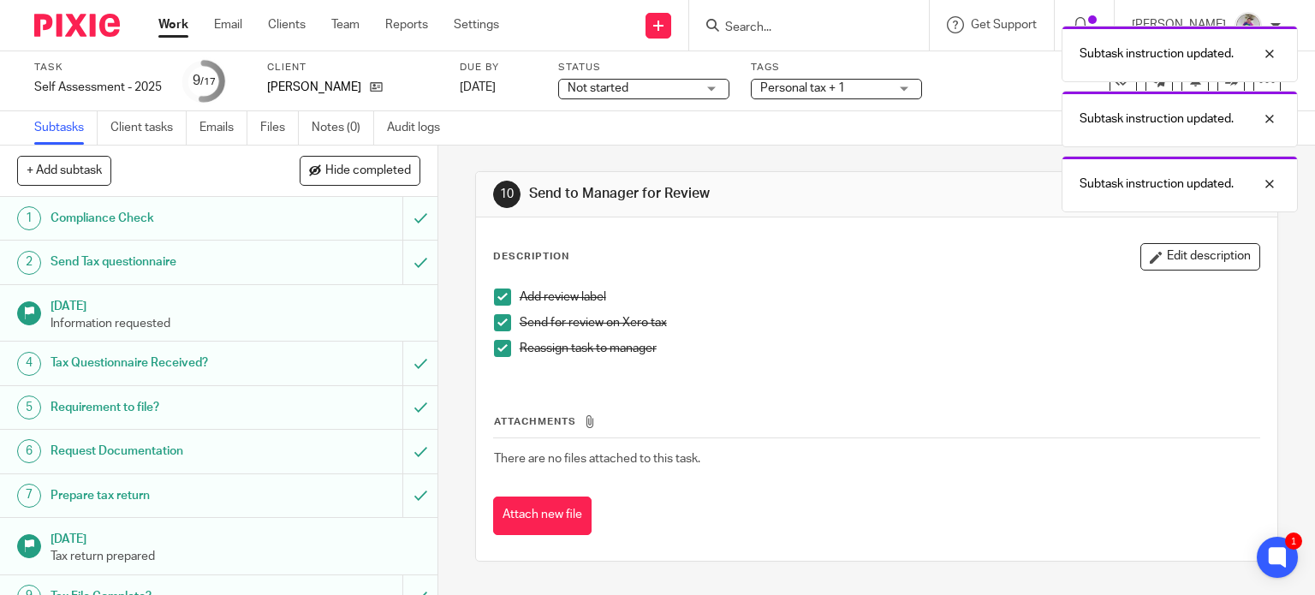
click at [1148, 83] on div "Subtask instruction updated. Subtask instruction updated. Subtask instruction u…" at bounding box center [977, 114] width 640 height 195
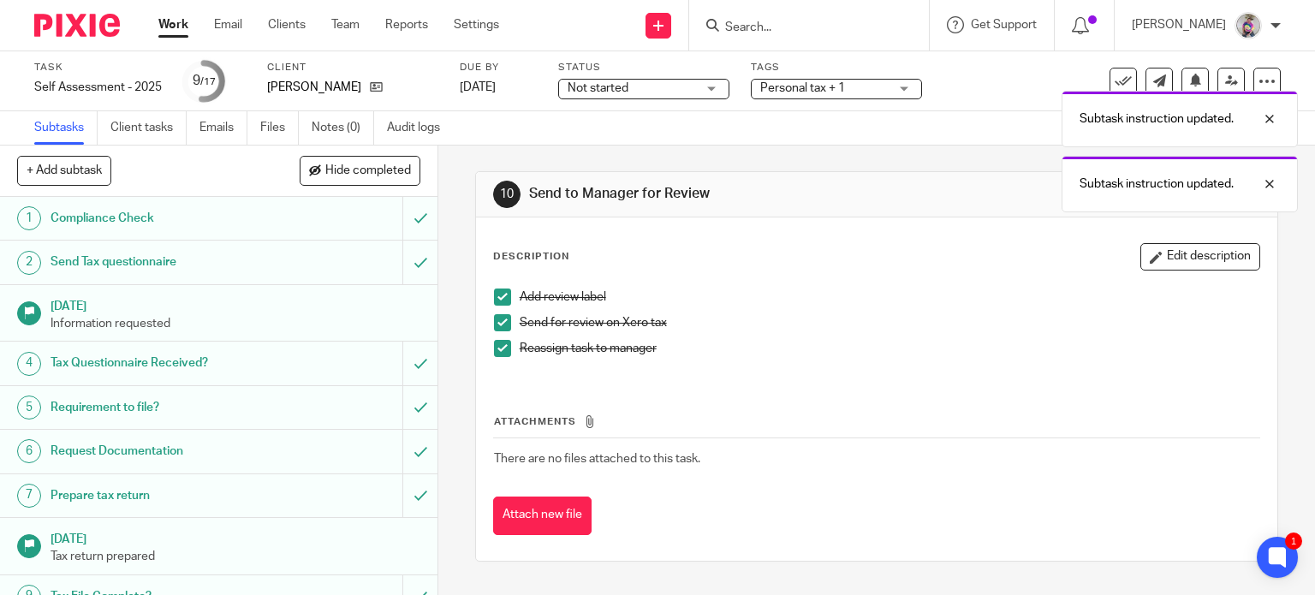
click at [1019, 80] on div "Subtask instruction updated. Subtask instruction updated. Subtask instruction u…" at bounding box center [977, 114] width 640 height 195
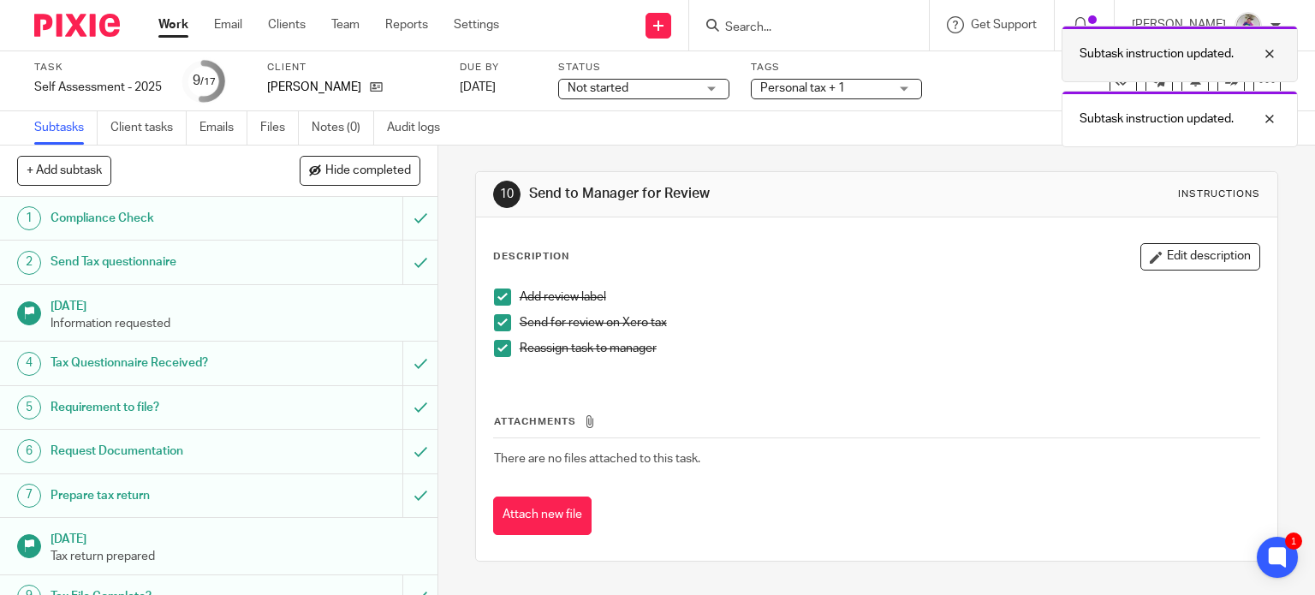
click at [1268, 50] on div at bounding box center [1256, 54] width 46 height 21
click at [1275, 51] on div at bounding box center [1256, 54] width 46 height 21
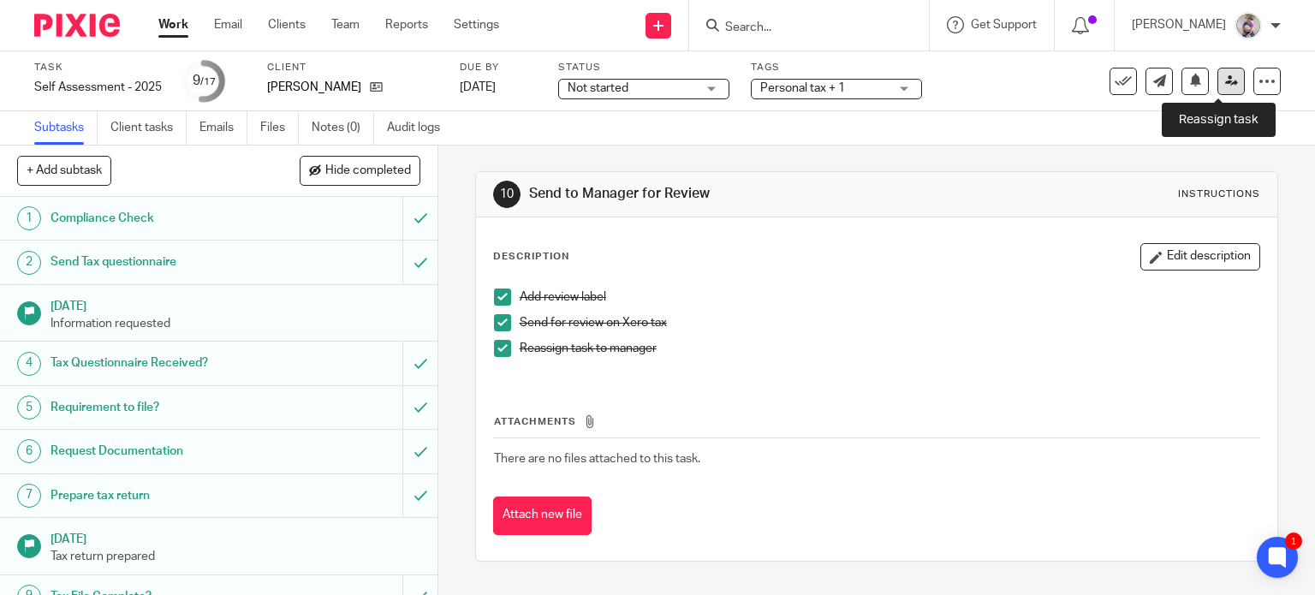
click at [1227, 80] on link at bounding box center [1230, 81] width 27 height 27
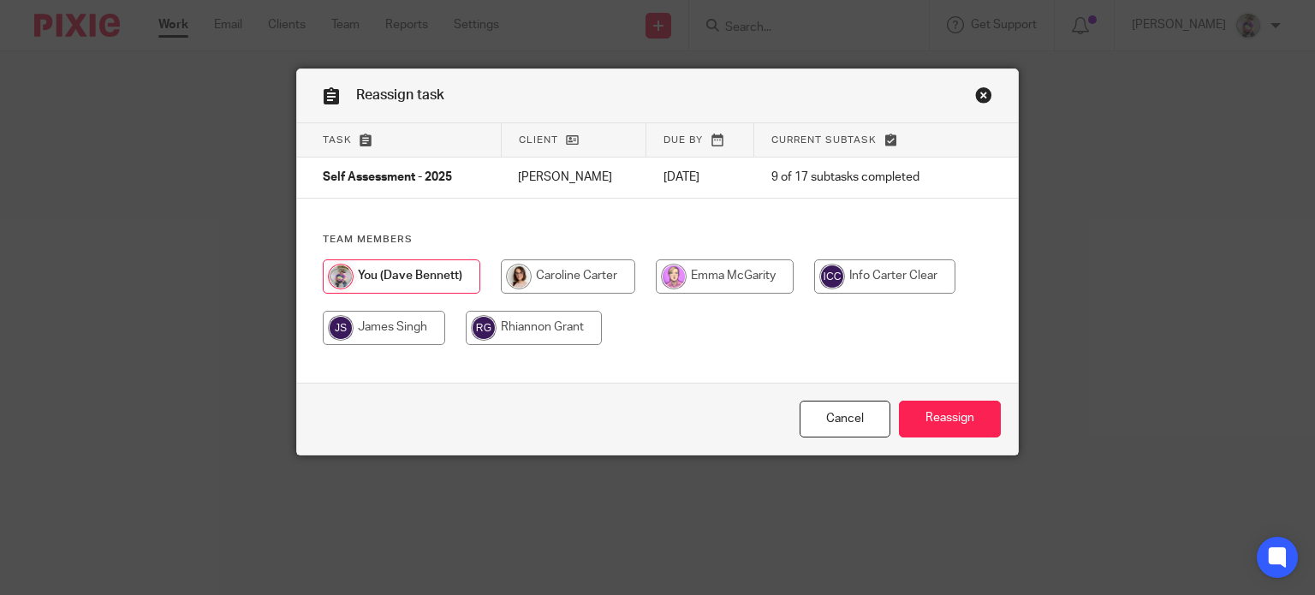
click at [550, 282] on input "radio" at bounding box center [568, 276] width 134 height 34
radio input "true"
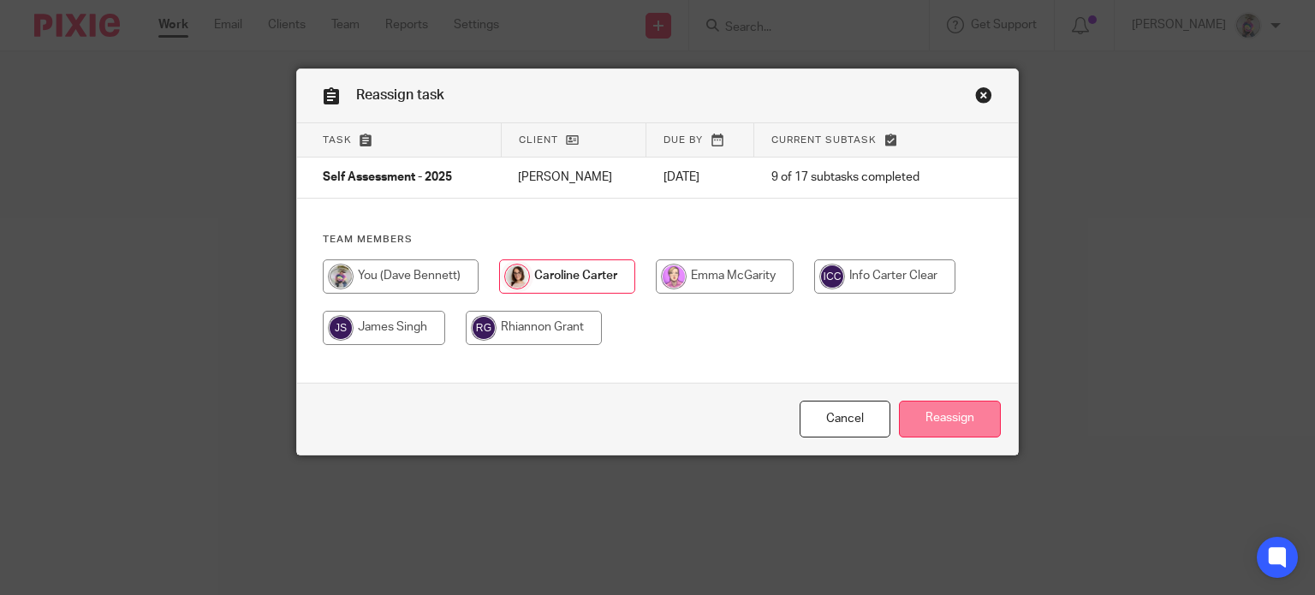
click at [936, 425] on input "Reassign" at bounding box center [950, 419] width 102 height 37
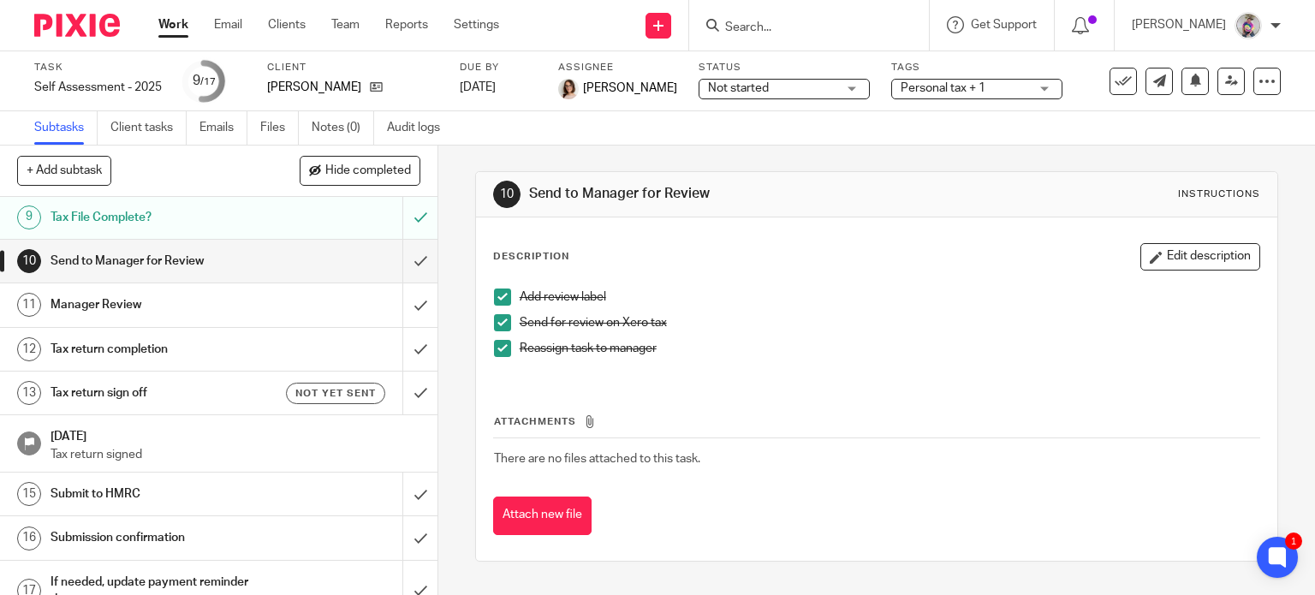
scroll to position [380, 0]
click at [394, 253] on input "submit" at bounding box center [218, 260] width 437 height 43
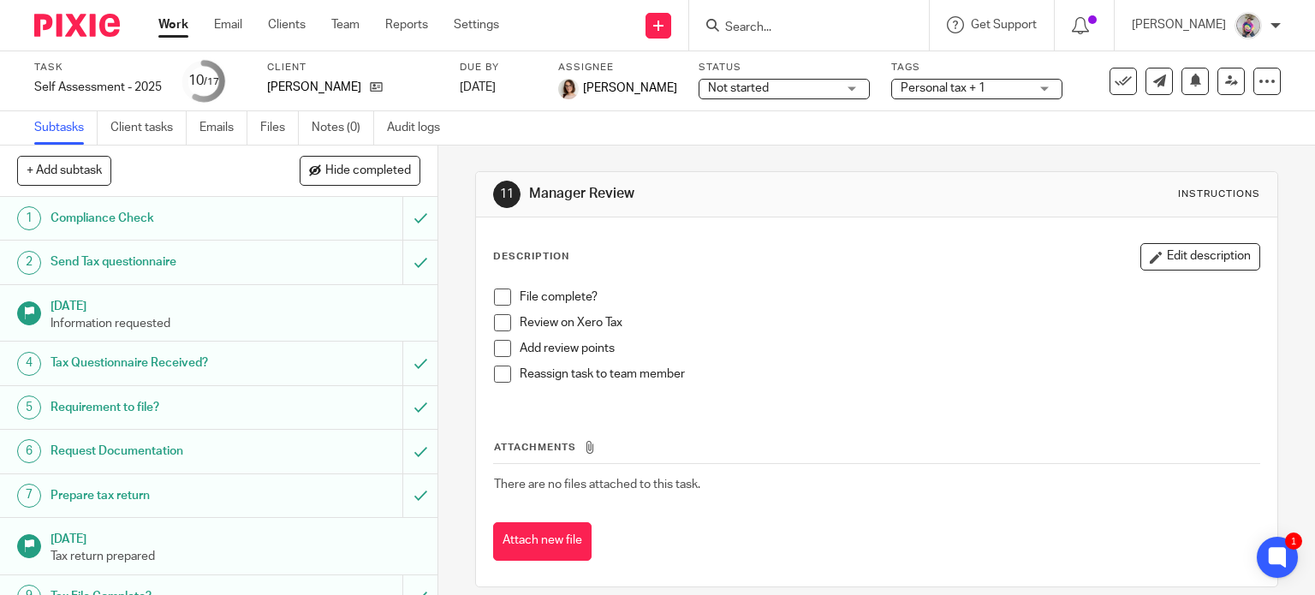
click at [774, 27] on input "Search" at bounding box center [800, 28] width 154 height 15
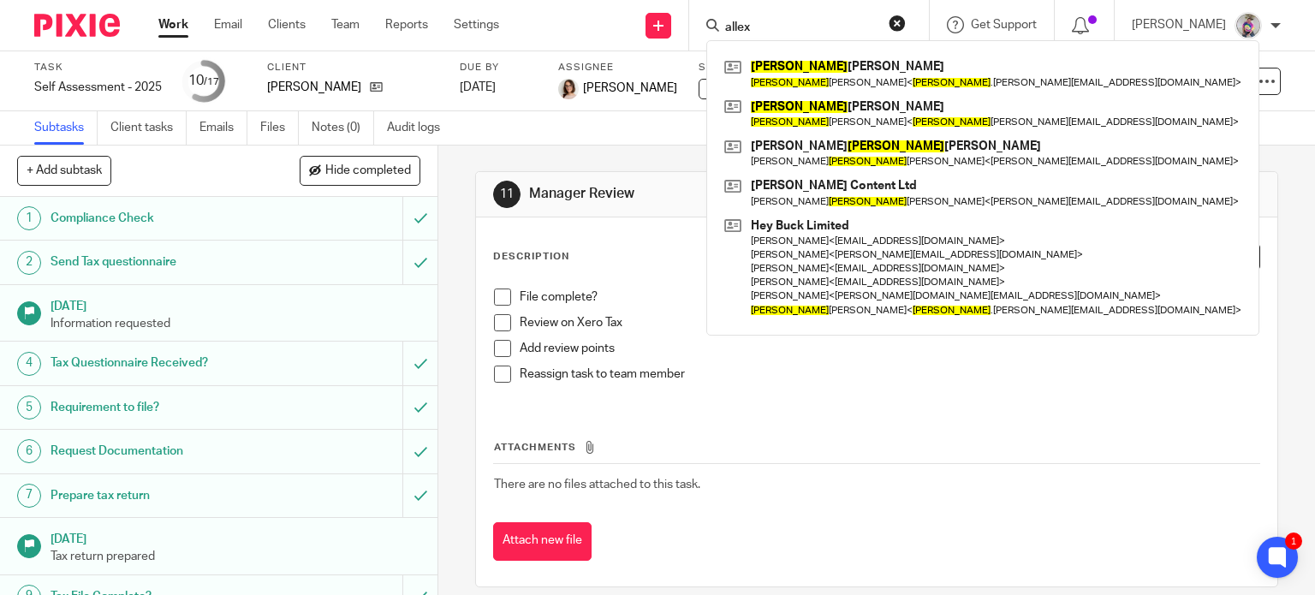
type input "allex"
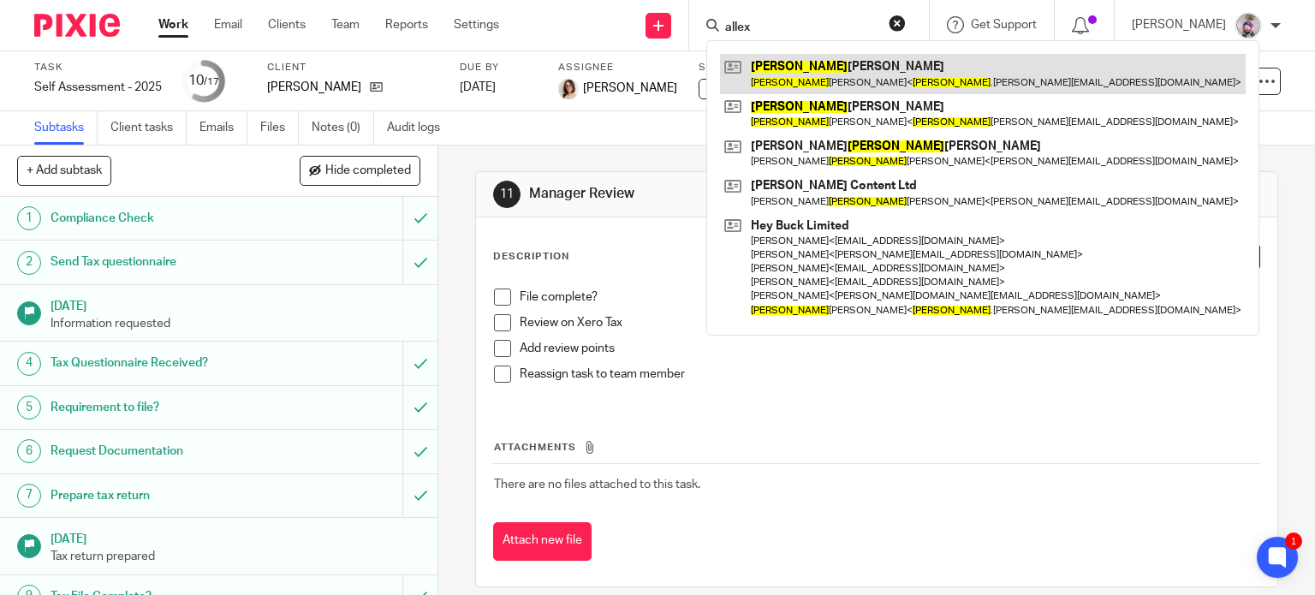
click at [794, 62] on link at bounding box center [983, 73] width 526 height 39
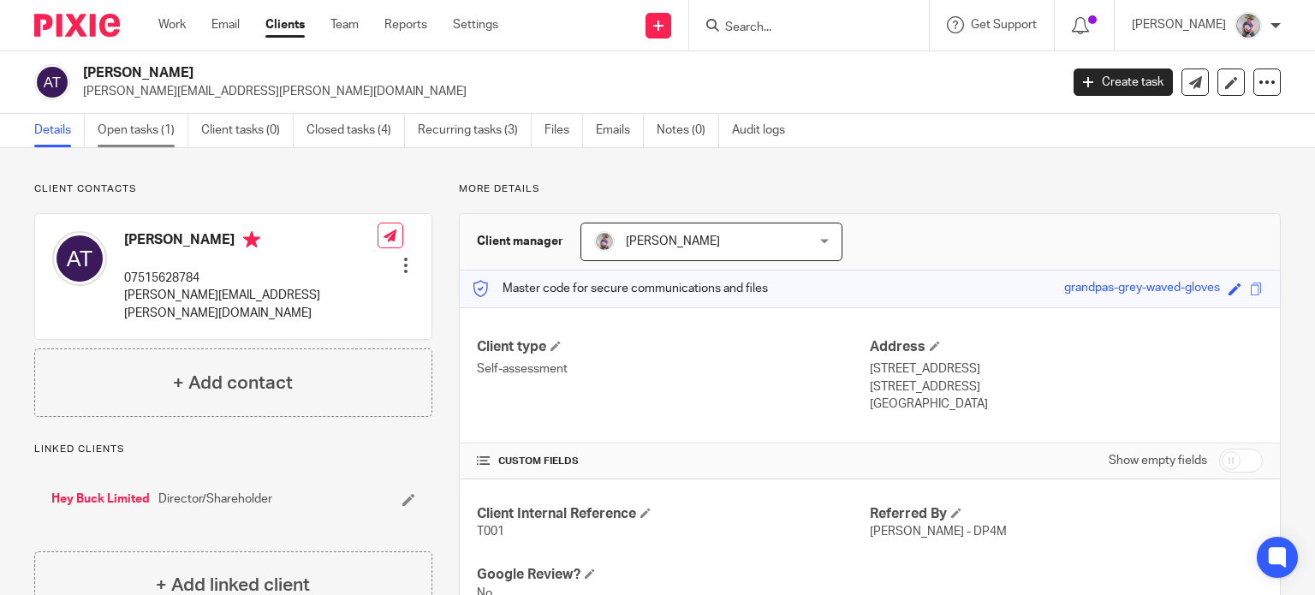
click at [136, 125] on link "Open tasks (1)" at bounding box center [143, 130] width 91 height 33
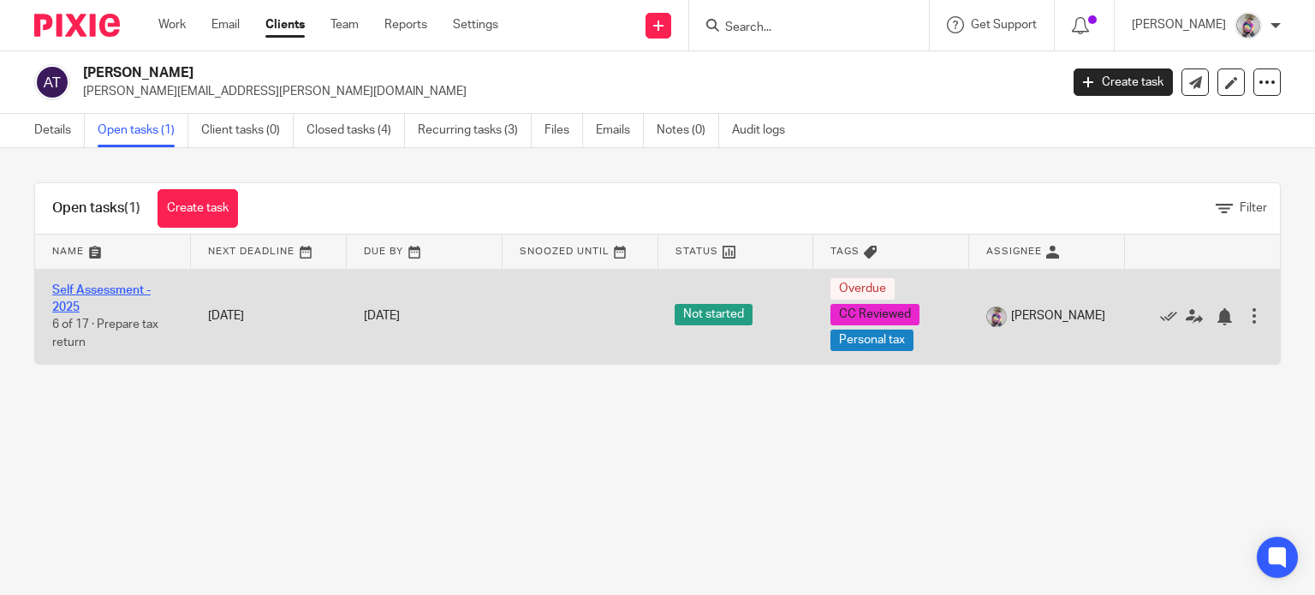
click at [122, 288] on link "Self Assessment - 2025" at bounding box center [101, 298] width 98 height 29
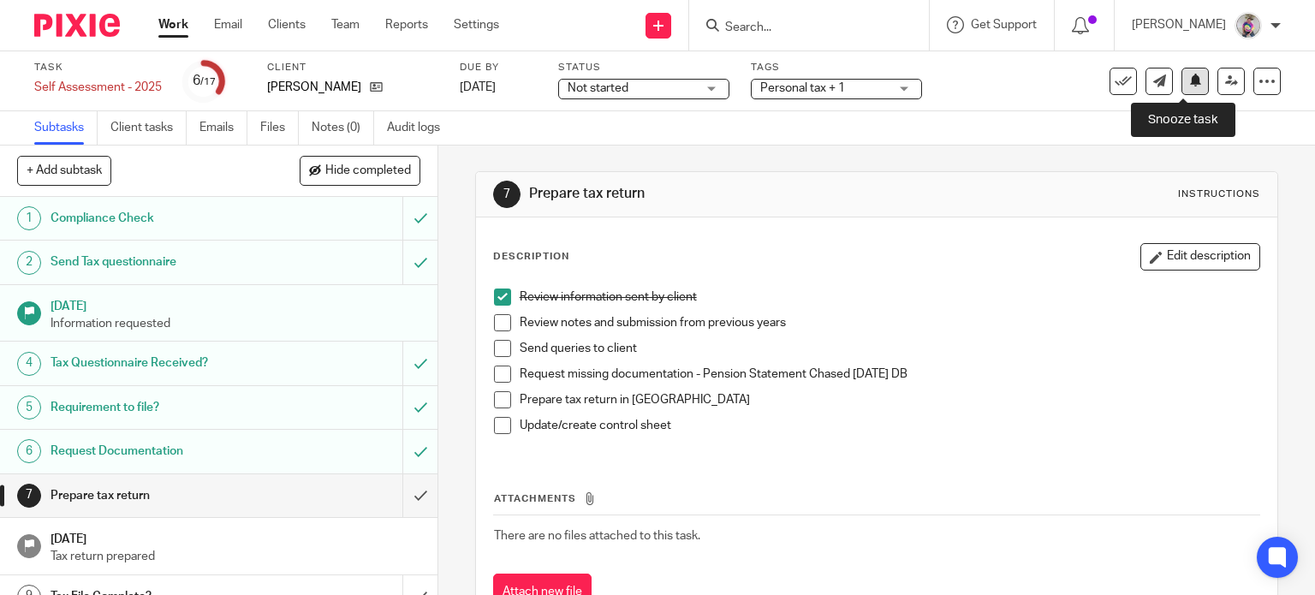
click at [1189, 80] on icon at bounding box center [1195, 80] width 13 height 13
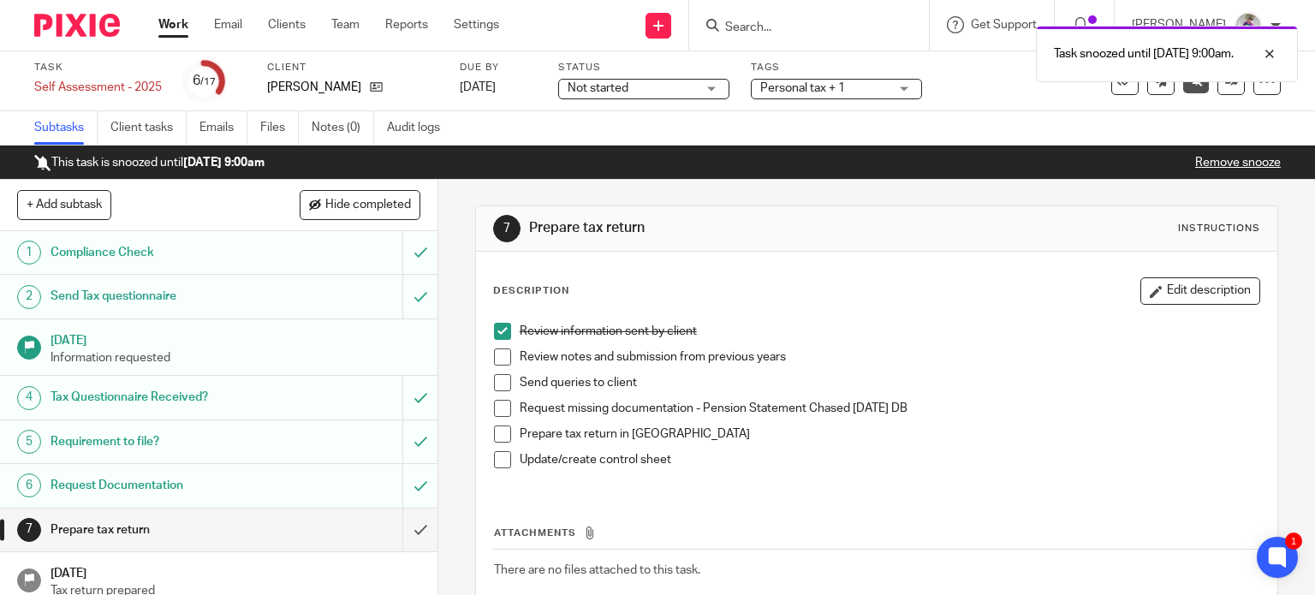
click at [781, 25] on div "Task snoozed until [DATE] 9:00am." at bounding box center [977, 49] width 640 height 65
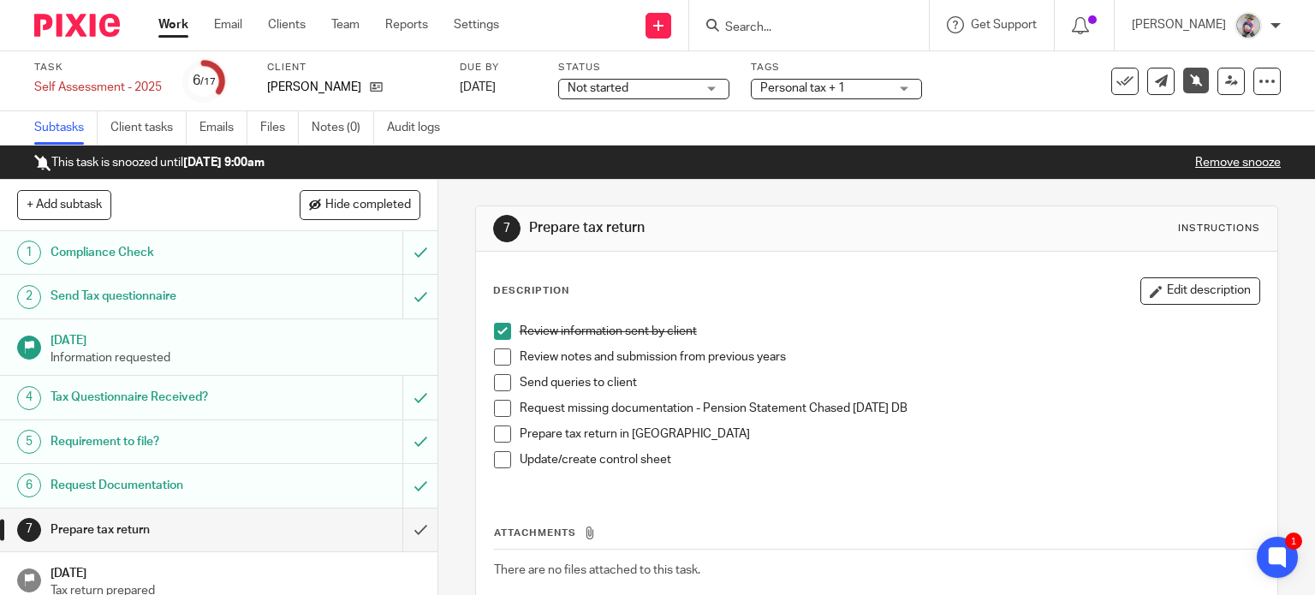
click at [759, 25] on input "Search" at bounding box center [800, 28] width 154 height 15
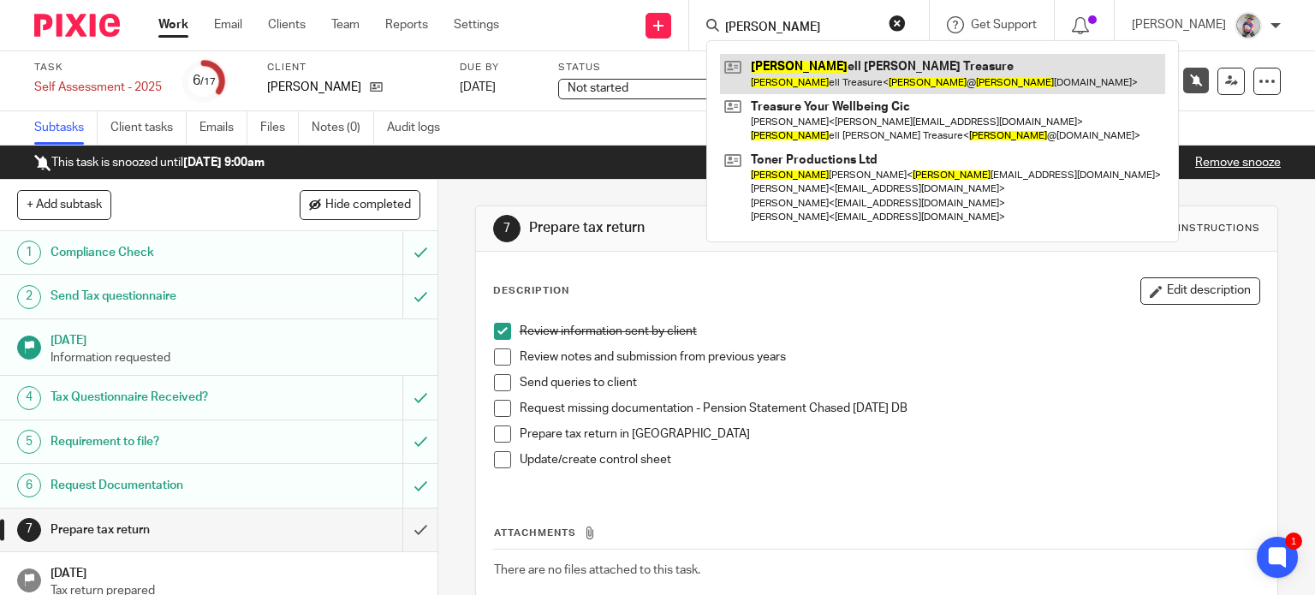
type input "[PERSON_NAME]"
click at [836, 70] on link at bounding box center [942, 73] width 445 height 39
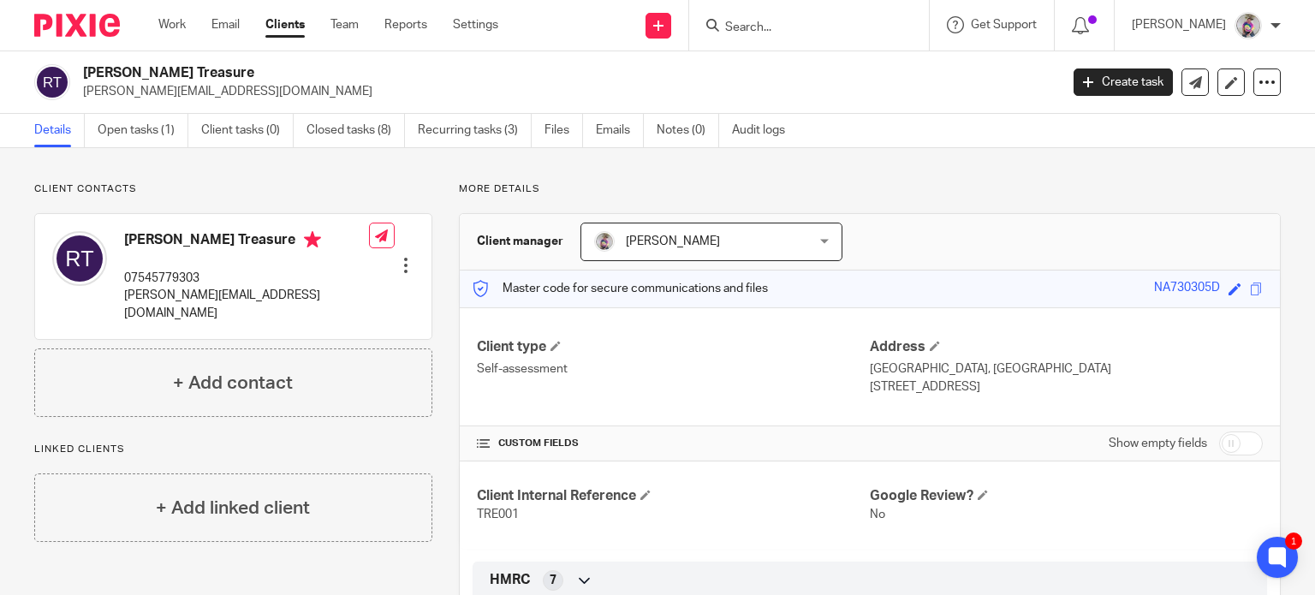
click at [779, 29] on input "Search" at bounding box center [800, 28] width 154 height 15
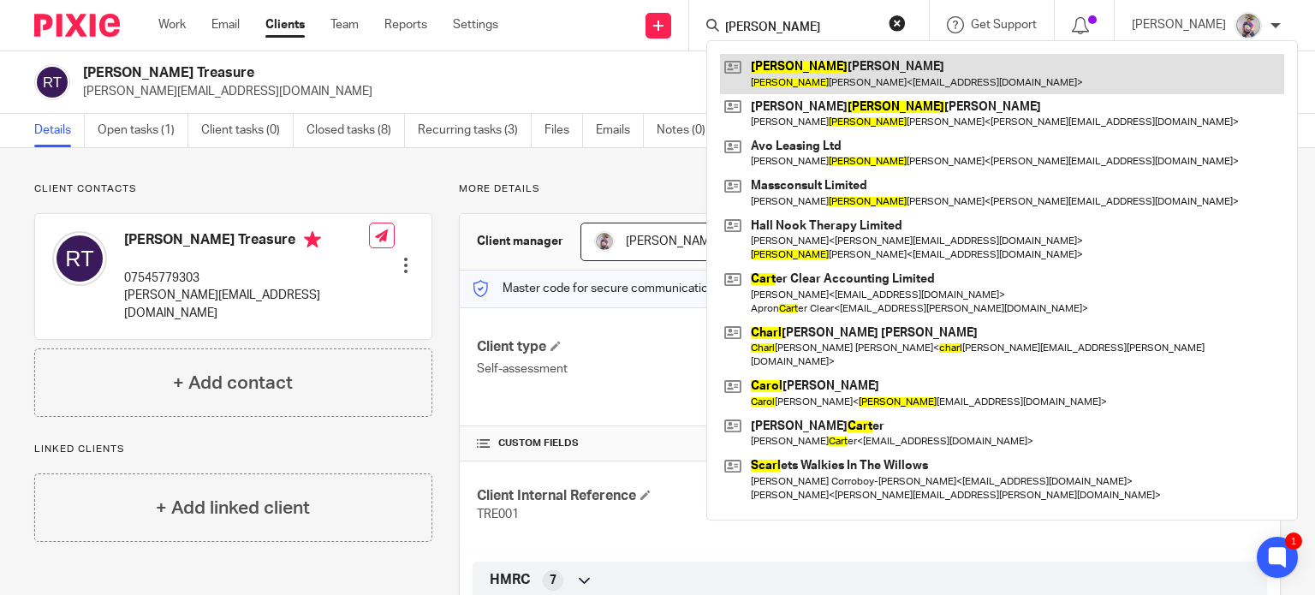
type input "carl"
click at [836, 78] on link at bounding box center [1002, 73] width 564 height 39
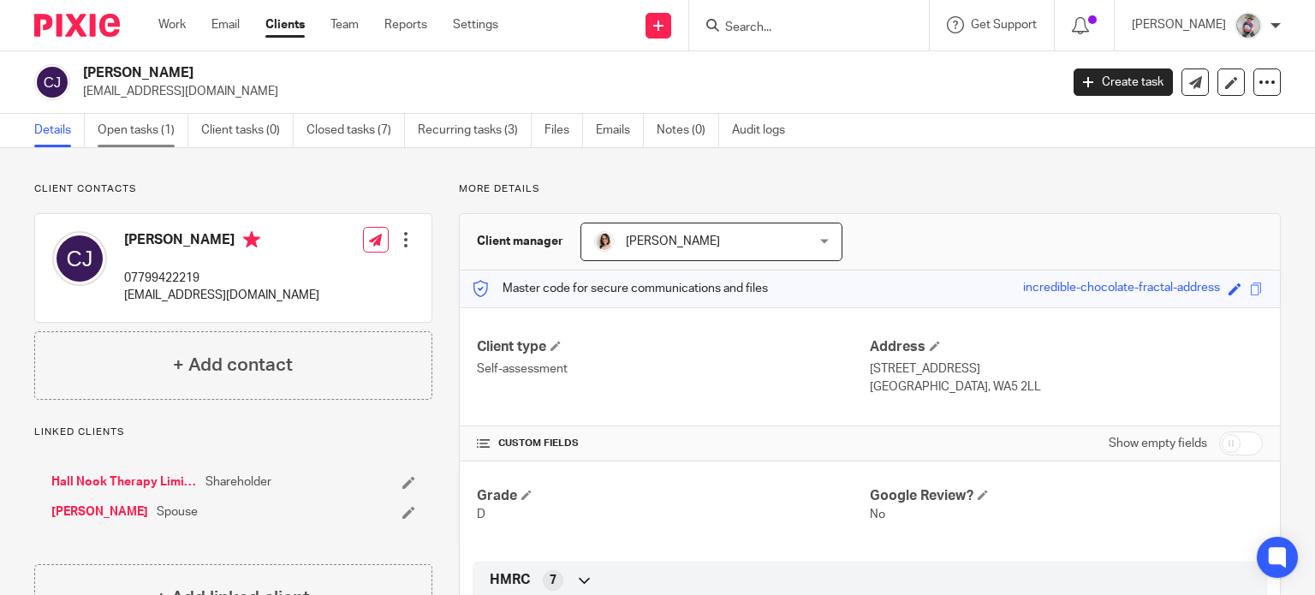
click at [157, 133] on link "Open tasks (1)" at bounding box center [143, 130] width 91 height 33
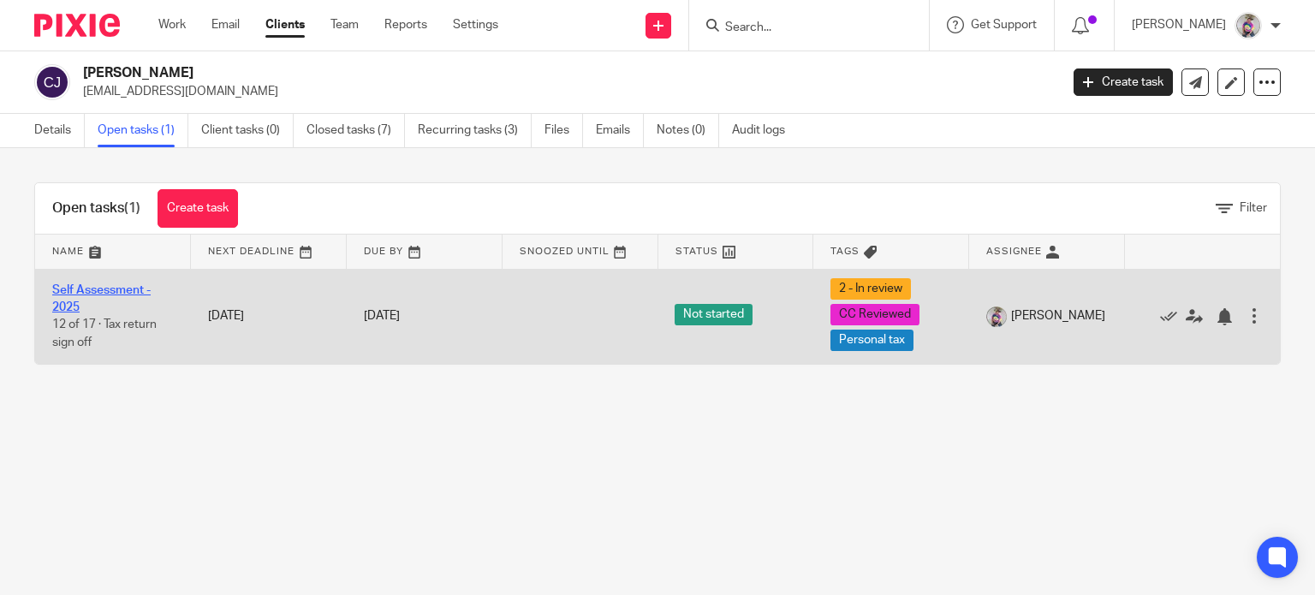
click at [113, 285] on link "Self Assessment - 2025" at bounding box center [101, 298] width 98 height 29
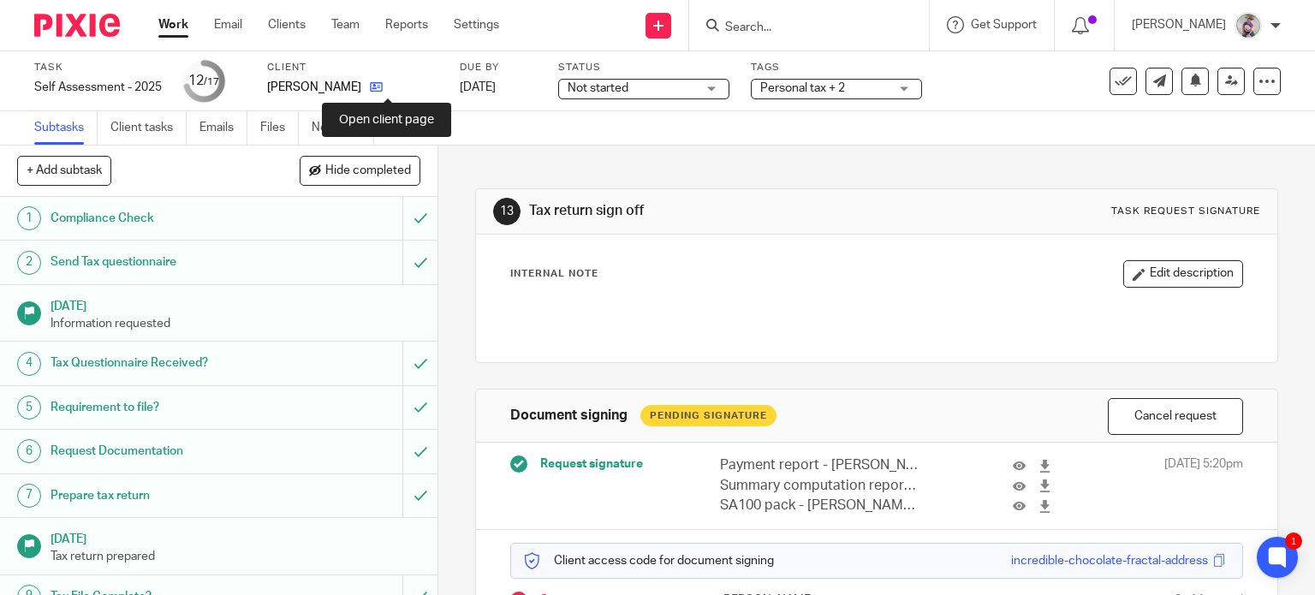
click at [383, 85] on icon at bounding box center [376, 86] width 13 height 13
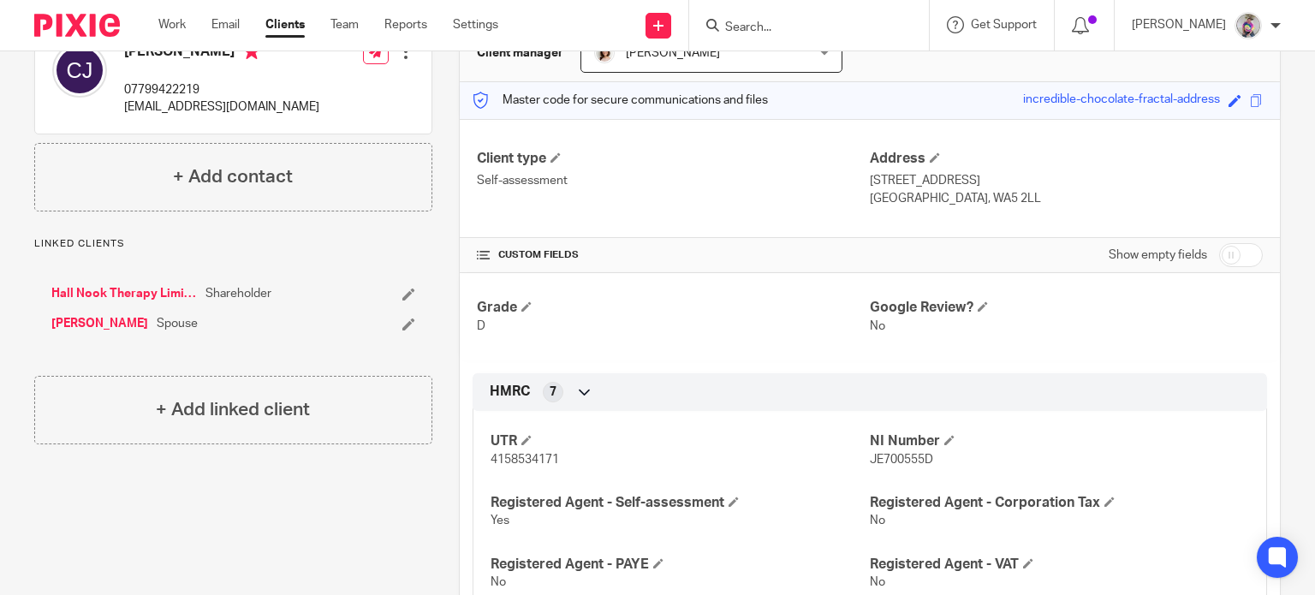
scroll to position [192, 0]
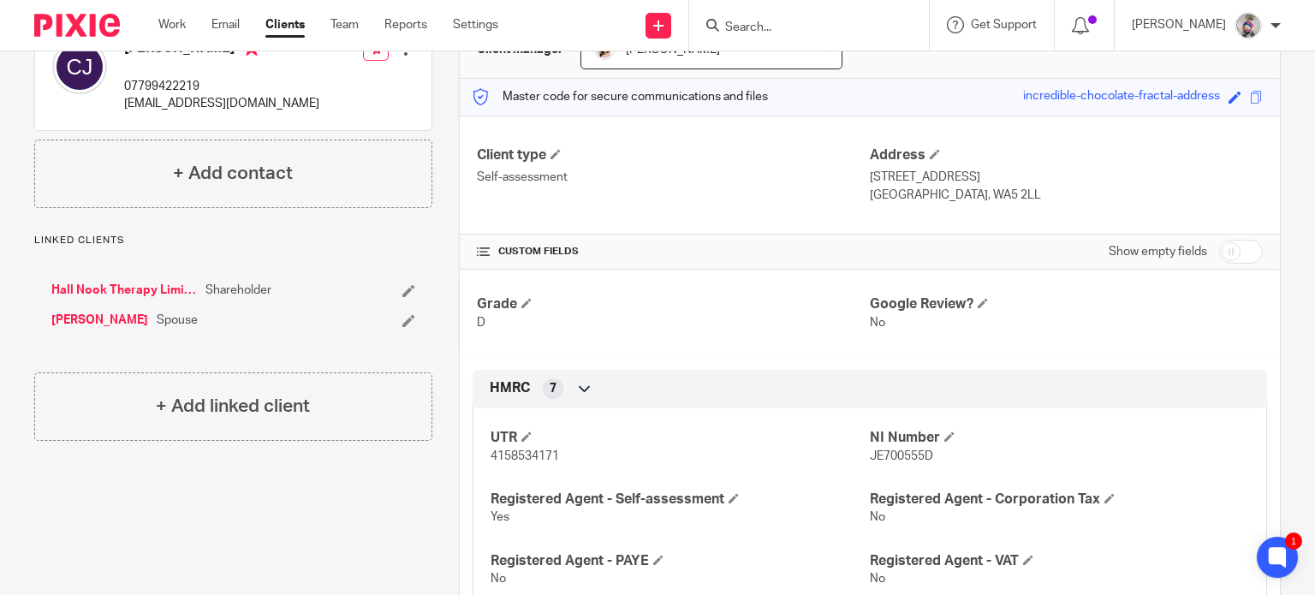
click at [147, 282] on link "Hall Nook Therapy Limited" at bounding box center [124, 290] width 146 height 17
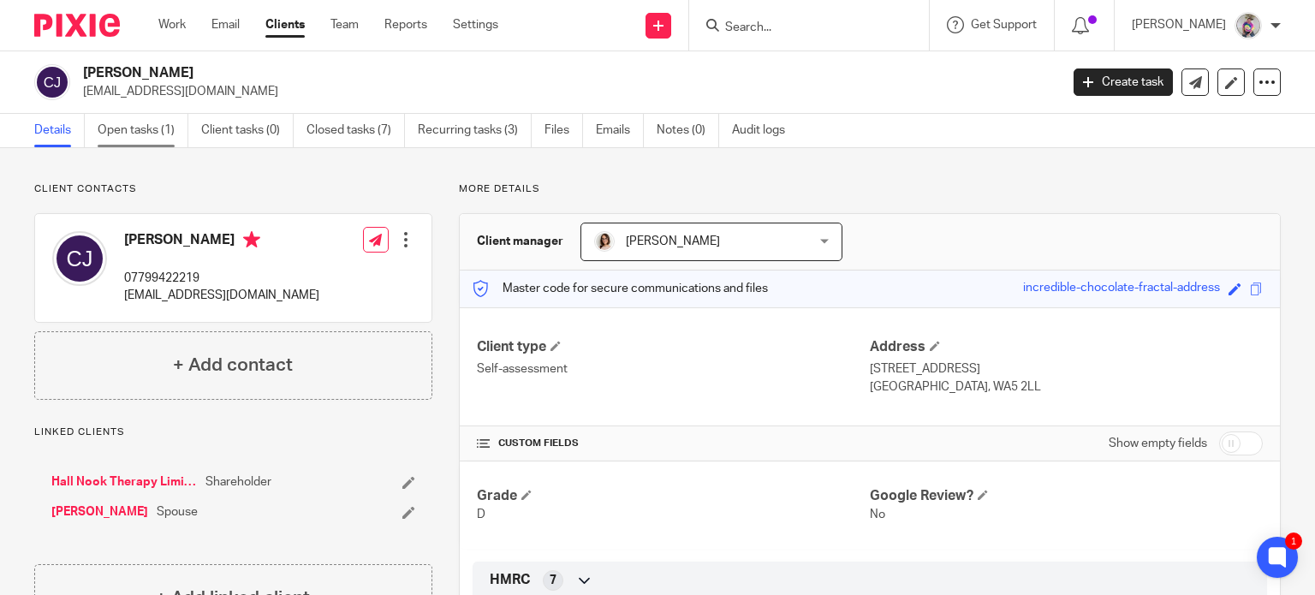
click at [141, 133] on link "Open tasks (1)" at bounding box center [143, 130] width 91 height 33
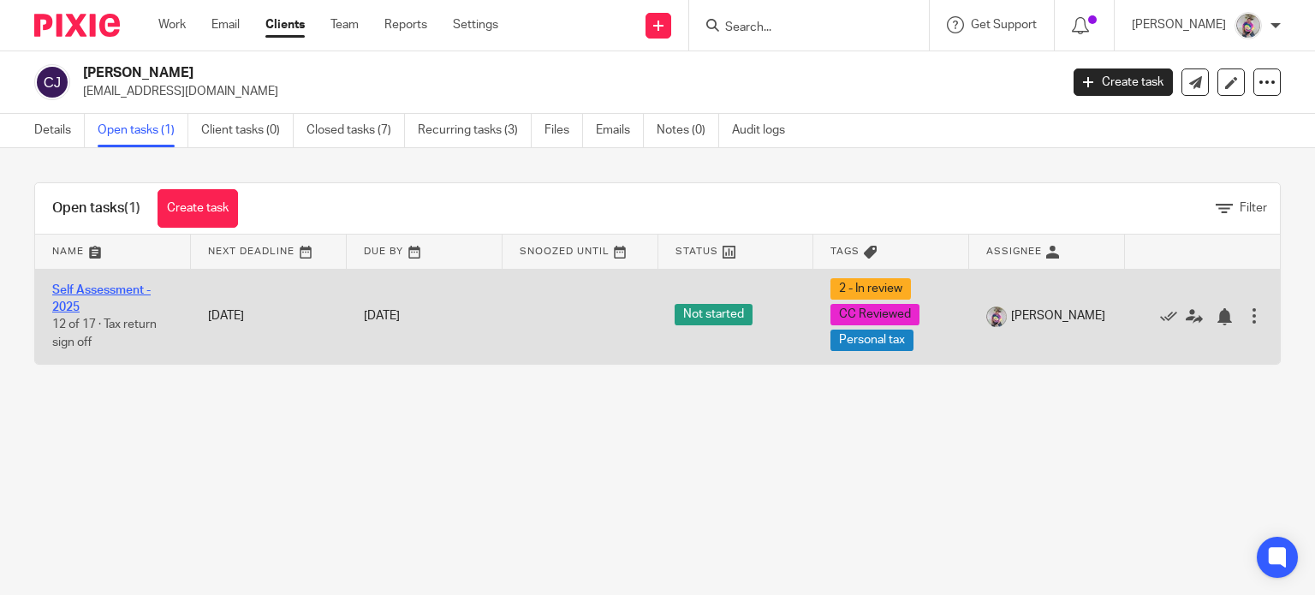
click at [106, 287] on link "Self Assessment - 2025" at bounding box center [101, 298] width 98 height 29
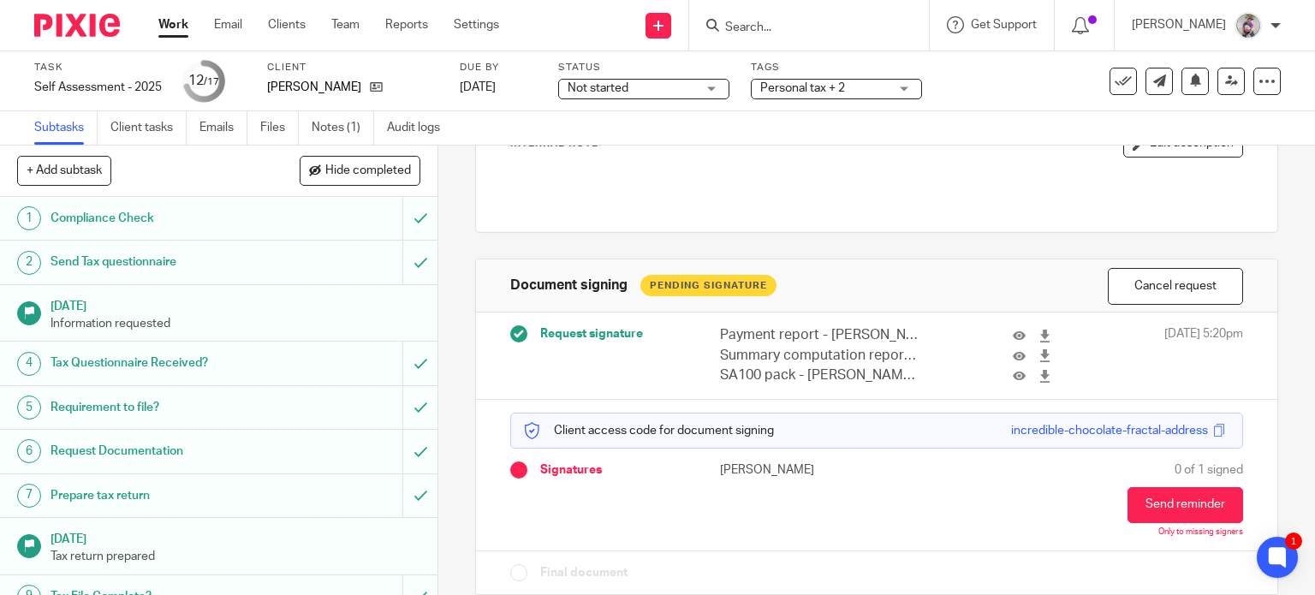
scroll to position [146, 0]
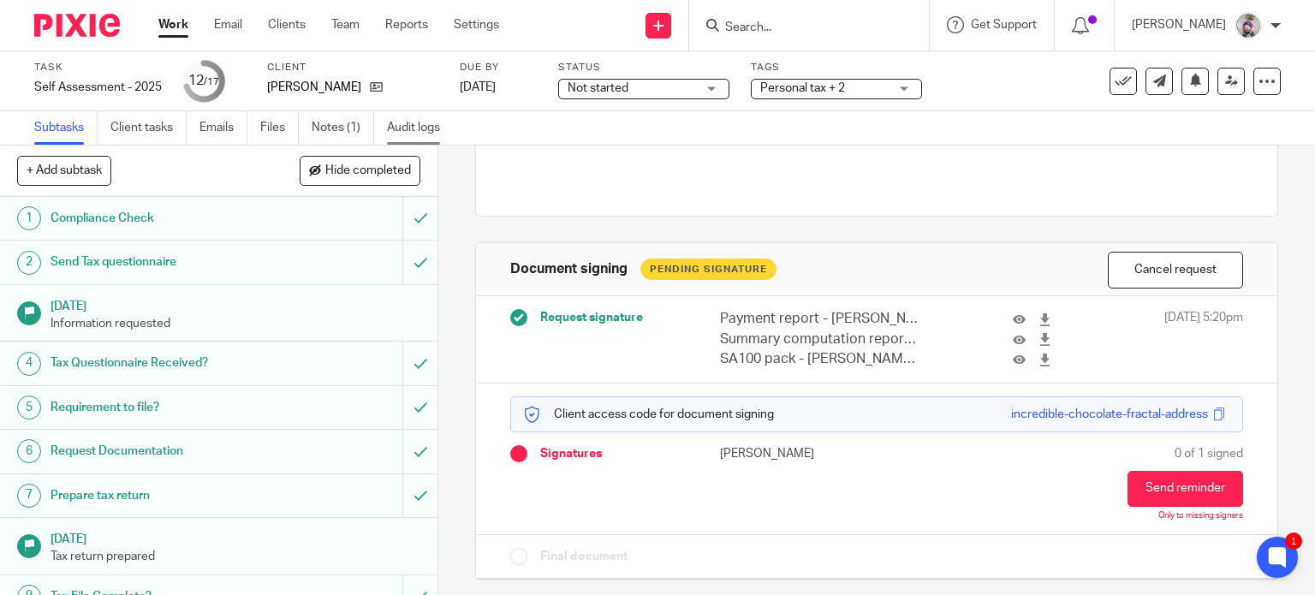
click at [424, 127] on link "Audit logs" at bounding box center [420, 127] width 66 height 33
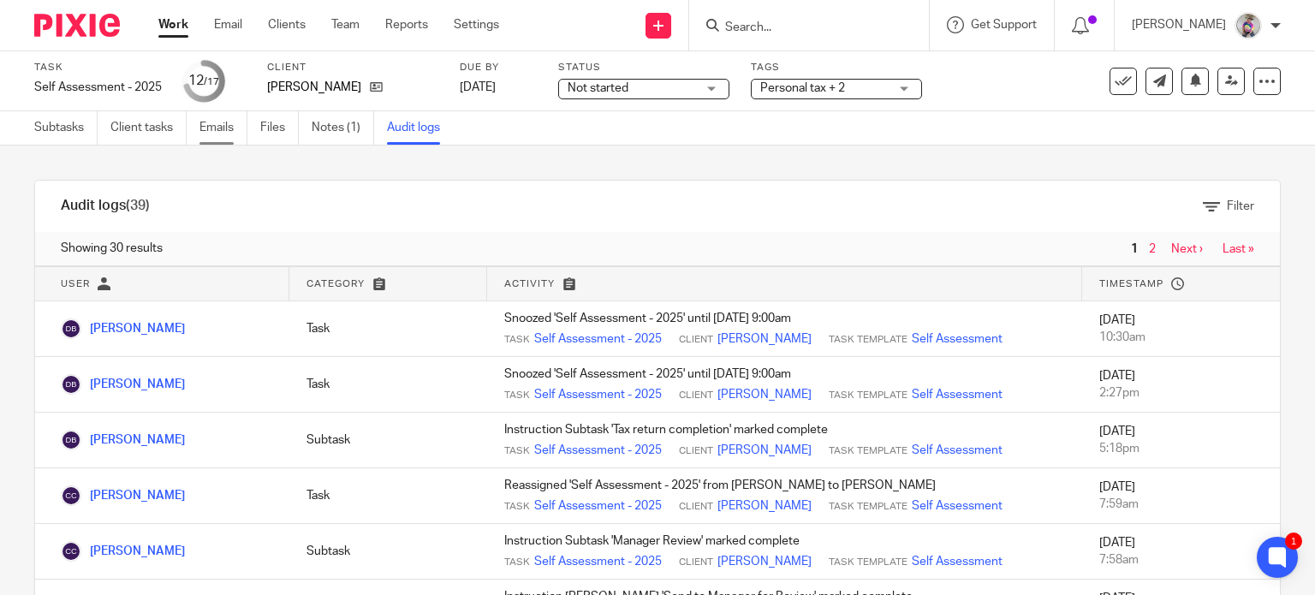
click at [212, 131] on link "Emails" at bounding box center [223, 127] width 48 height 33
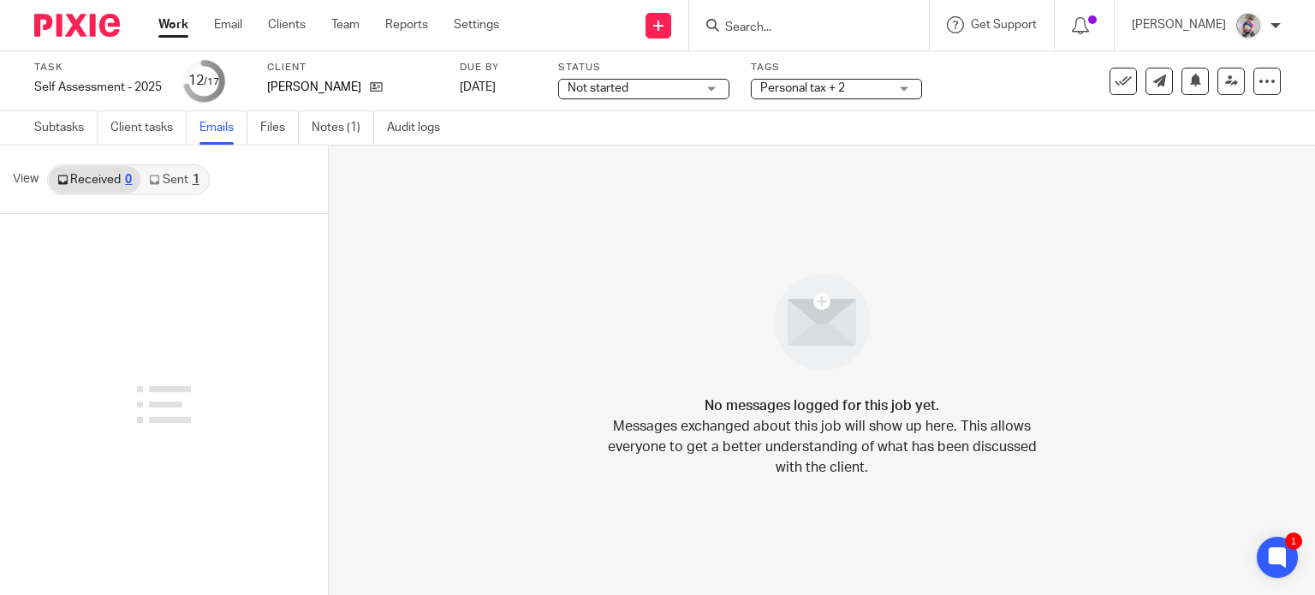
click at [179, 176] on link "Sent 1" at bounding box center [173, 179] width 67 height 27
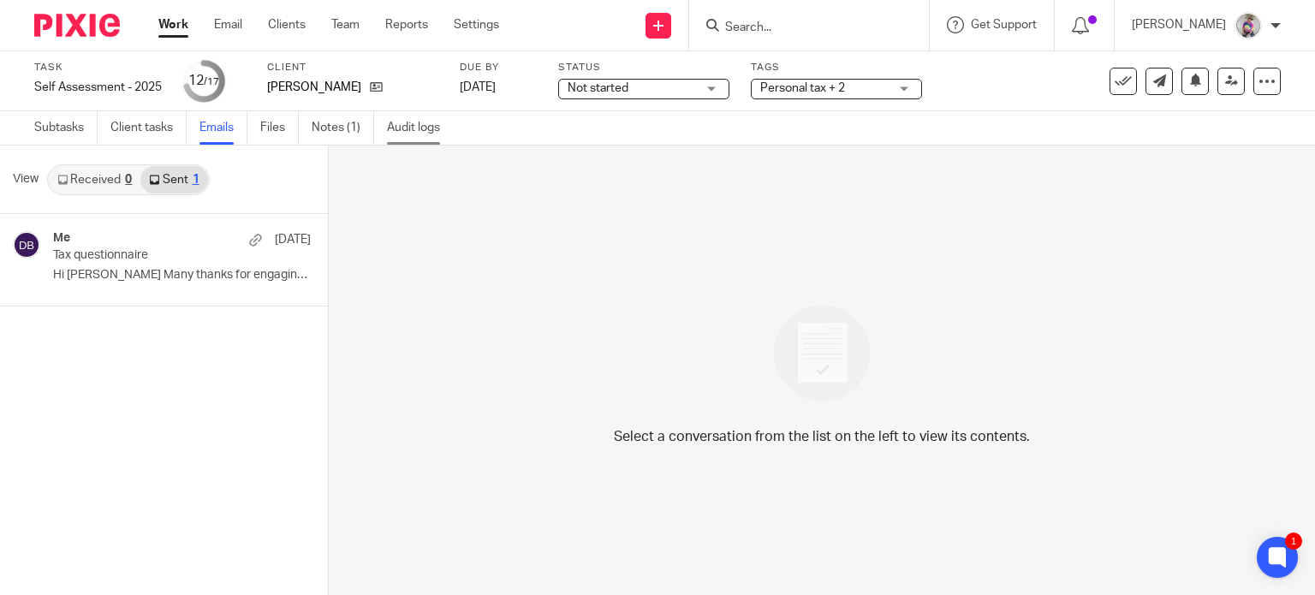
click at [411, 128] on link "Audit logs" at bounding box center [420, 127] width 66 height 33
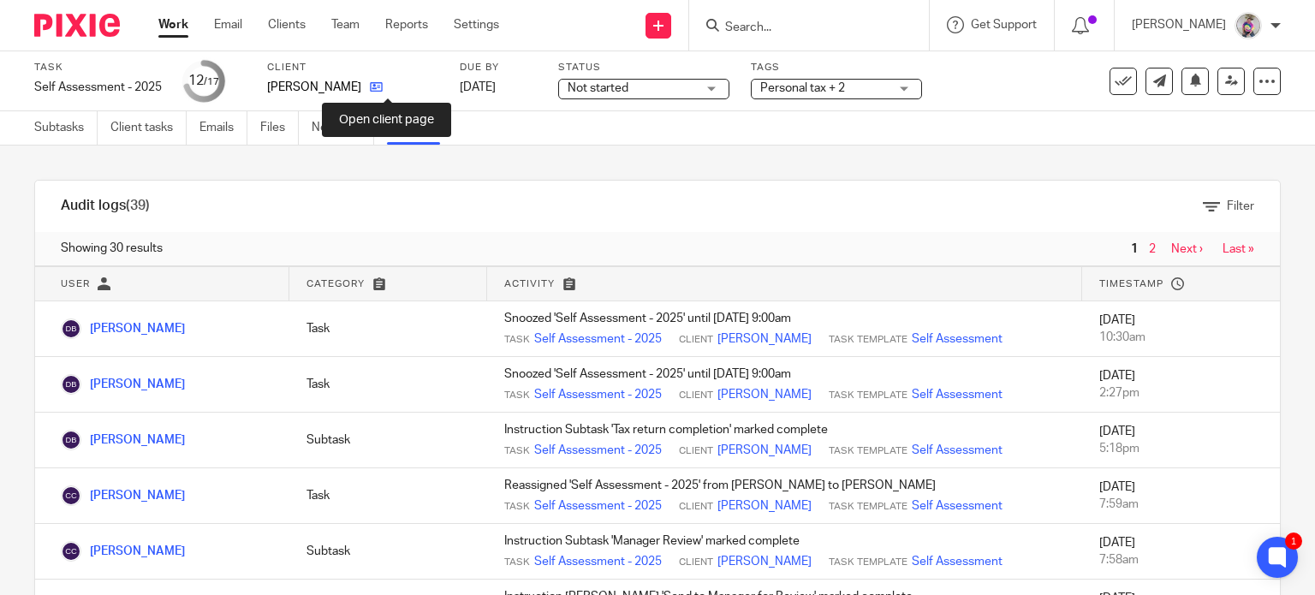
click at [383, 90] on icon at bounding box center [376, 86] width 13 height 13
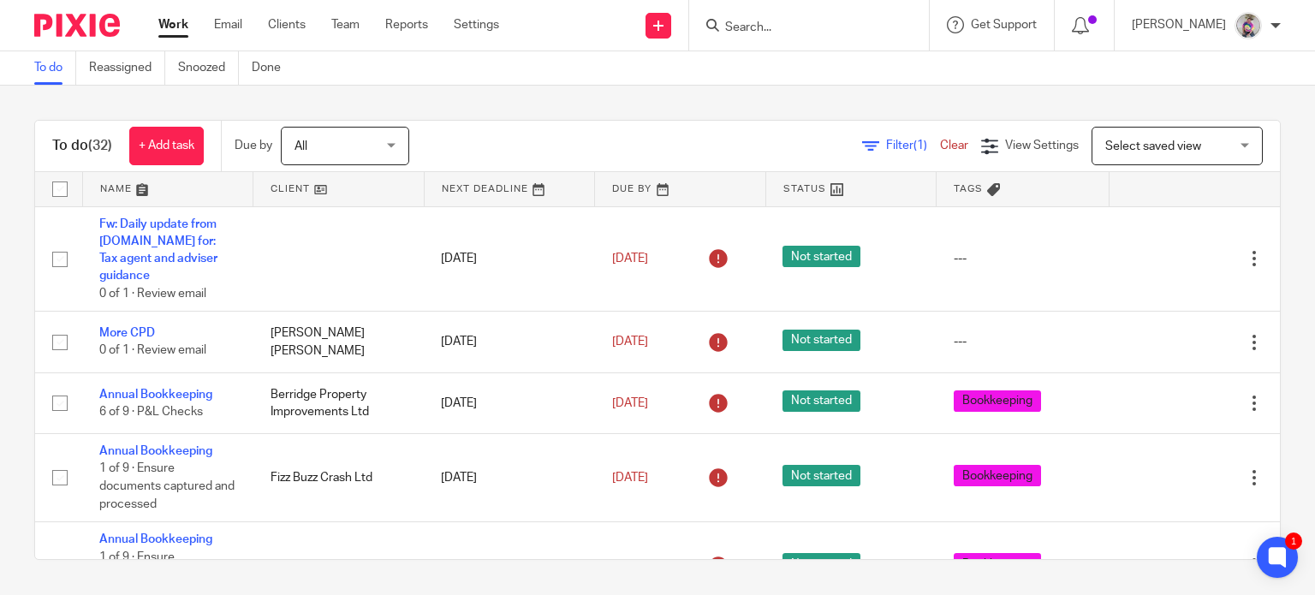
click at [815, 25] on input "Search" at bounding box center [800, 28] width 154 height 15
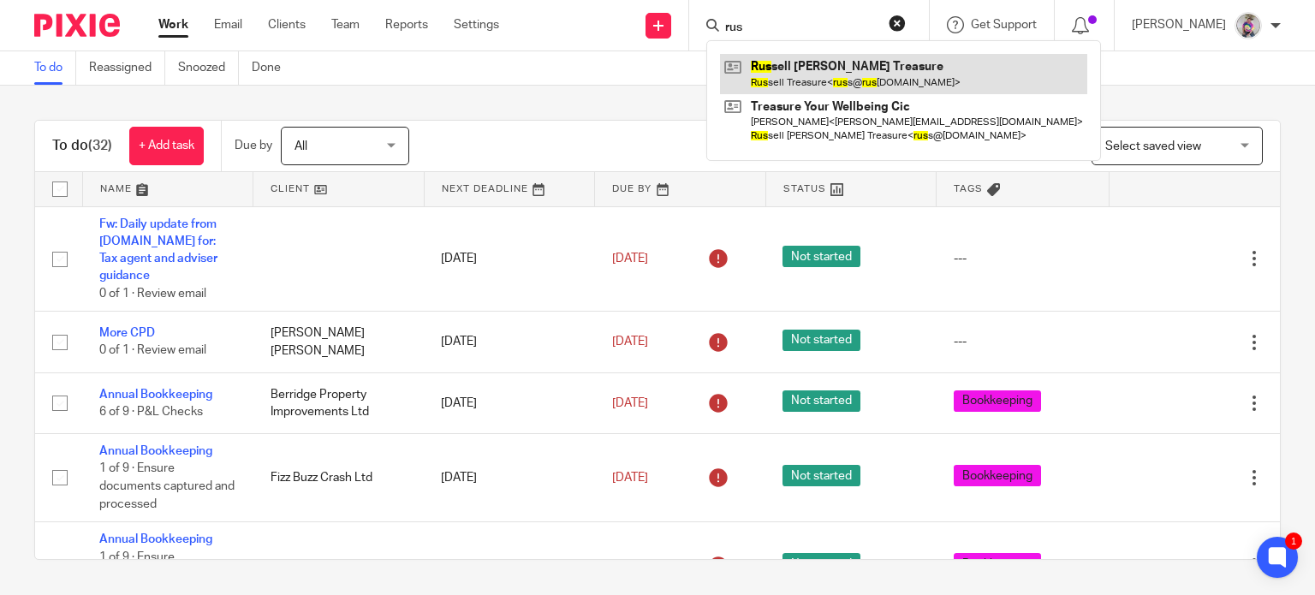
type input "rus"
click at [819, 68] on link at bounding box center [903, 73] width 367 height 39
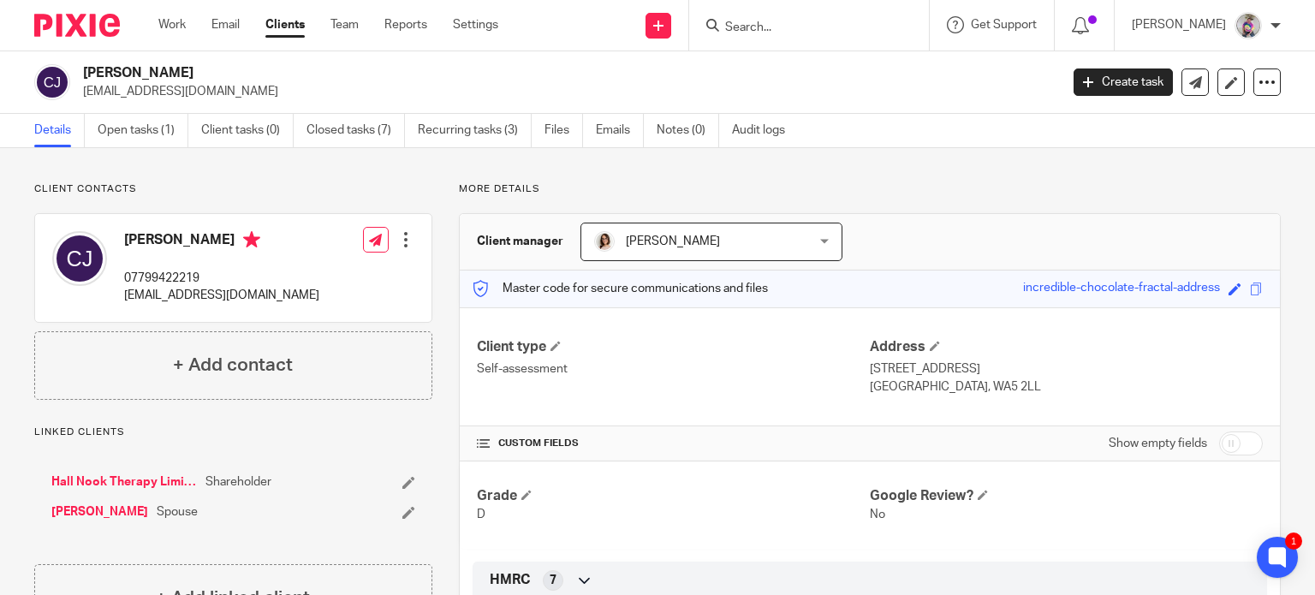
click at [117, 484] on link "Hall Nook Therapy Limited" at bounding box center [124, 481] width 146 height 17
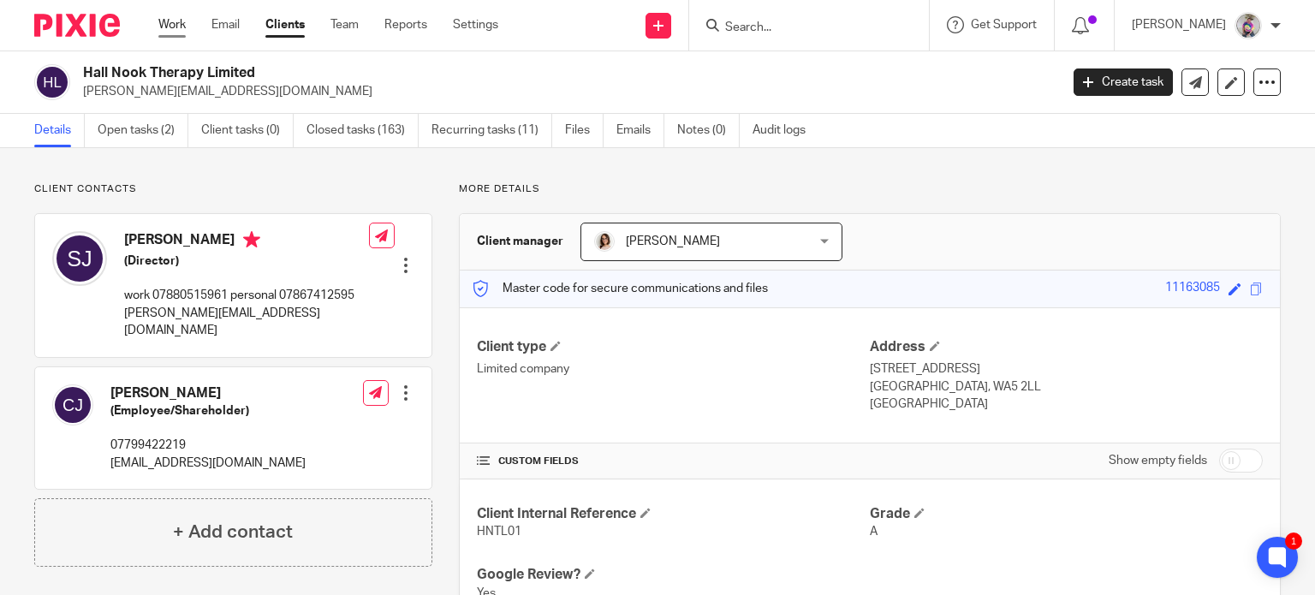
click at [182, 21] on link "Work" at bounding box center [171, 24] width 27 height 17
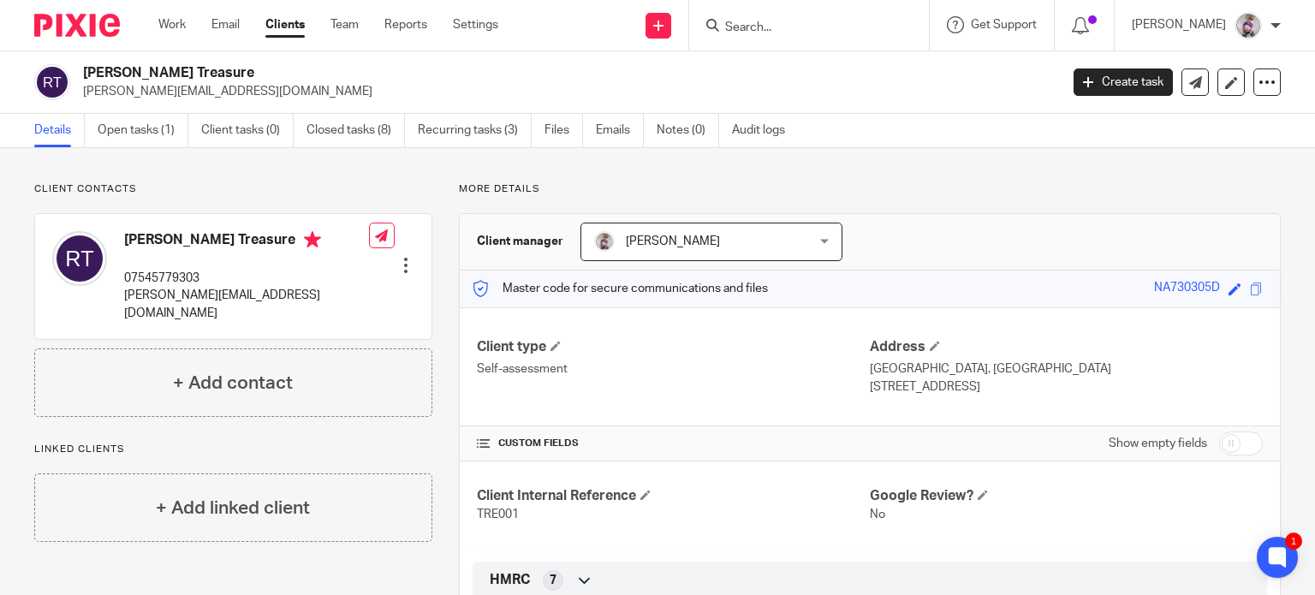
drag, startPoint x: 1141, startPoint y: 288, endPoint x: 1204, endPoint y: 294, distance: 63.6
click at [1204, 294] on div "NA730305D" at bounding box center [1187, 289] width 66 height 20
copy div "NA730305D"
click at [774, 16] on form at bounding box center [814, 25] width 182 height 21
click at [767, 24] on input "Search" at bounding box center [800, 28] width 154 height 15
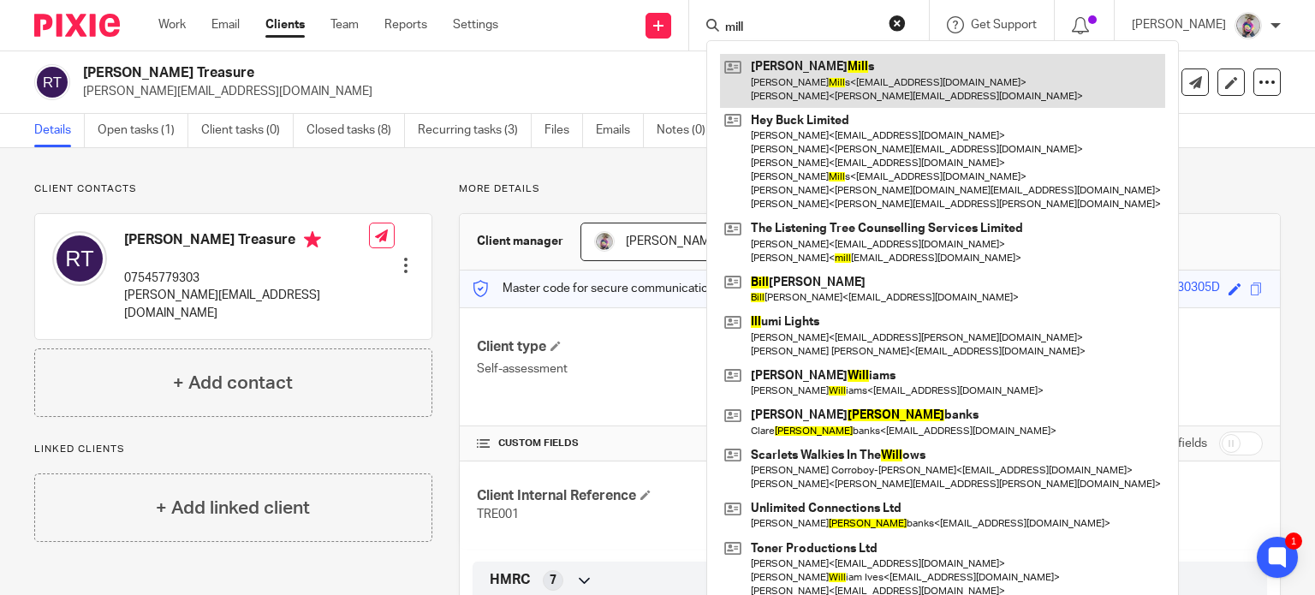
type input "mill"
click at [807, 83] on link at bounding box center [942, 80] width 445 height 53
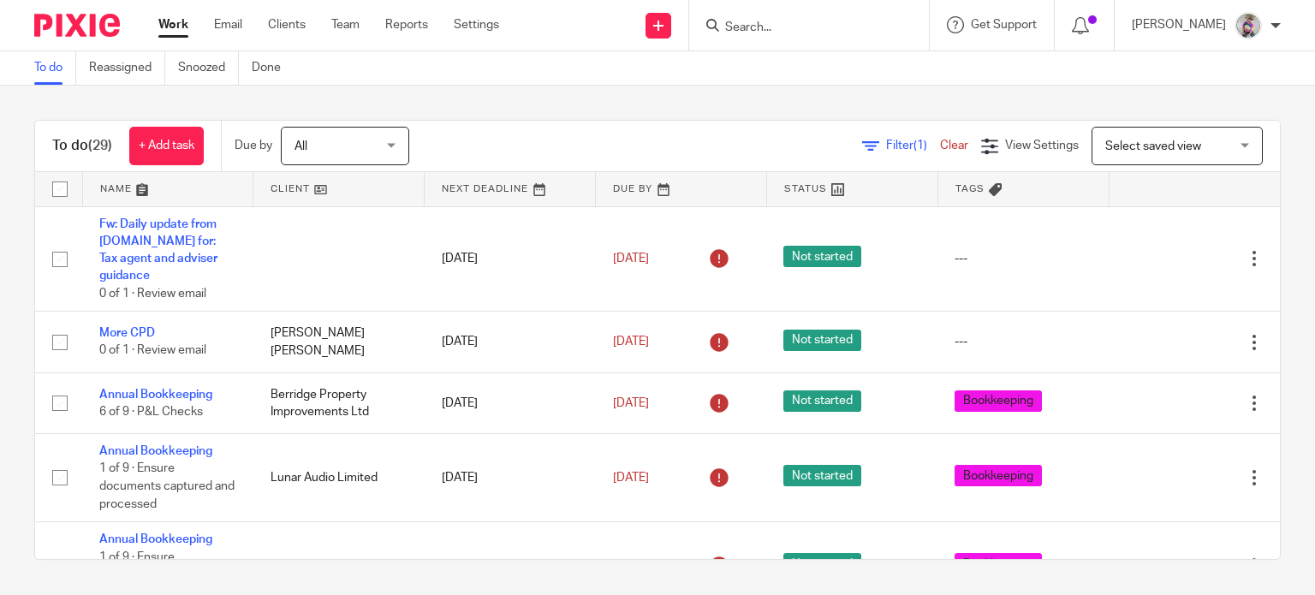
click at [772, 24] on input "Search" at bounding box center [800, 28] width 154 height 15
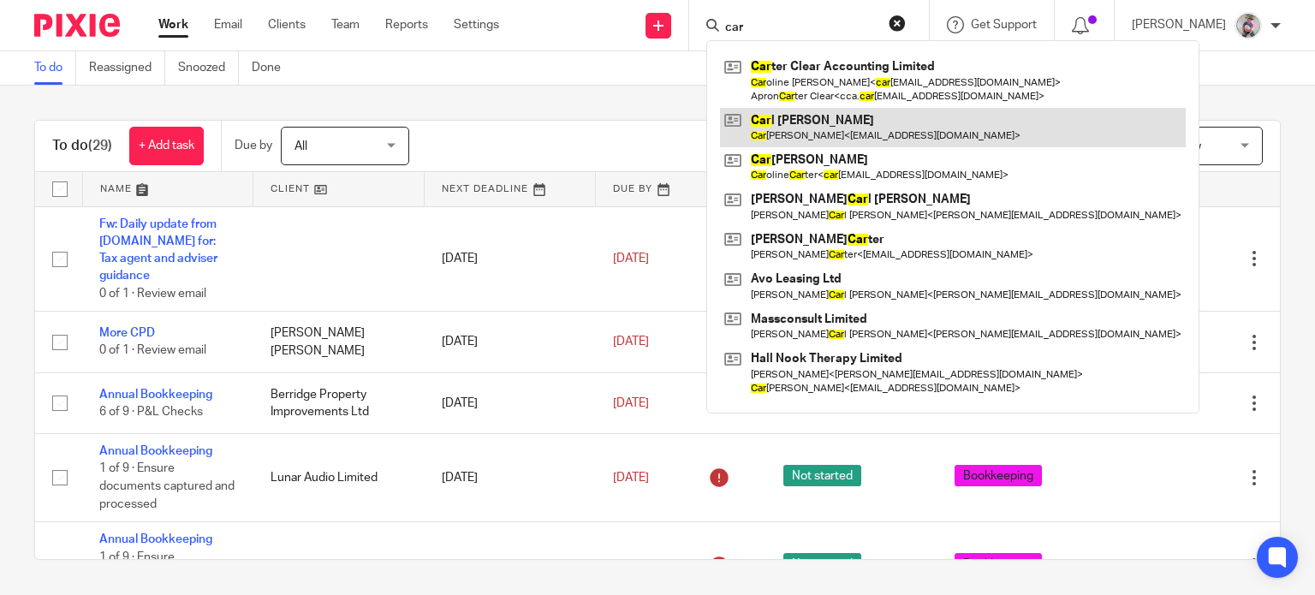
type input "car"
click at [792, 125] on link at bounding box center [953, 127] width 466 height 39
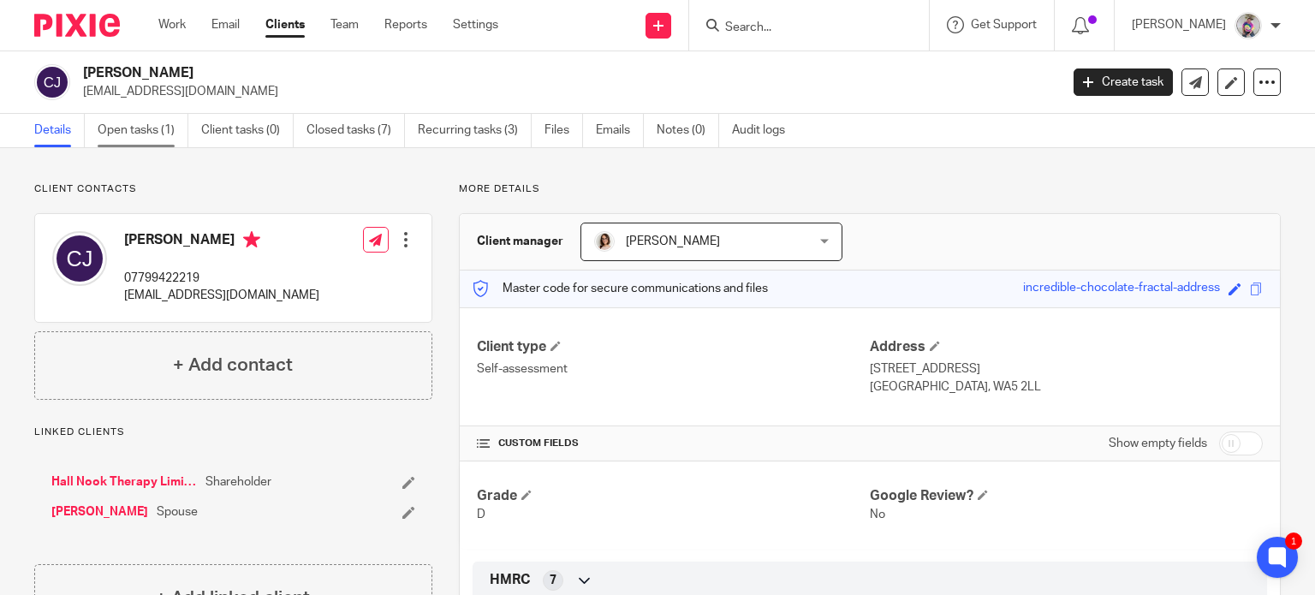
click at [151, 135] on link "Open tasks (1)" at bounding box center [143, 130] width 91 height 33
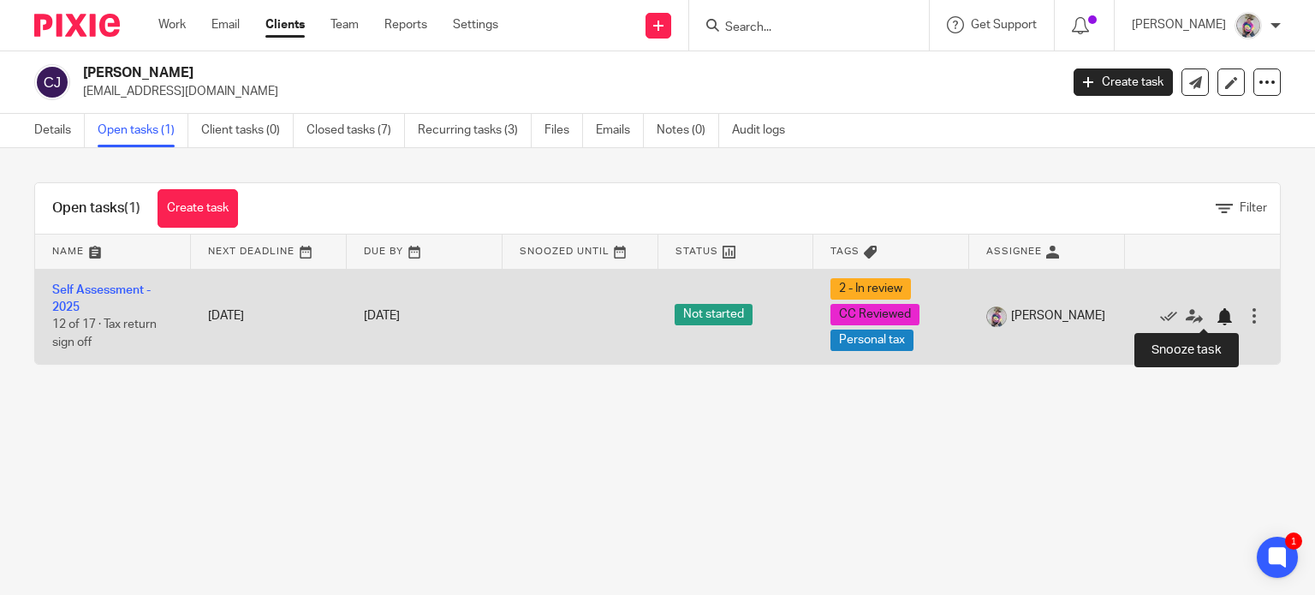
click at [1215, 321] on div at bounding box center [1223, 316] width 17 height 17
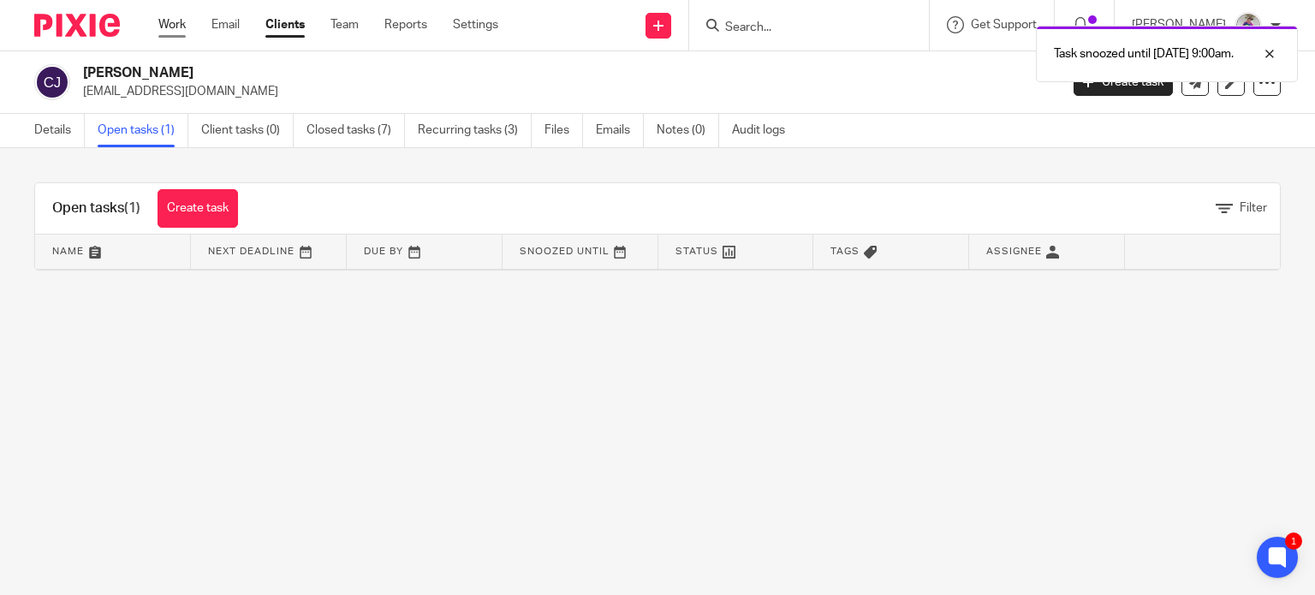
click at [171, 30] on link "Work" at bounding box center [171, 24] width 27 height 17
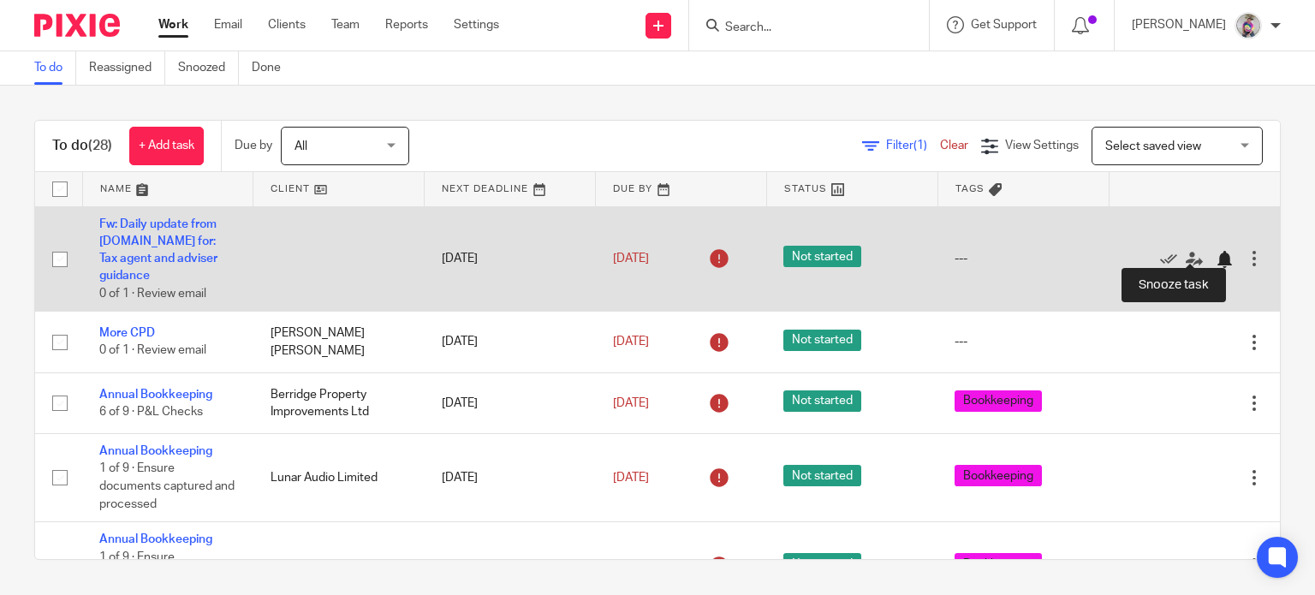
click at [1215, 251] on div at bounding box center [1223, 259] width 17 height 17
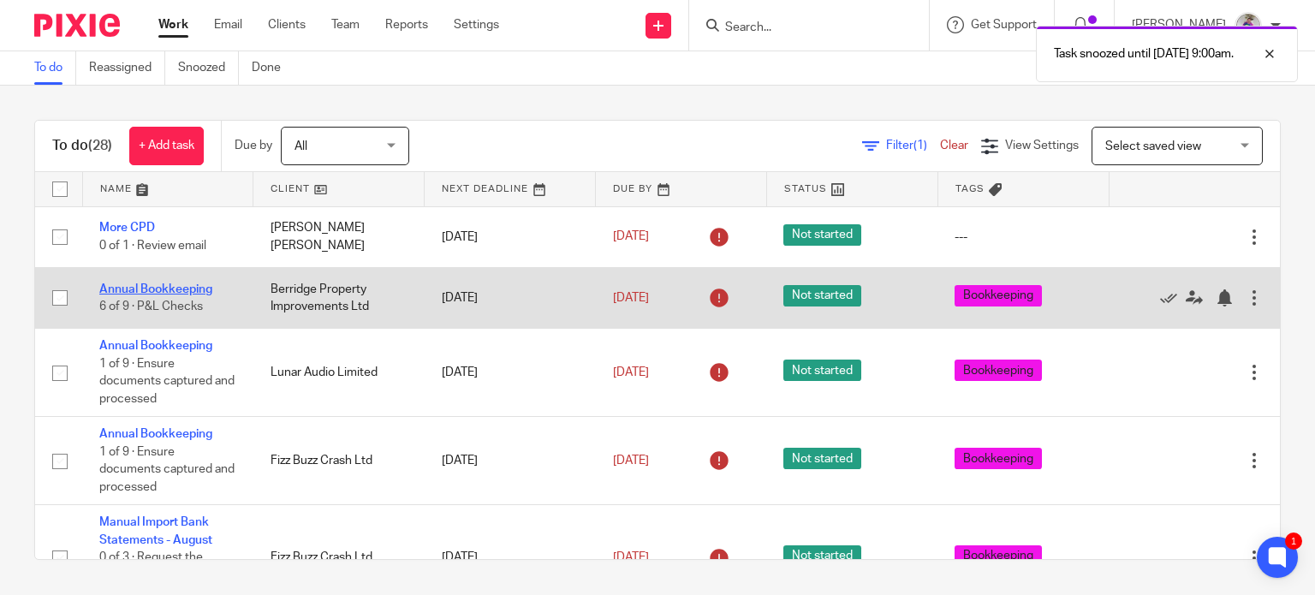
click at [183, 284] on link "Annual Bookkeeping" at bounding box center [155, 289] width 113 height 12
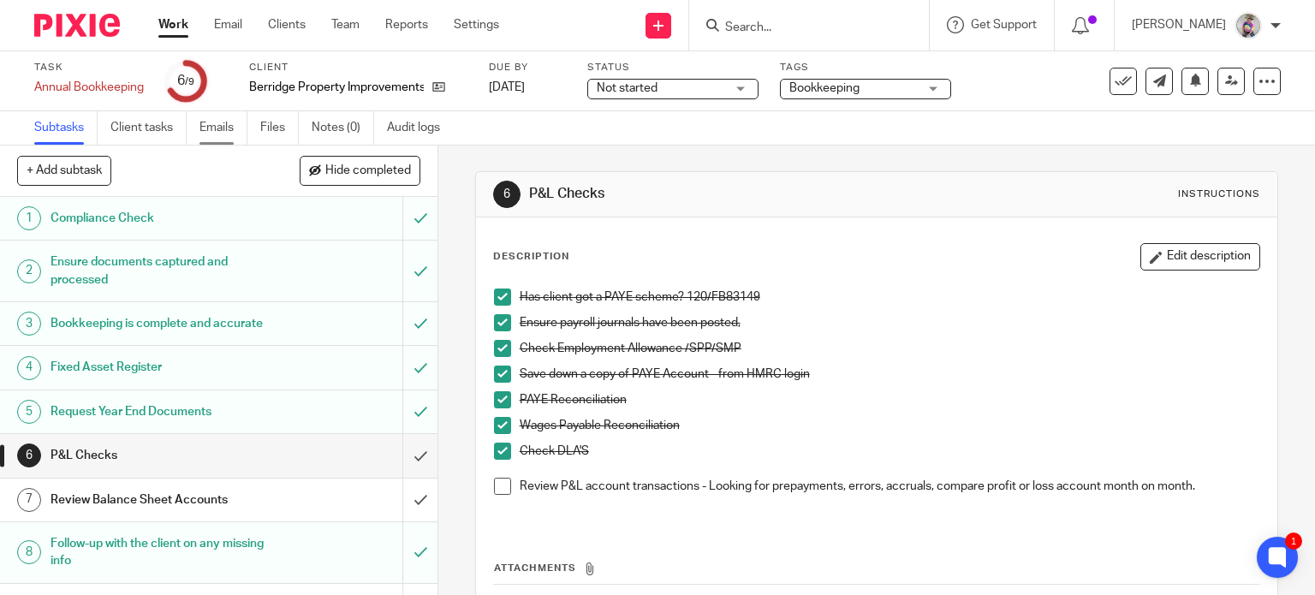
click at [216, 124] on link "Emails" at bounding box center [223, 127] width 48 height 33
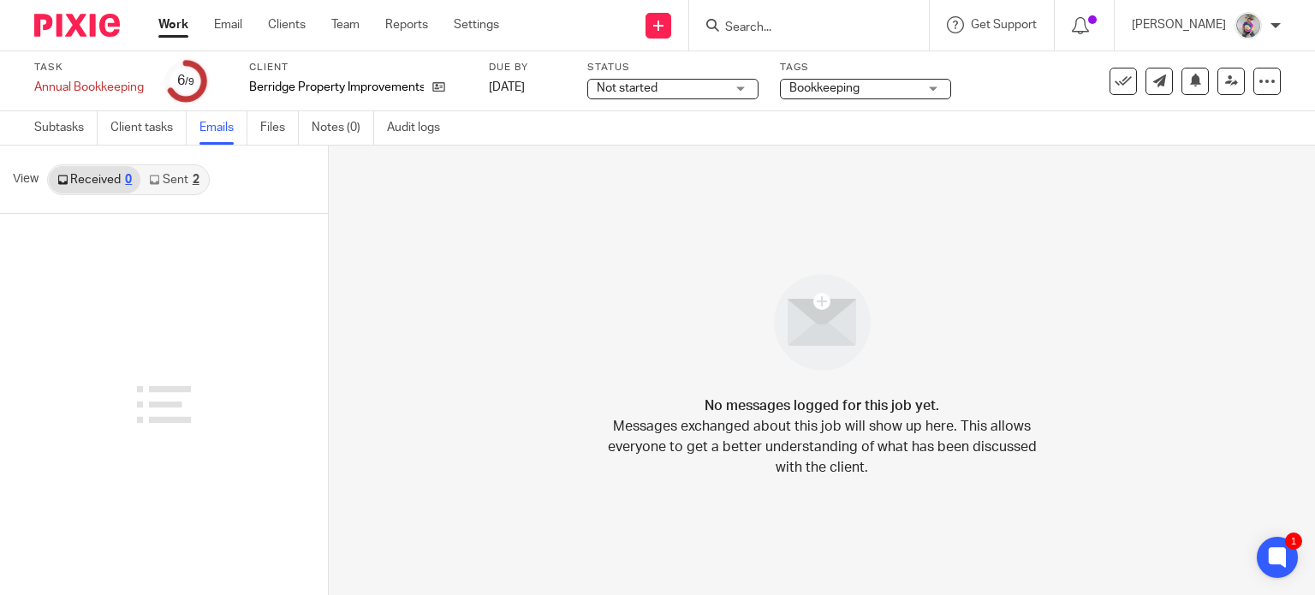
click at [181, 175] on link "Sent 2" at bounding box center [173, 179] width 67 height 27
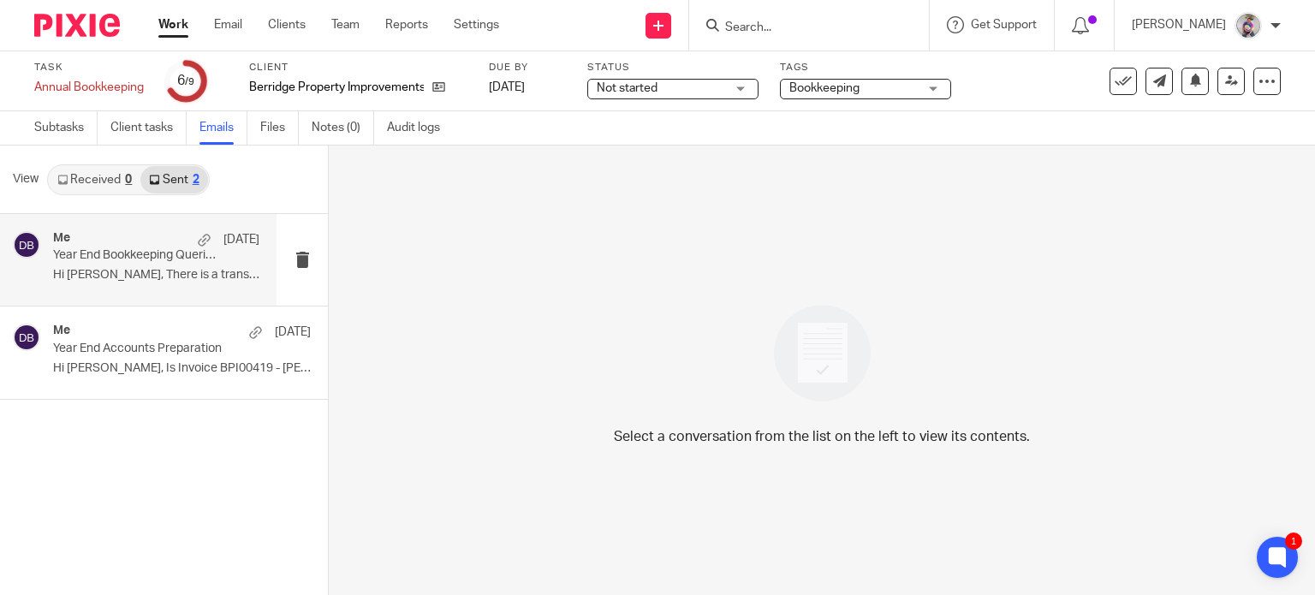
click at [144, 270] on p "Hi Mike, There is a transaction on the bank..." at bounding box center [156, 275] width 206 height 15
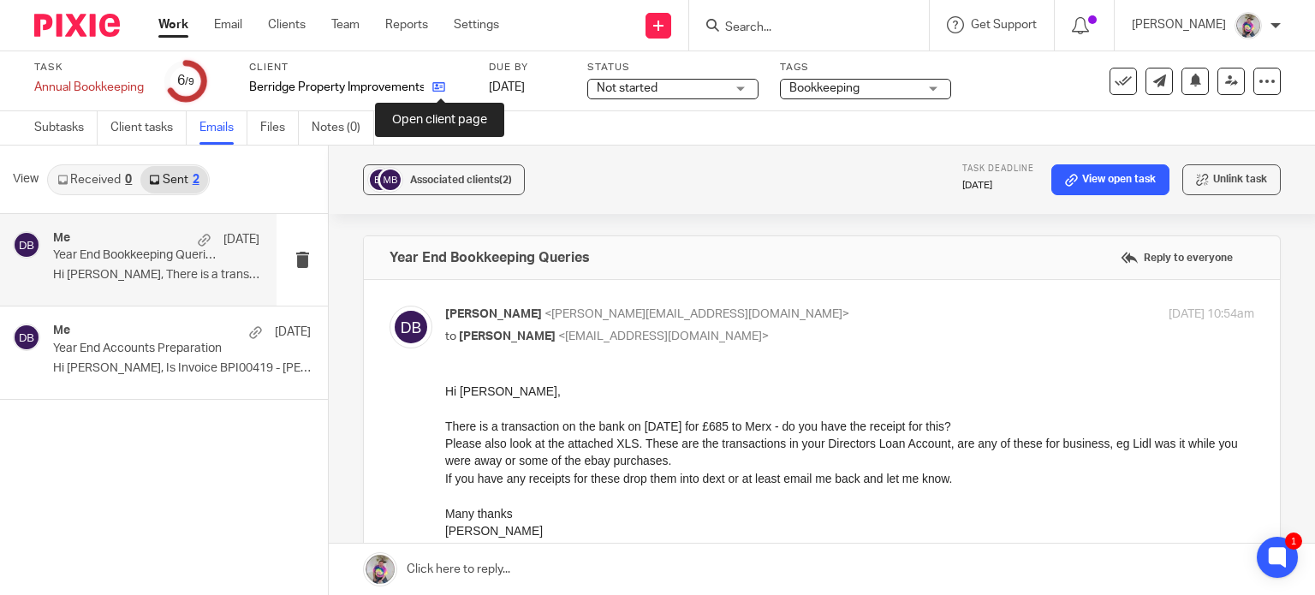
click at [442, 84] on icon at bounding box center [438, 86] width 13 height 13
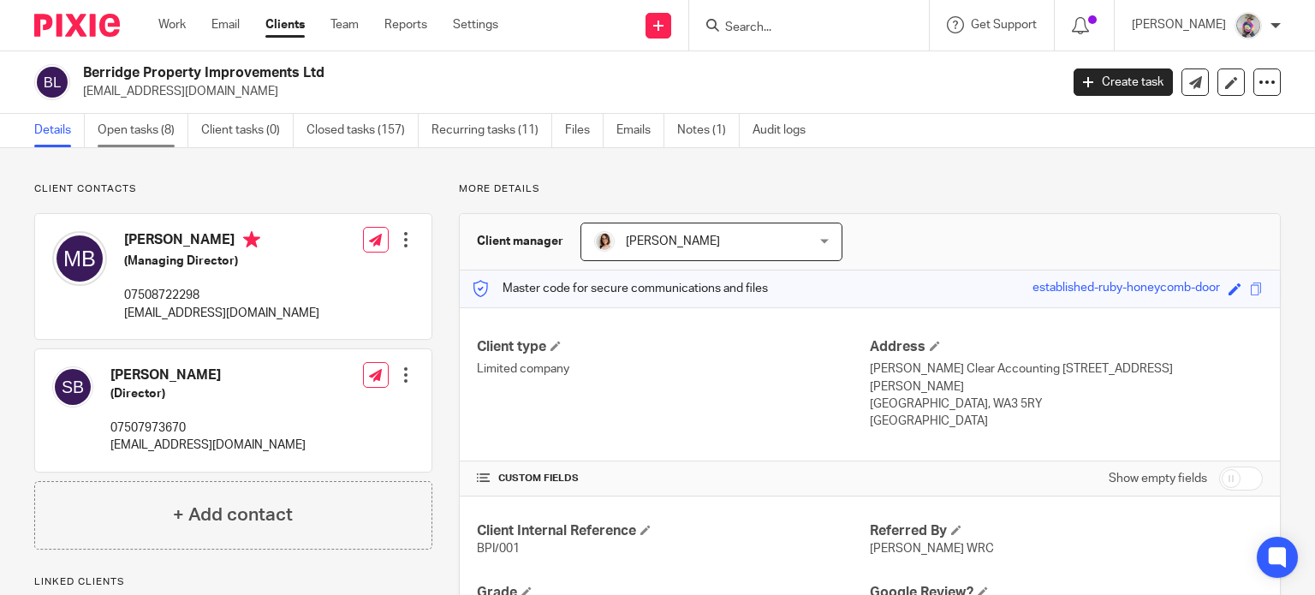
click at [145, 129] on link "Open tasks (8)" at bounding box center [143, 130] width 91 height 33
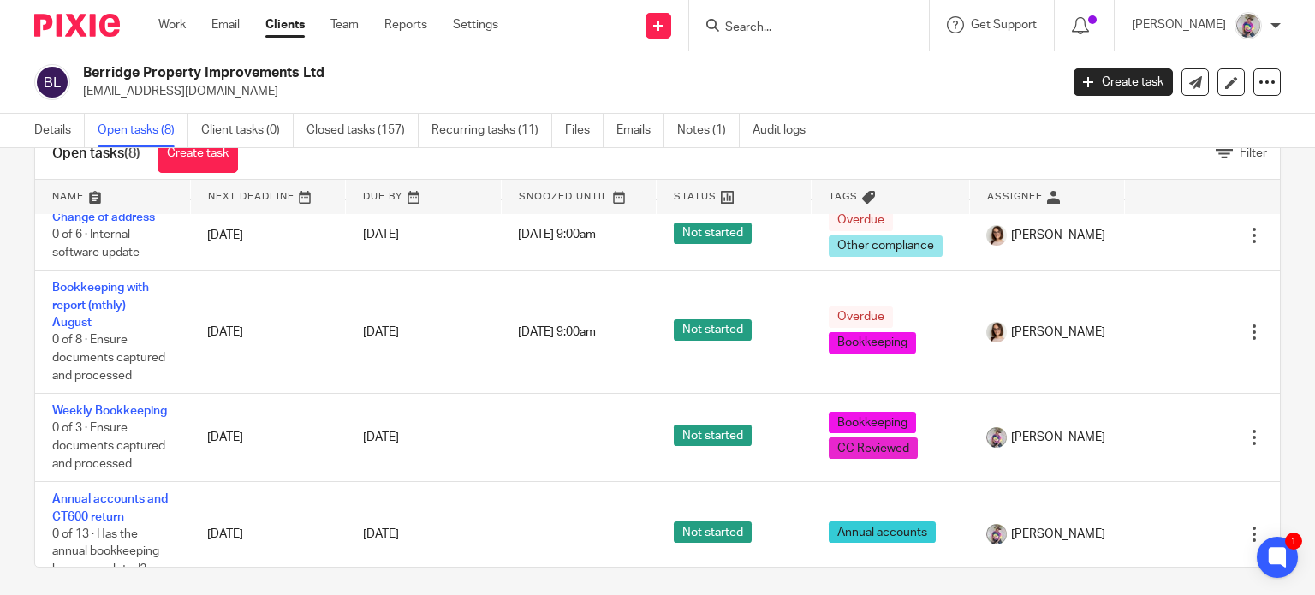
scroll to position [390, 0]
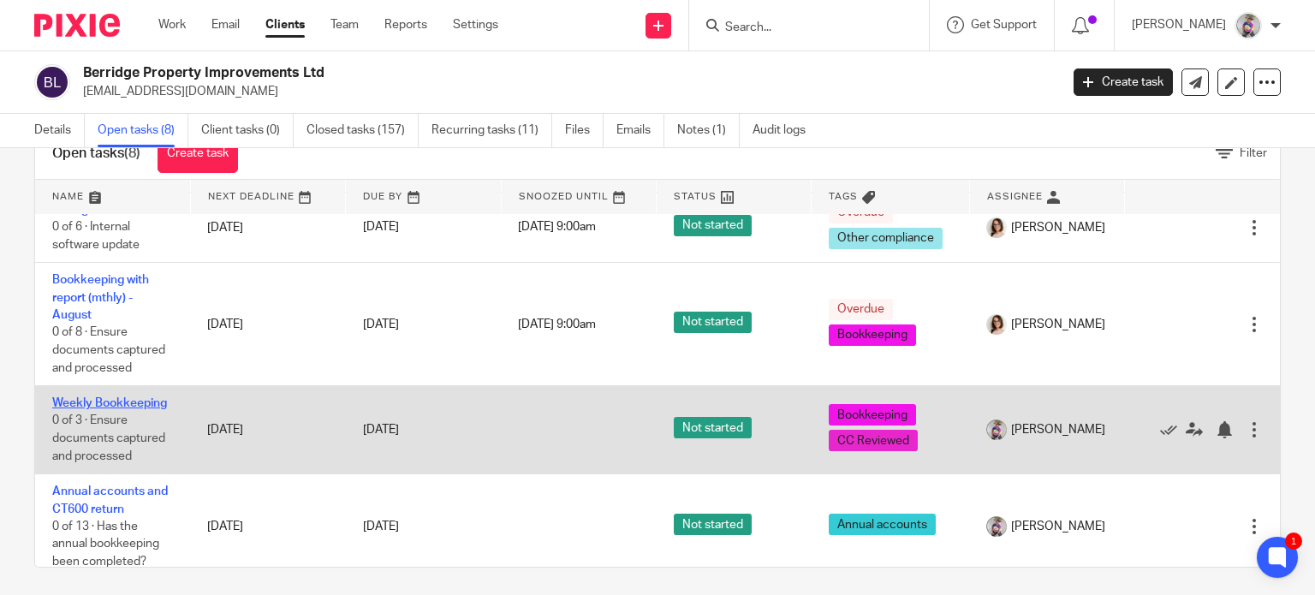
click at [113, 397] on link "Weekly Bookkeeping" at bounding box center [109, 403] width 115 height 12
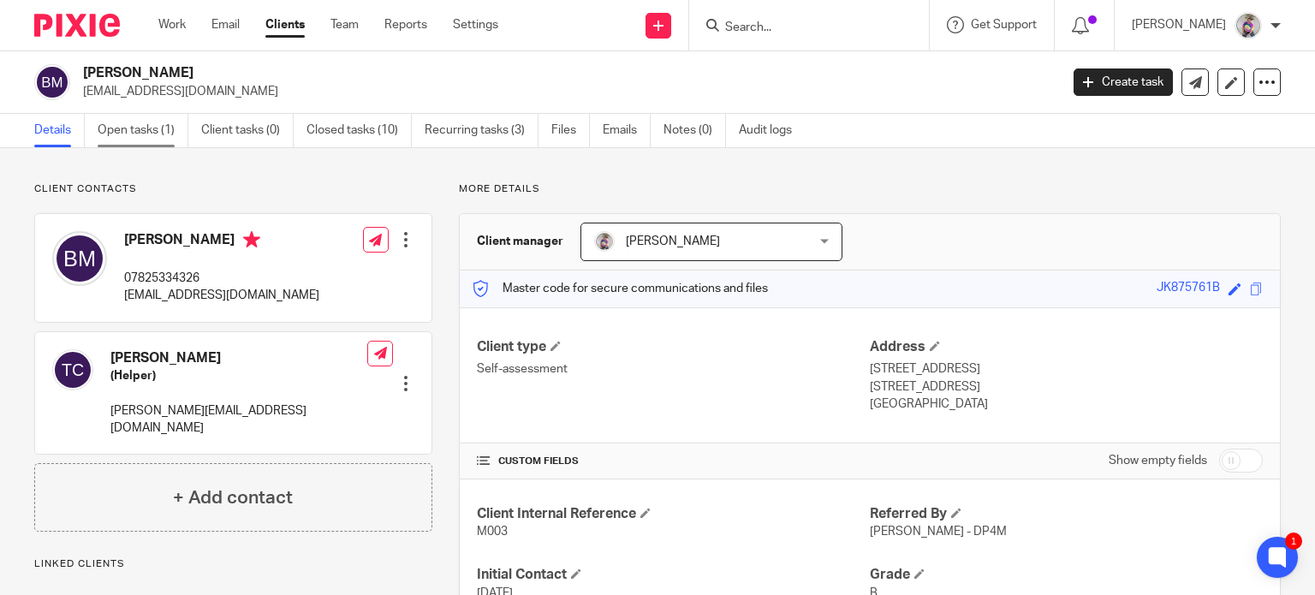
click at [153, 128] on link "Open tasks (1)" at bounding box center [143, 130] width 91 height 33
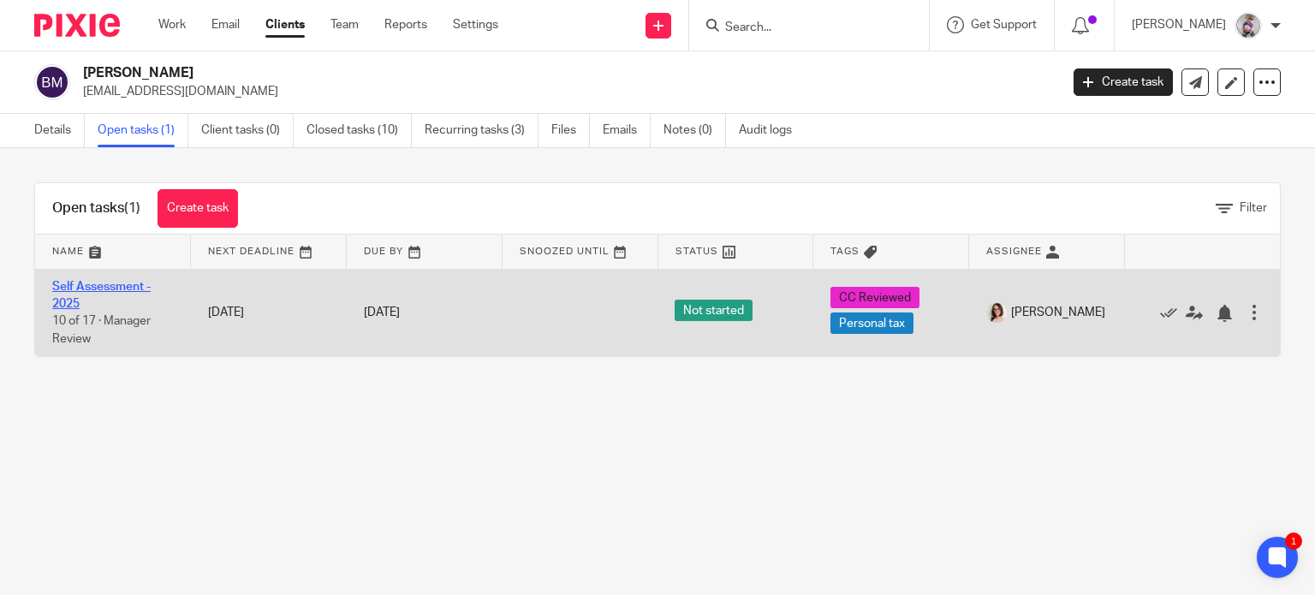
click at [113, 286] on link "Self Assessment - 2025" at bounding box center [101, 295] width 98 height 29
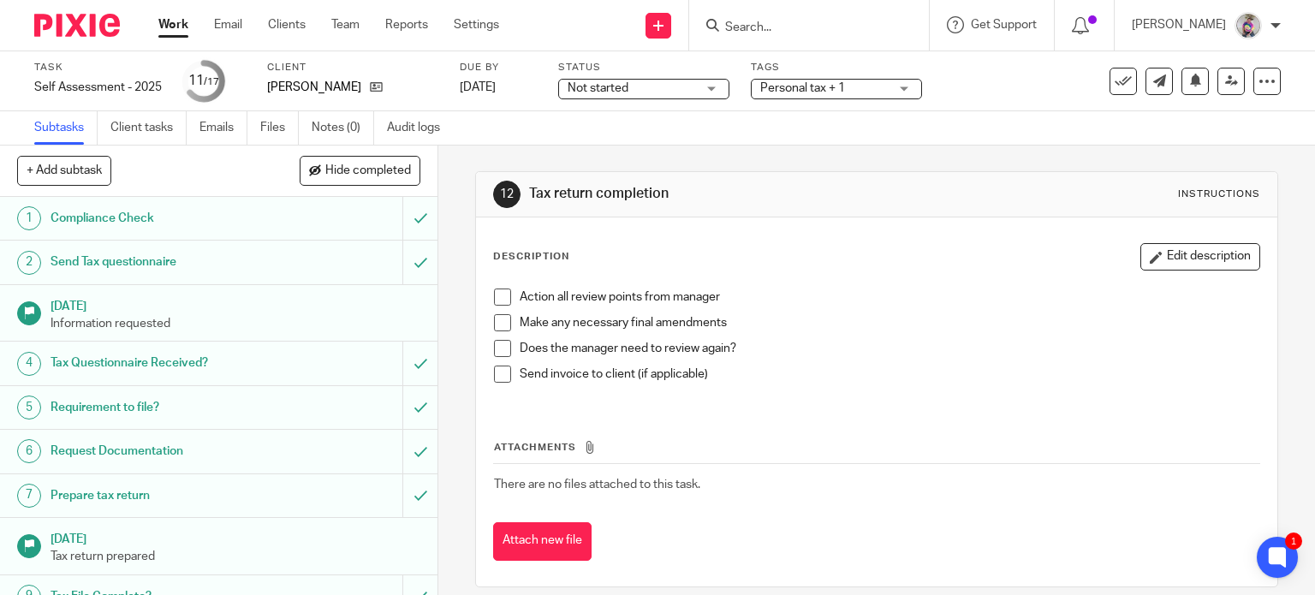
click at [500, 300] on span at bounding box center [502, 296] width 17 height 17
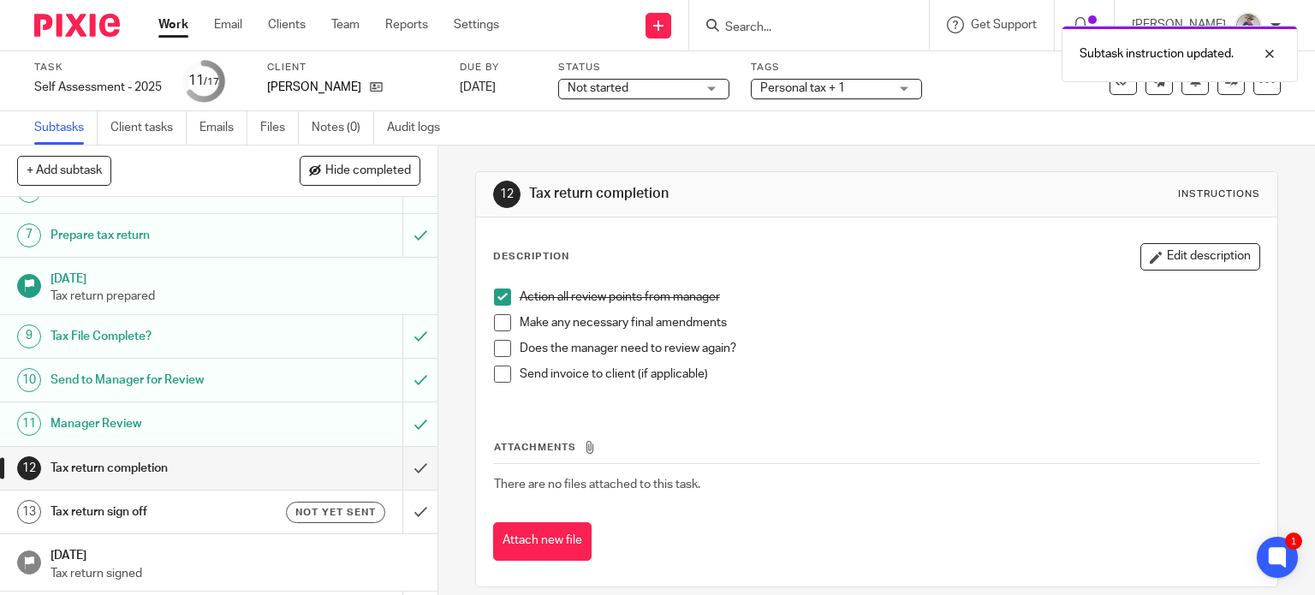
scroll to position [270, 0]
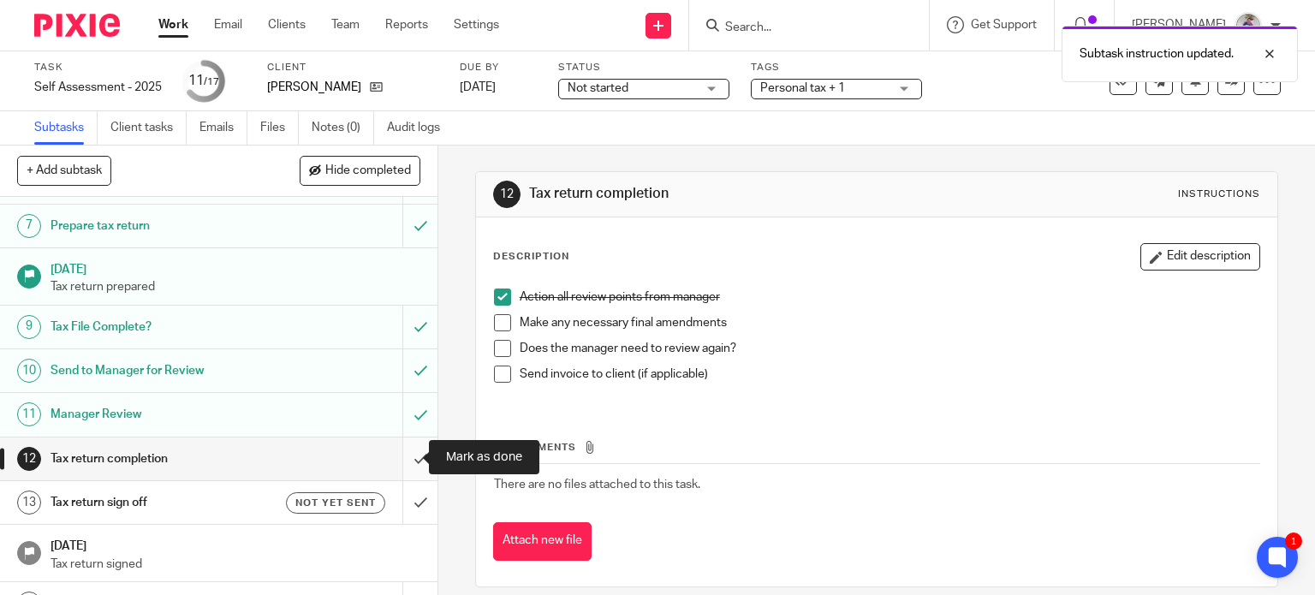
click at [398, 456] on input "submit" at bounding box center [218, 458] width 437 height 43
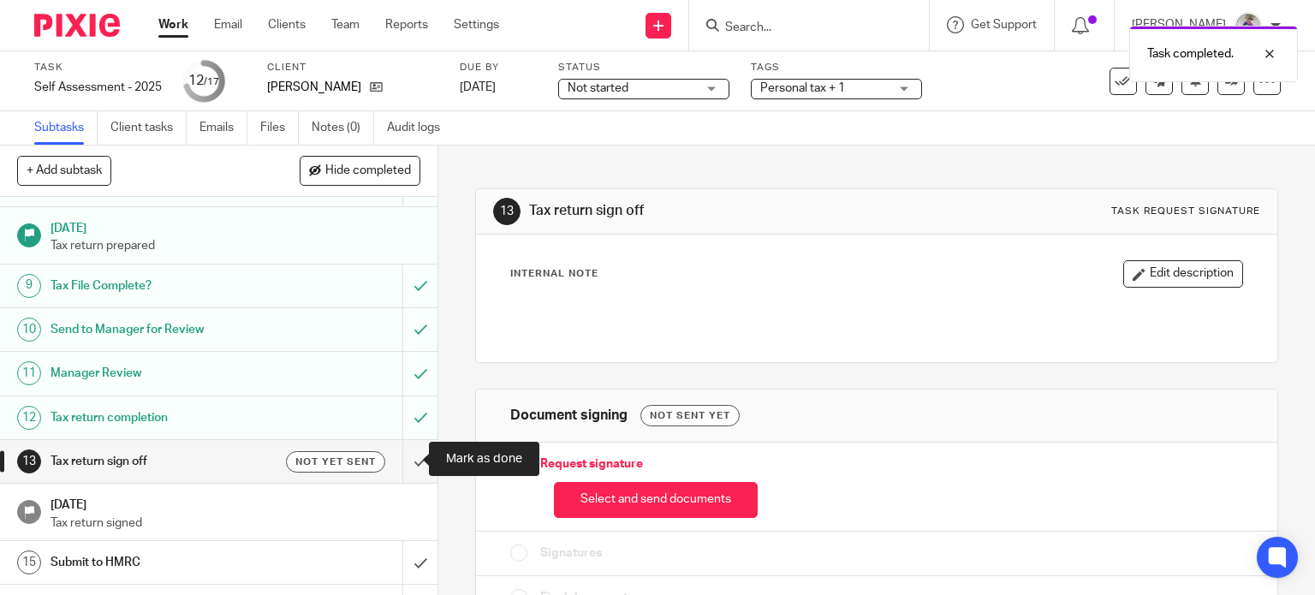
scroll to position [312, 0]
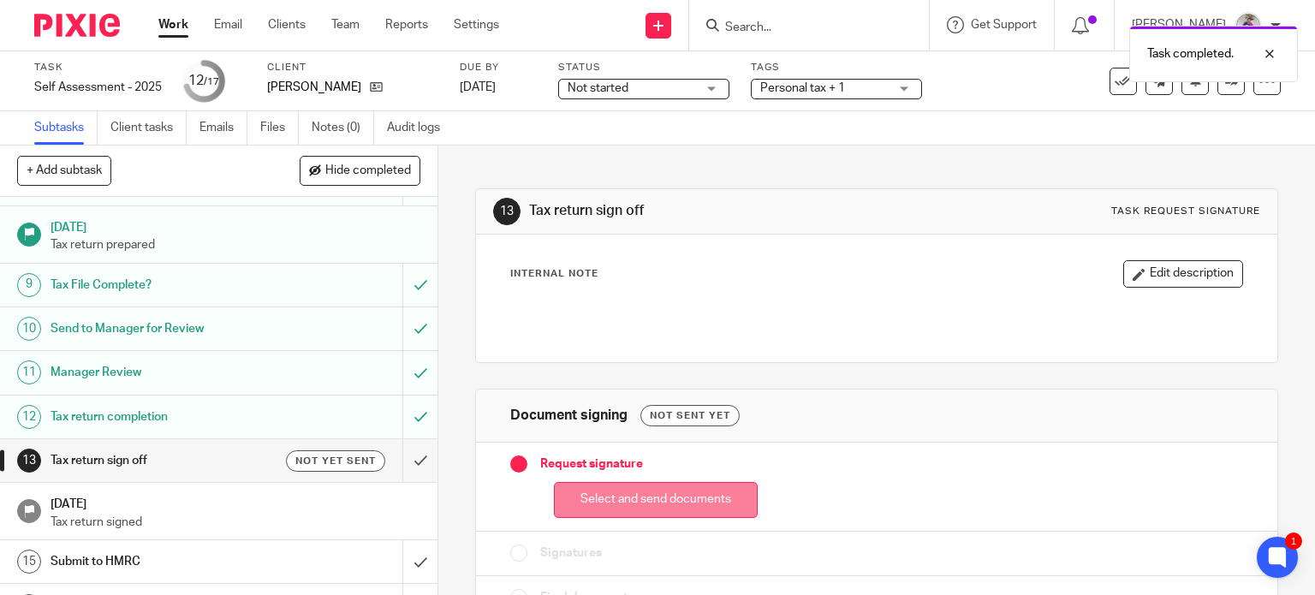
click at [642, 494] on button "Select and send documents" at bounding box center [656, 500] width 204 height 37
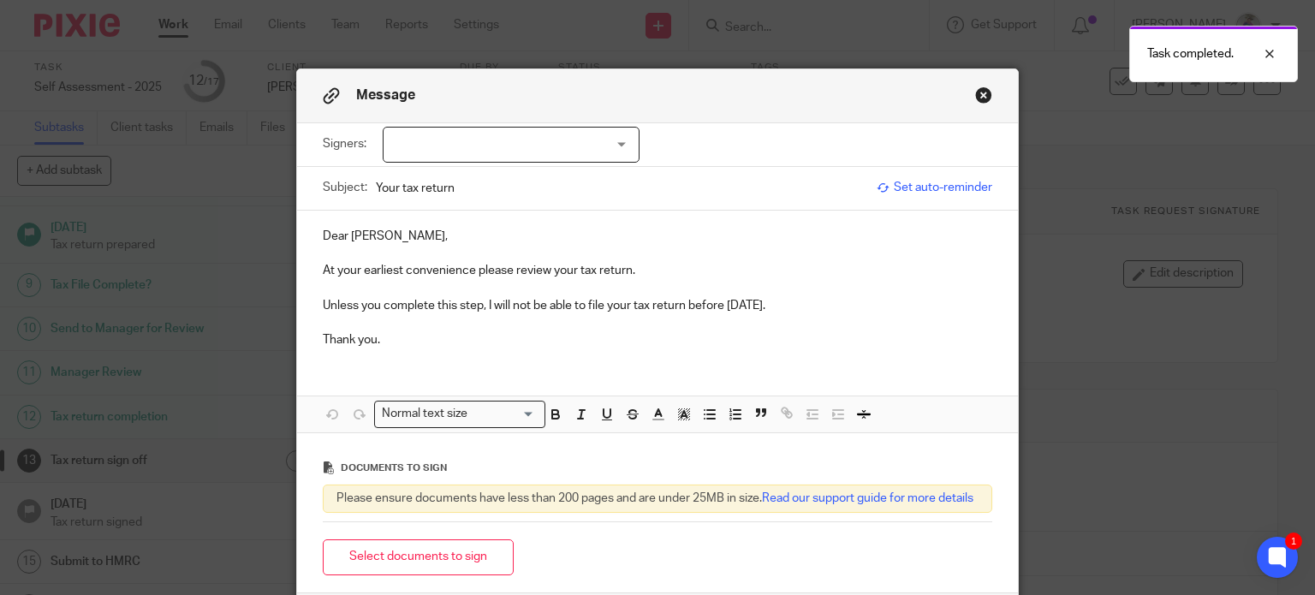
click at [617, 140] on div at bounding box center [511, 145] width 257 height 36
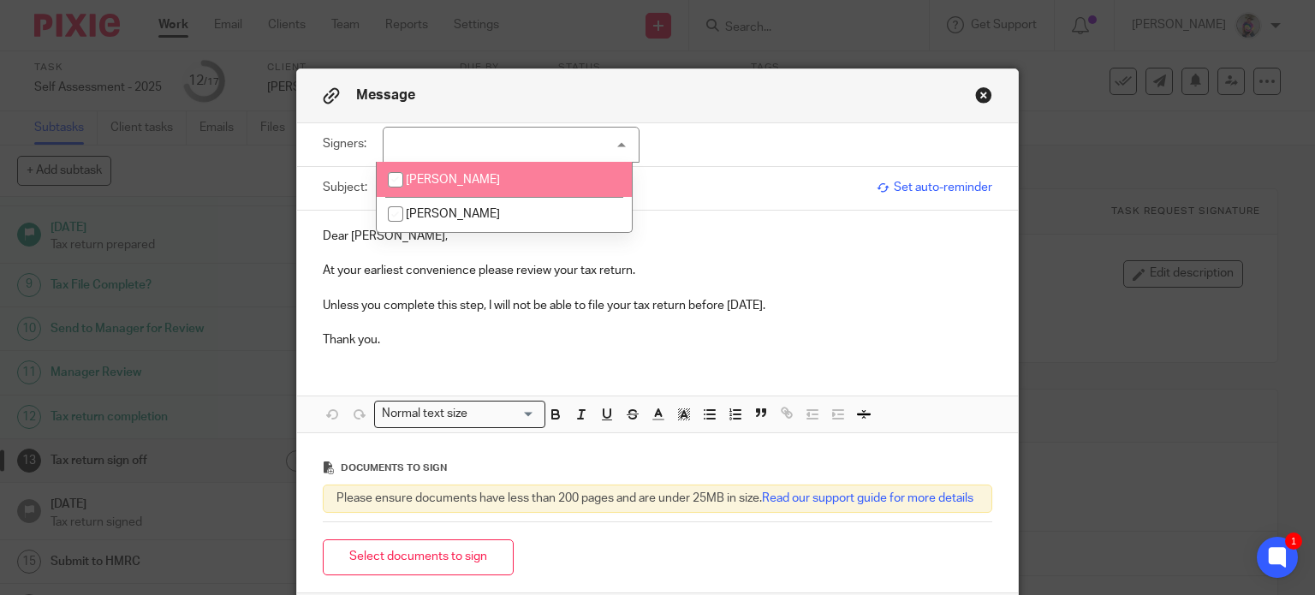
click at [496, 184] on li "Barry Mills" at bounding box center [504, 179] width 255 height 35
checkbox input "true"
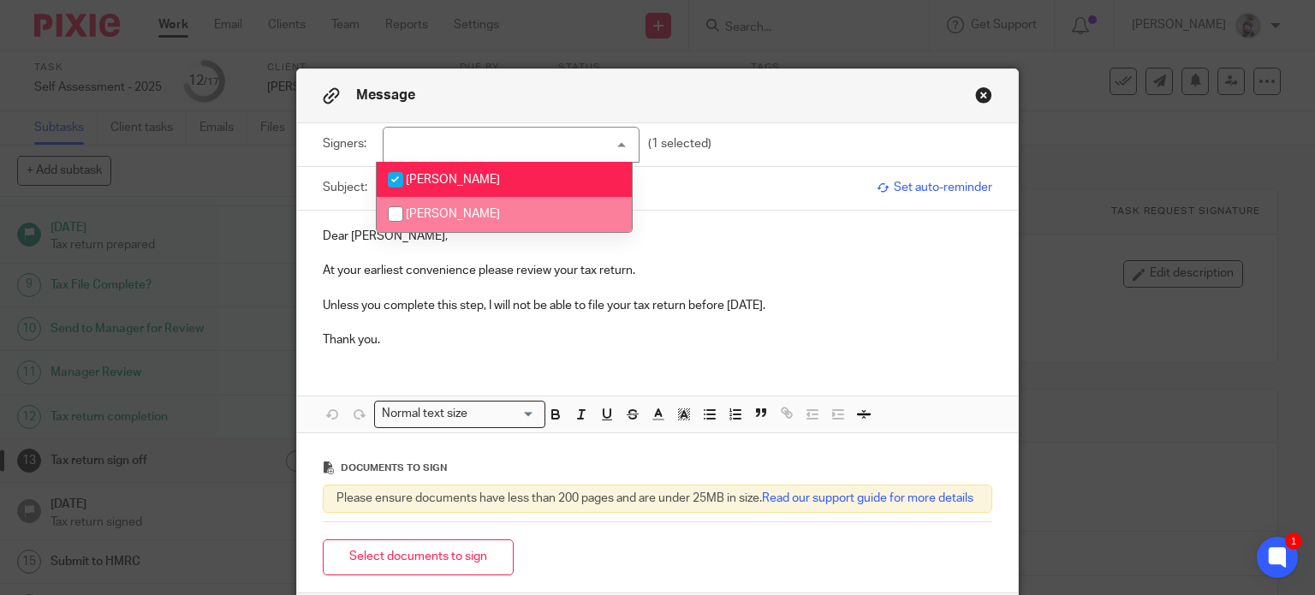
click at [452, 214] on span "Terri Chapman" at bounding box center [453, 214] width 94 height 12
checkbox input "true"
click at [421, 256] on p at bounding box center [658, 253] width 670 height 17
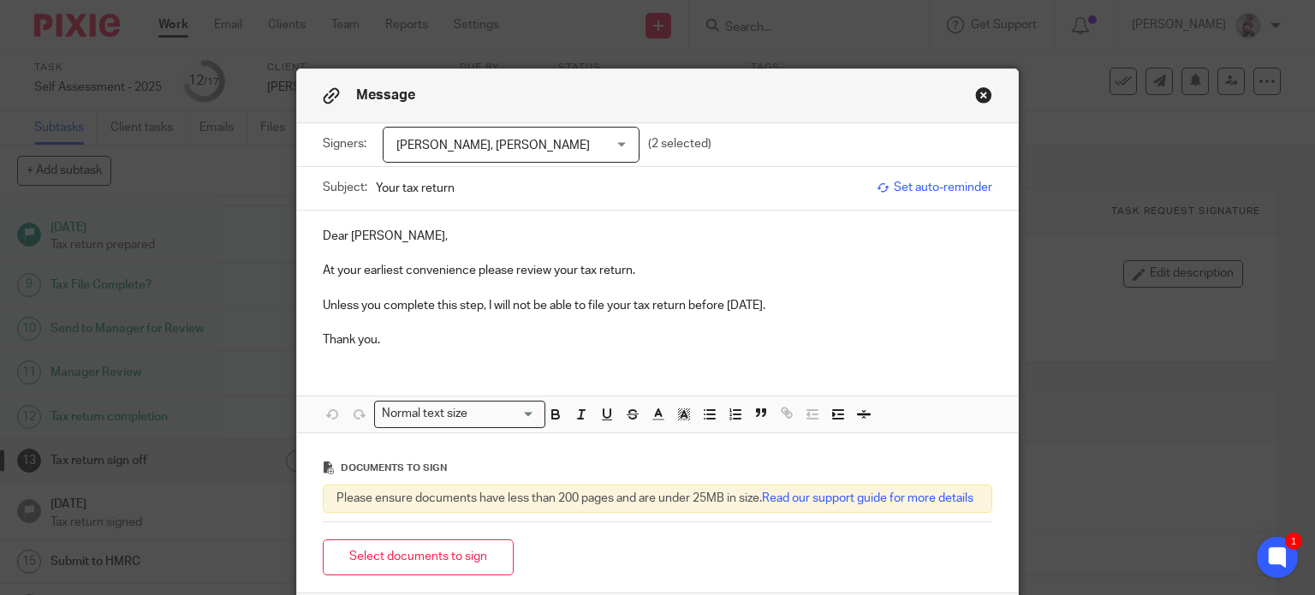
click at [427, 235] on p "Dear Barry," at bounding box center [658, 236] width 670 height 17
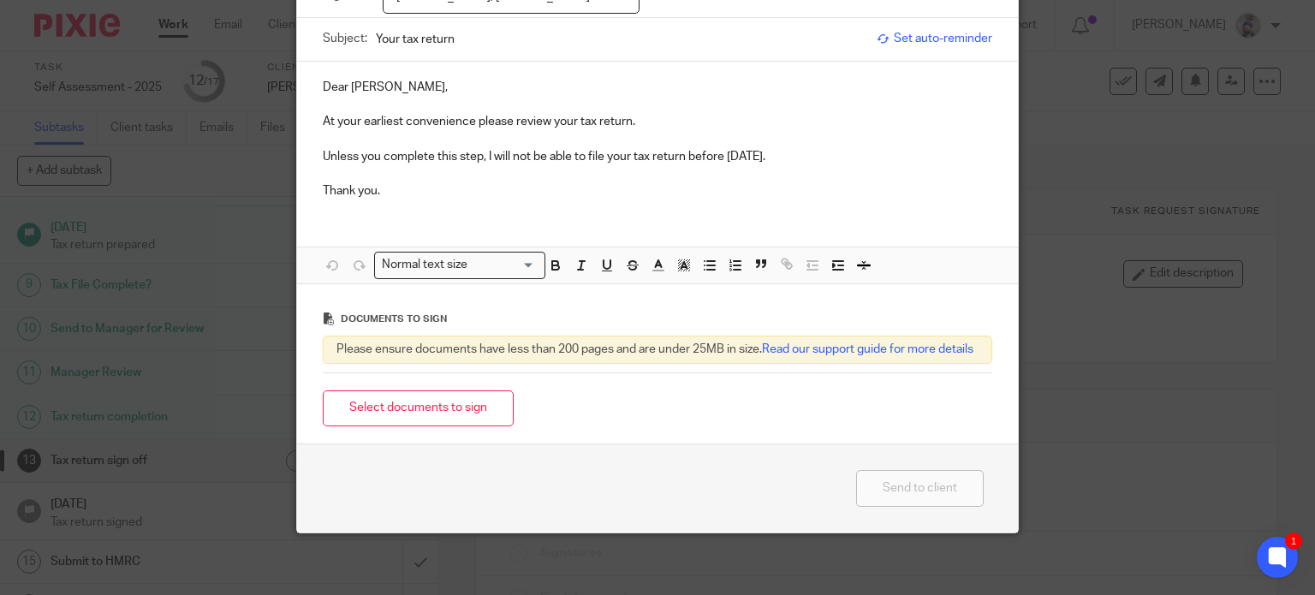
scroll to position [170, 0]
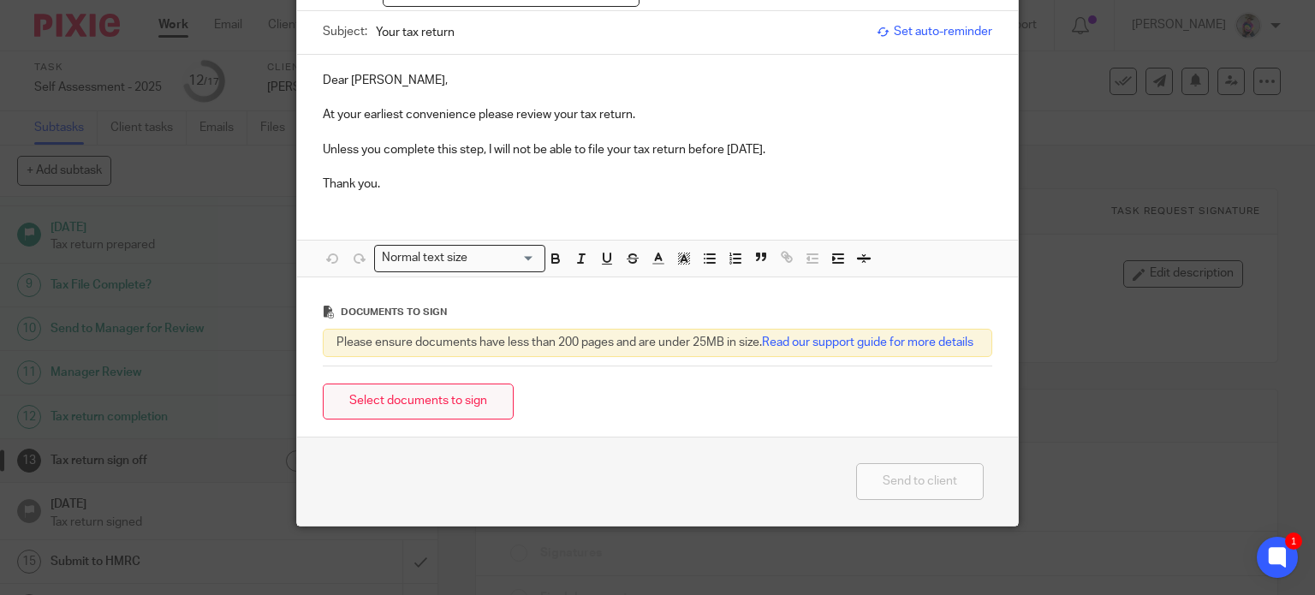
click at [461, 396] on button "Select documents to sign" at bounding box center [418, 401] width 191 height 37
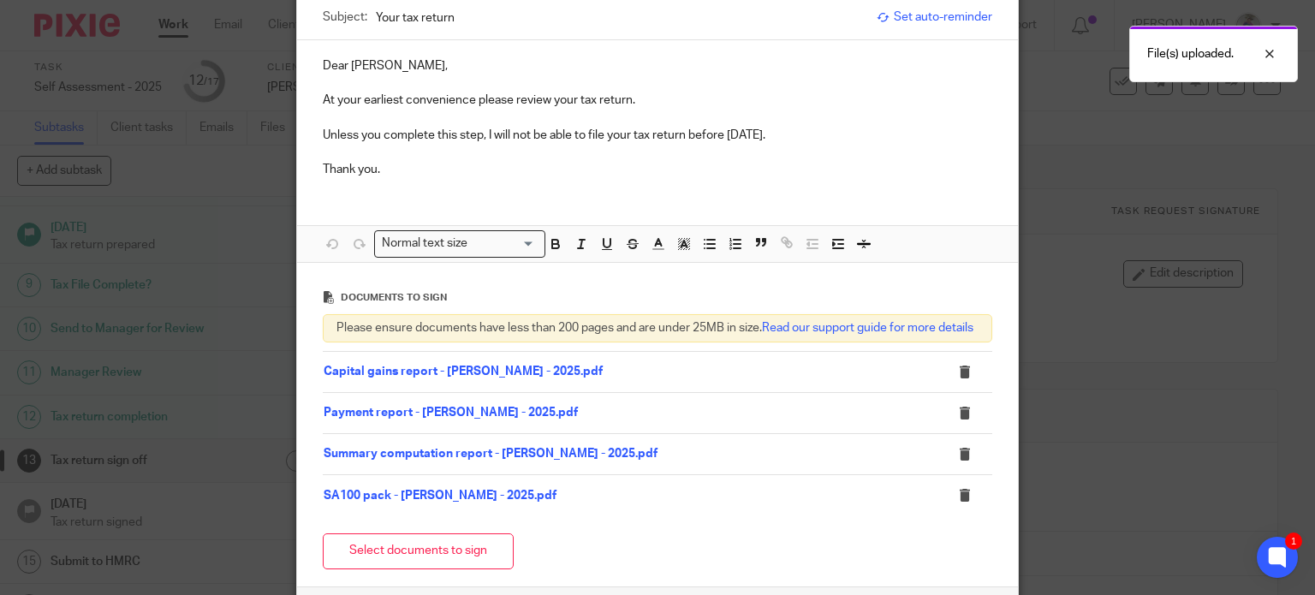
scroll to position [335, 0]
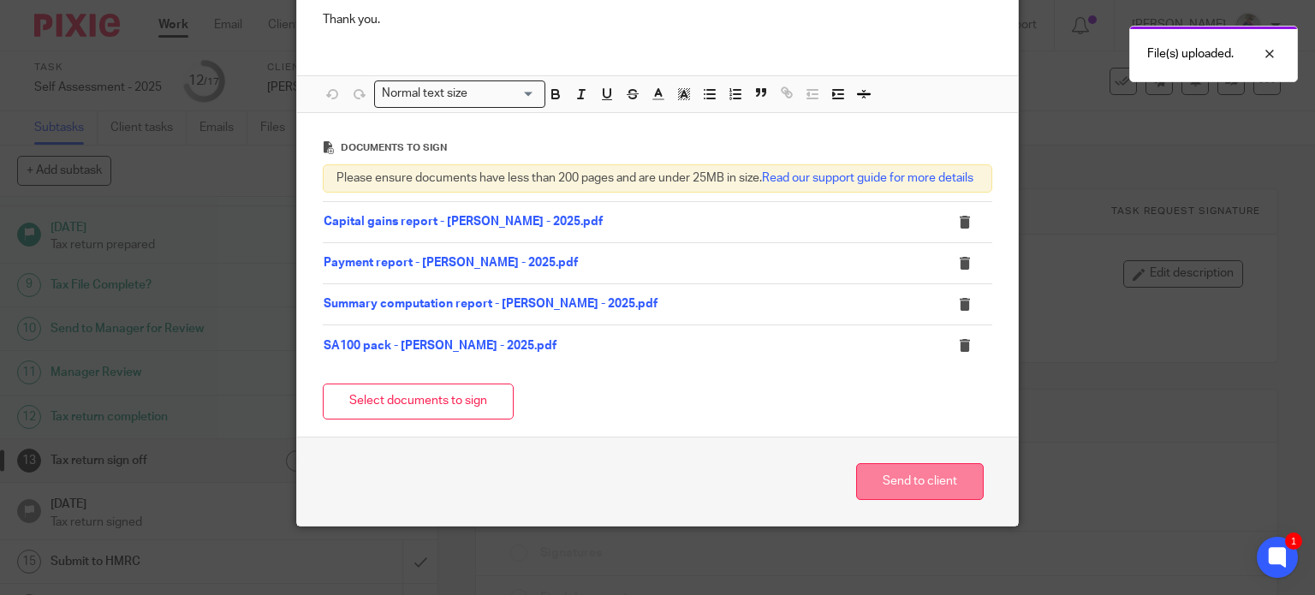
click at [910, 487] on button "Send to client" at bounding box center [920, 481] width 128 height 37
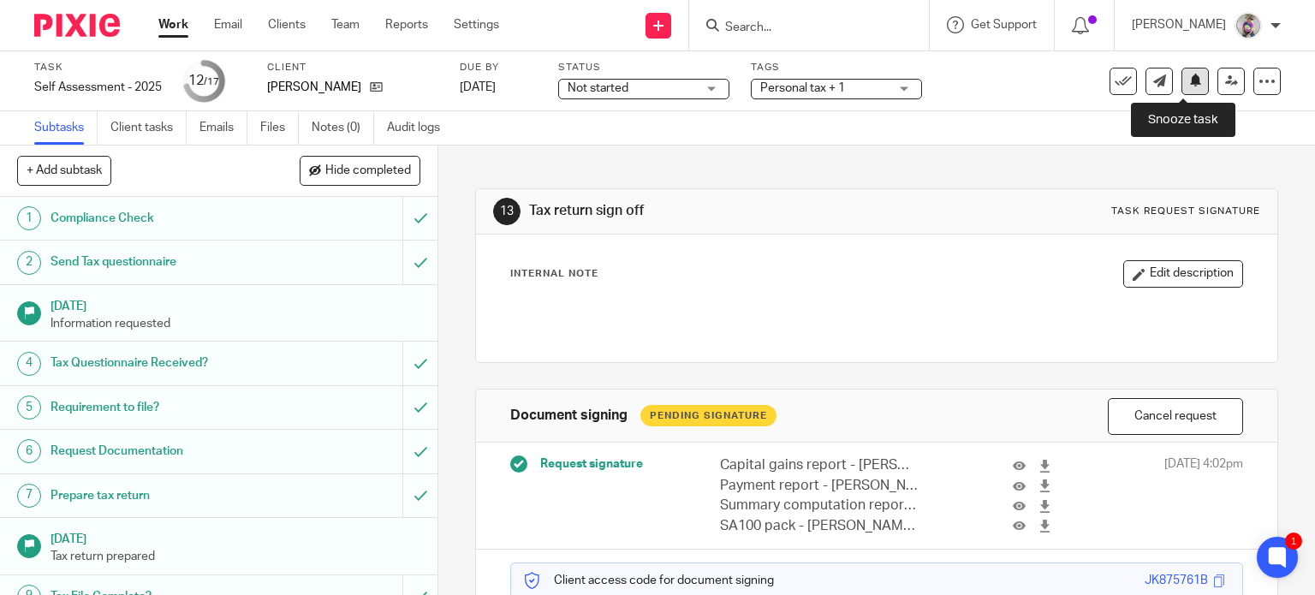
click at [1189, 74] on icon at bounding box center [1195, 80] width 13 height 13
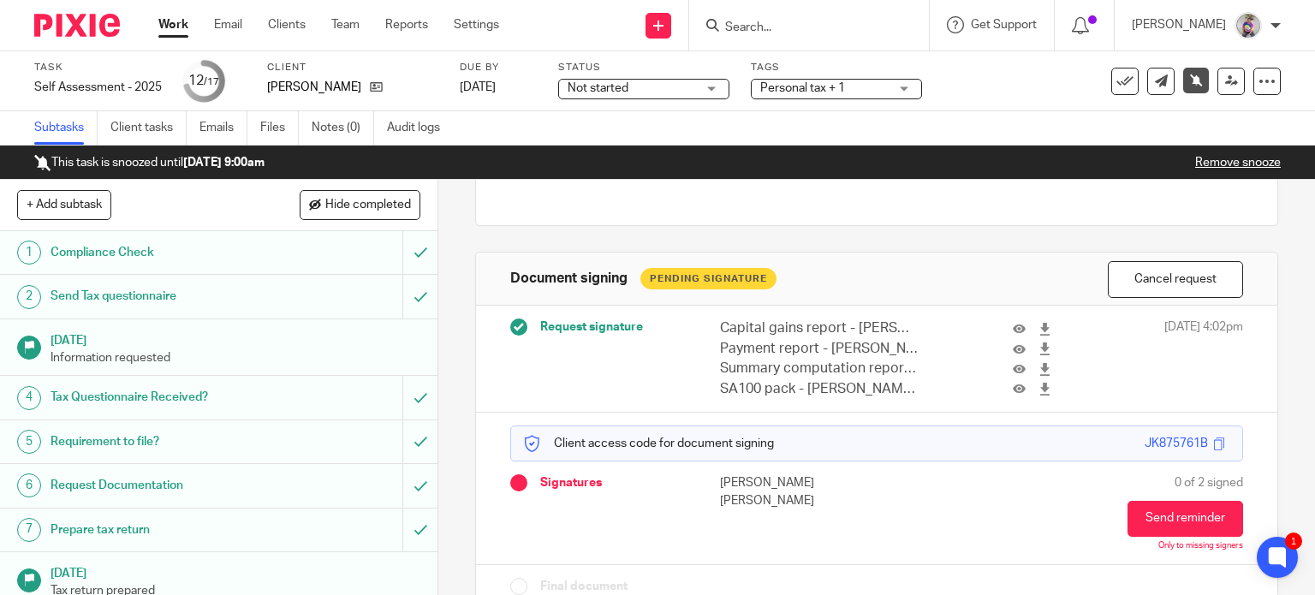
scroll to position [200, 0]
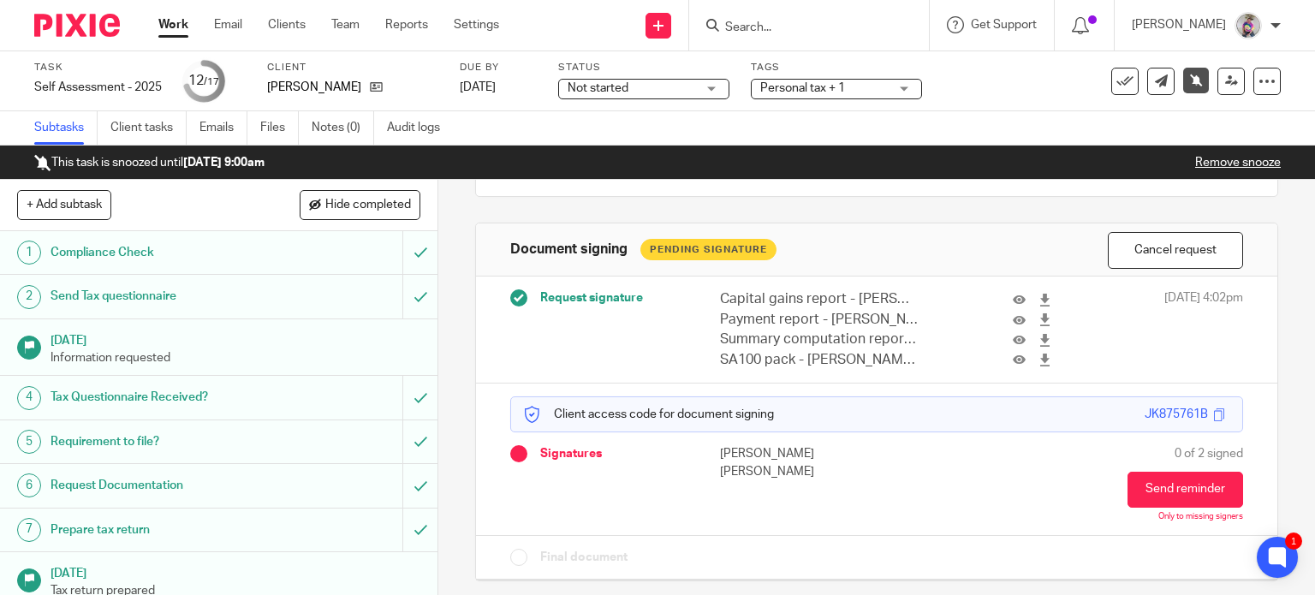
click at [167, 23] on link "Work" at bounding box center [173, 24] width 30 height 17
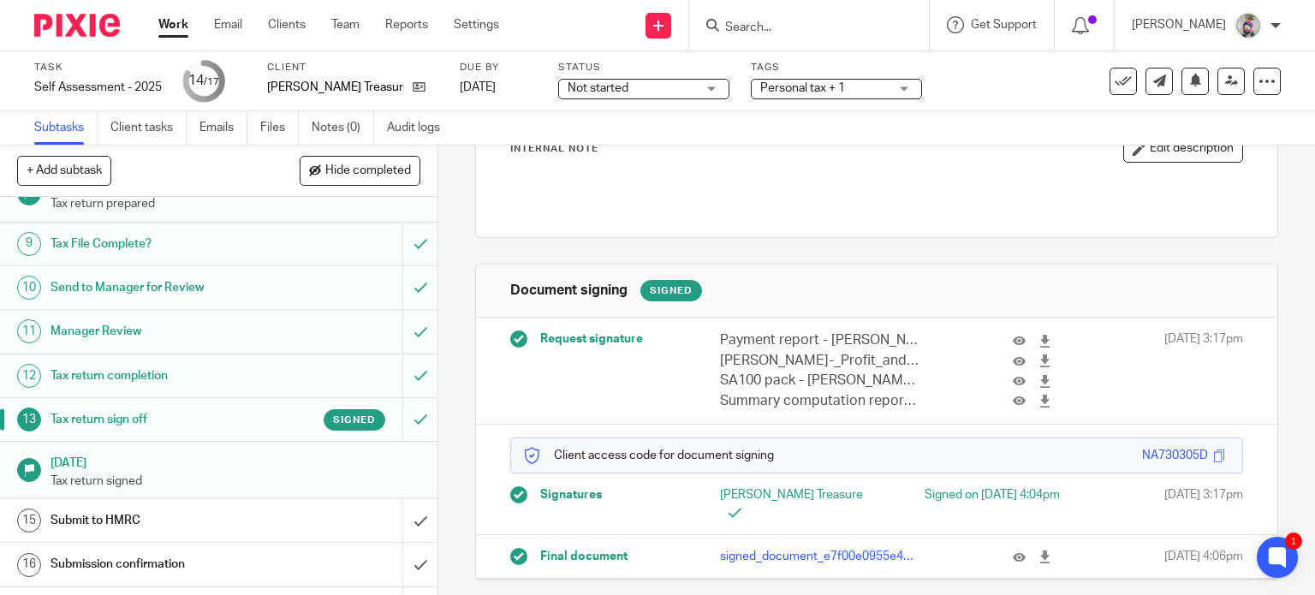
scroll to position [403, 0]
